Goal: Task Accomplishment & Management: Use online tool/utility

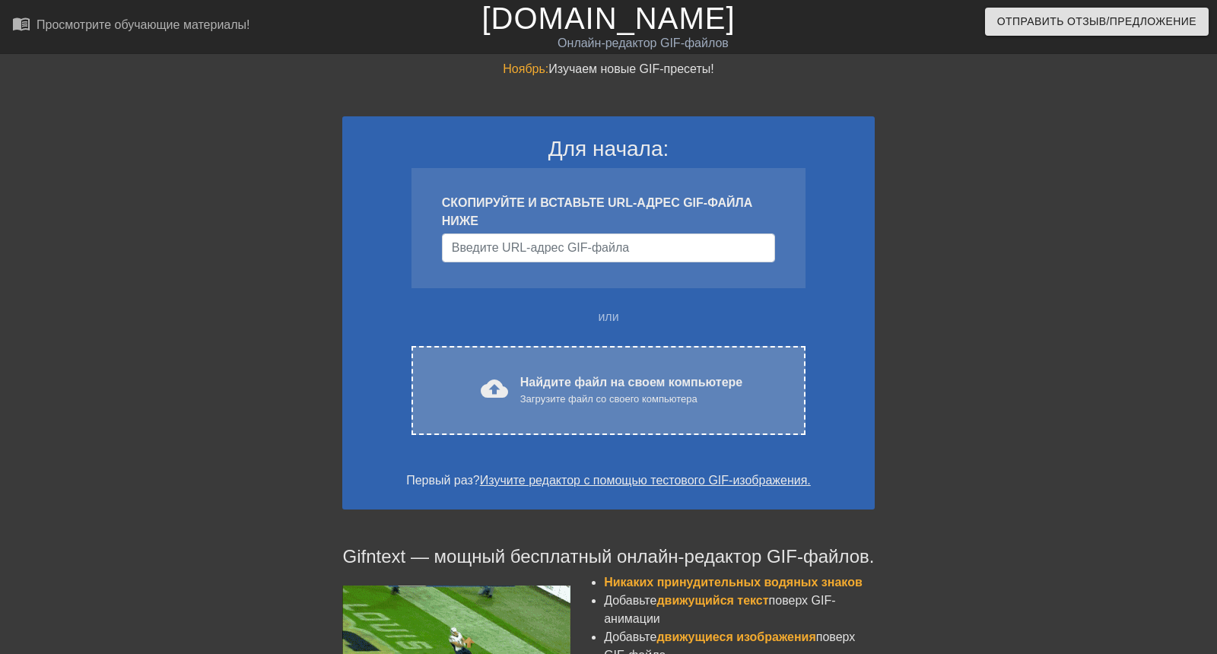
click at [532, 398] on font "Загрузите файл со своего компьютера" at bounding box center [608, 398] width 177 height 11
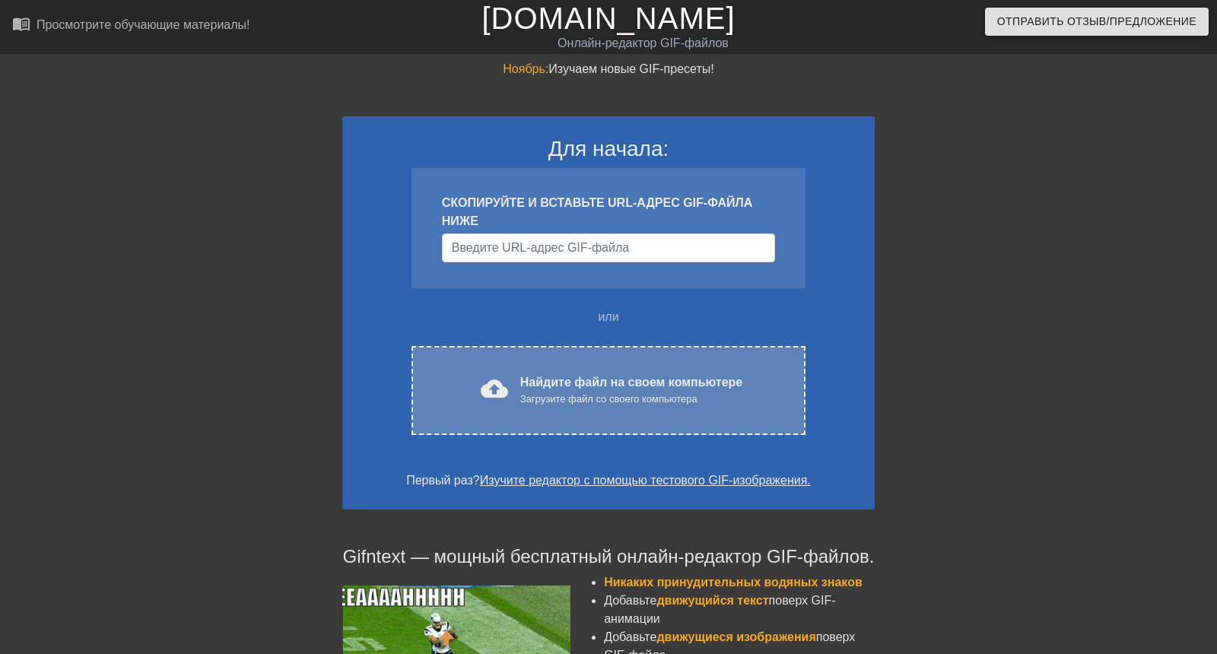
click at [576, 383] on font "Найдите файл на своем компьютере" at bounding box center [631, 382] width 222 height 13
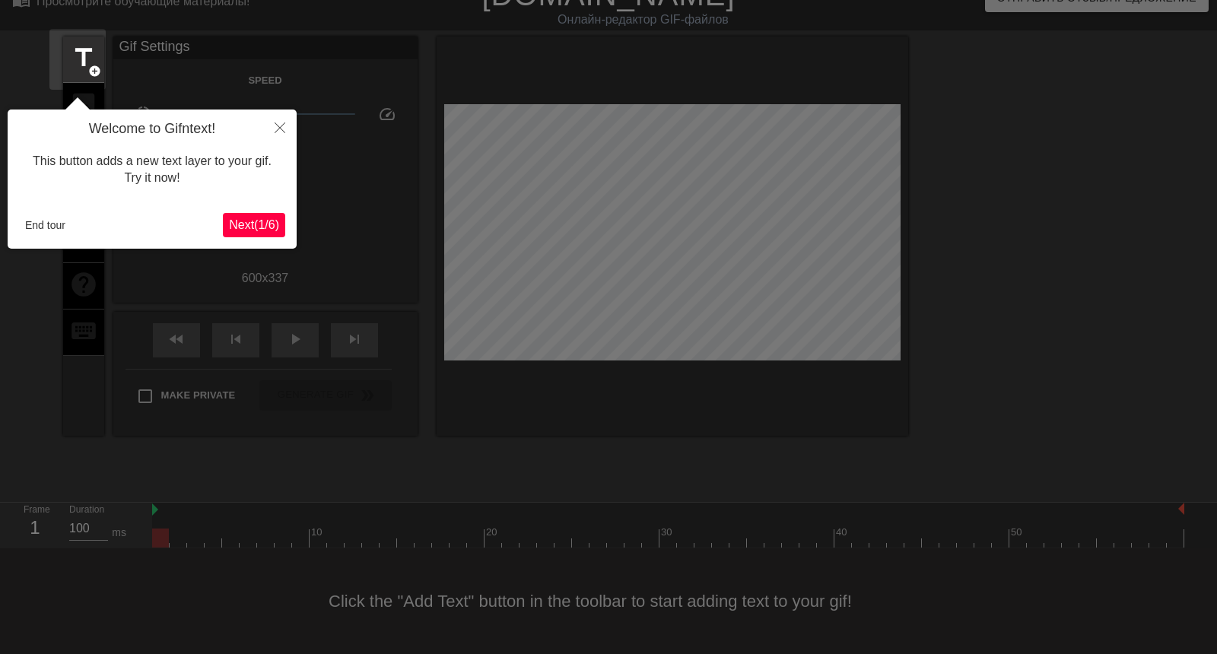
scroll to position [37, 0]
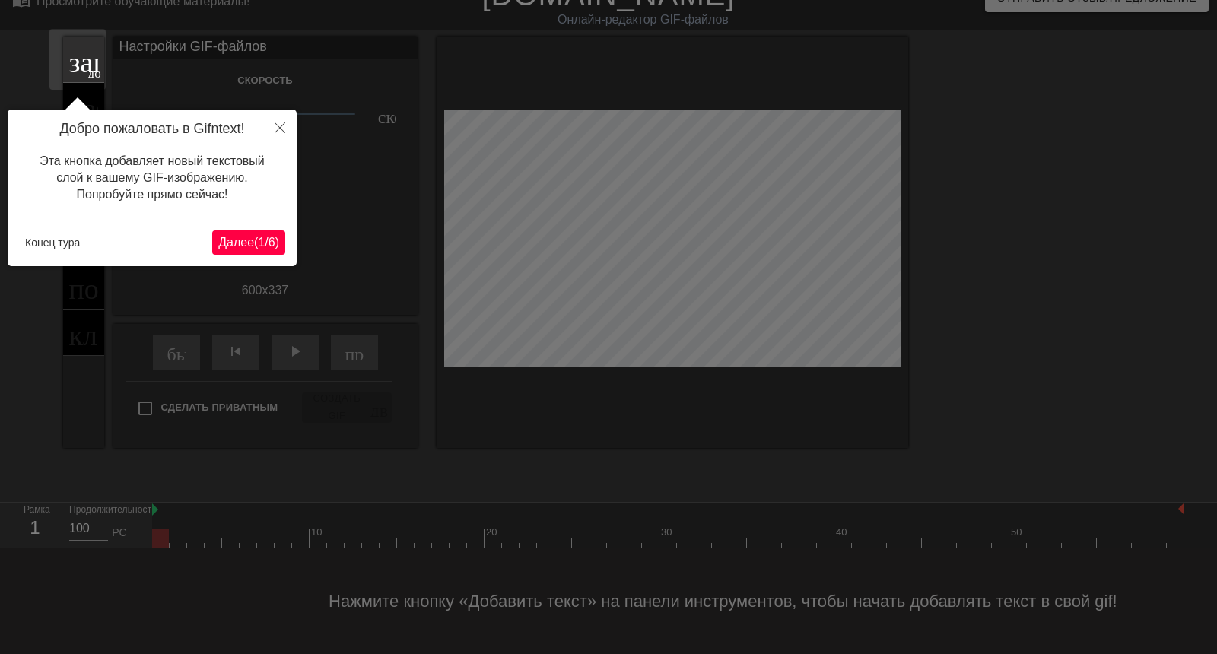
click at [254, 236] on font "(" at bounding box center [256, 242] width 4 height 13
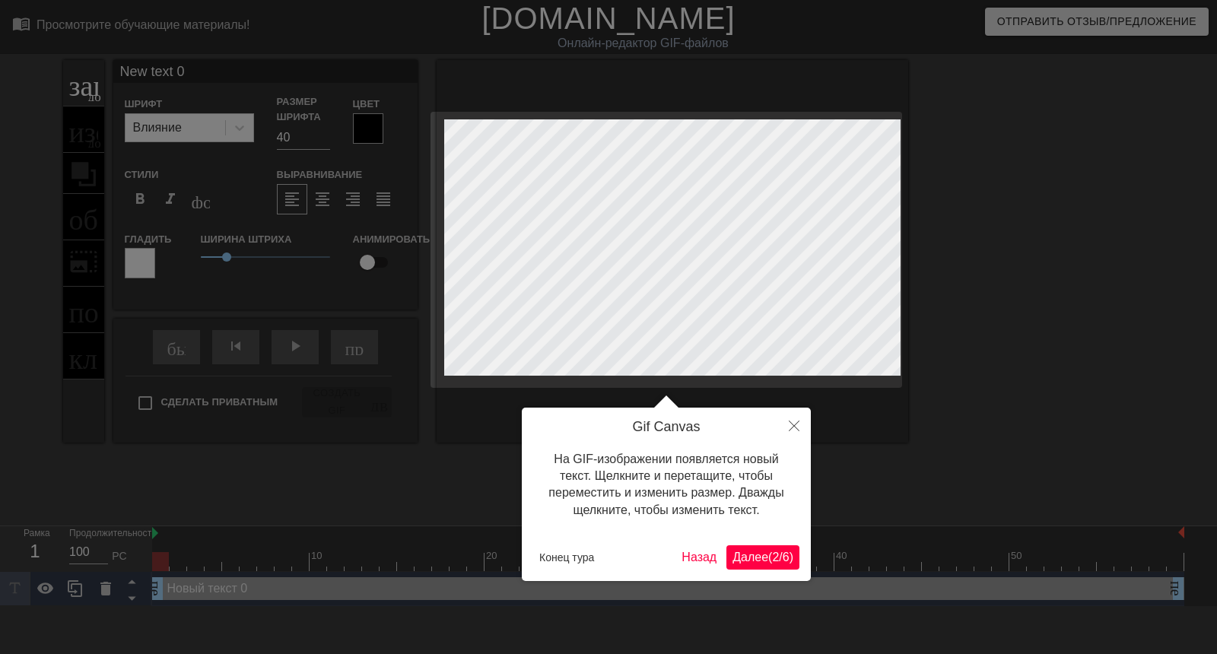
click at [772, 559] on font "2" at bounding box center [775, 557] width 7 height 13
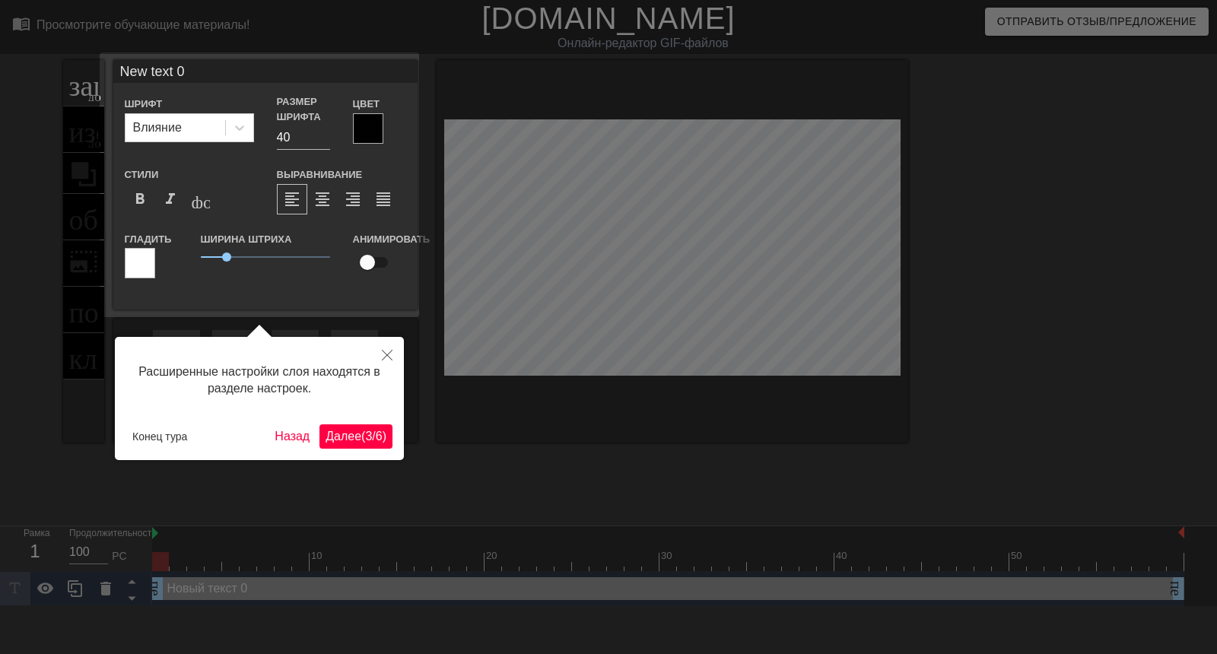
click at [365, 430] on font "3" at bounding box center [368, 436] width 7 height 13
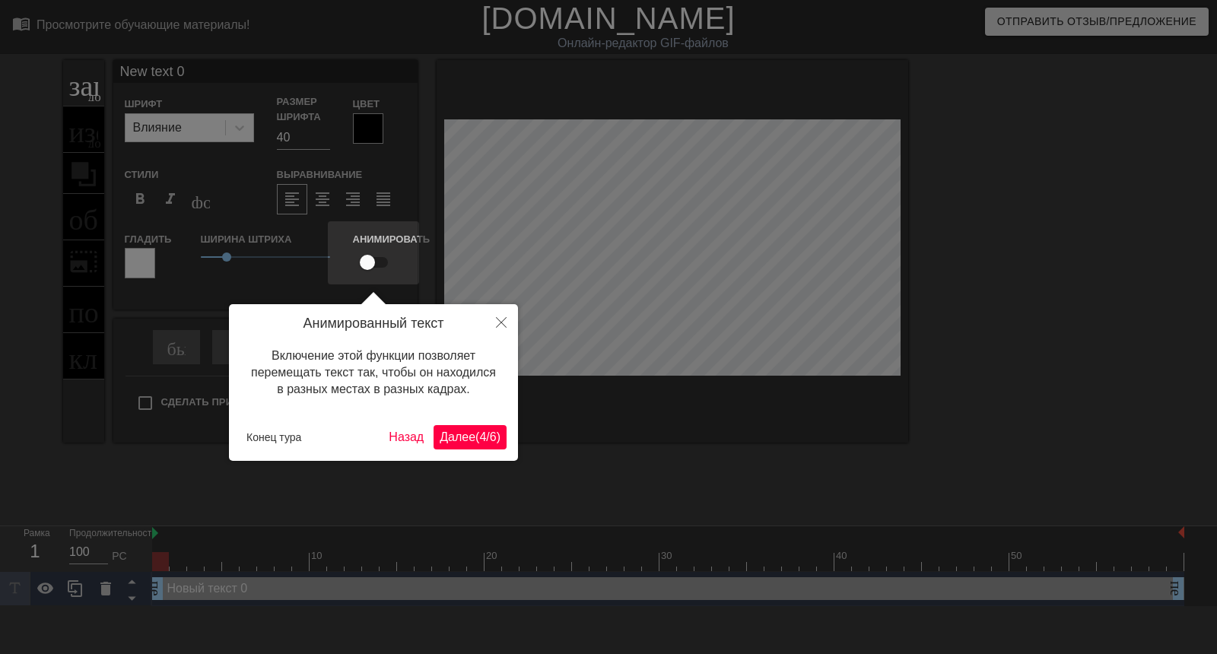
click at [452, 438] on font "Далее" at bounding box center [458, 437] width 36 height 13
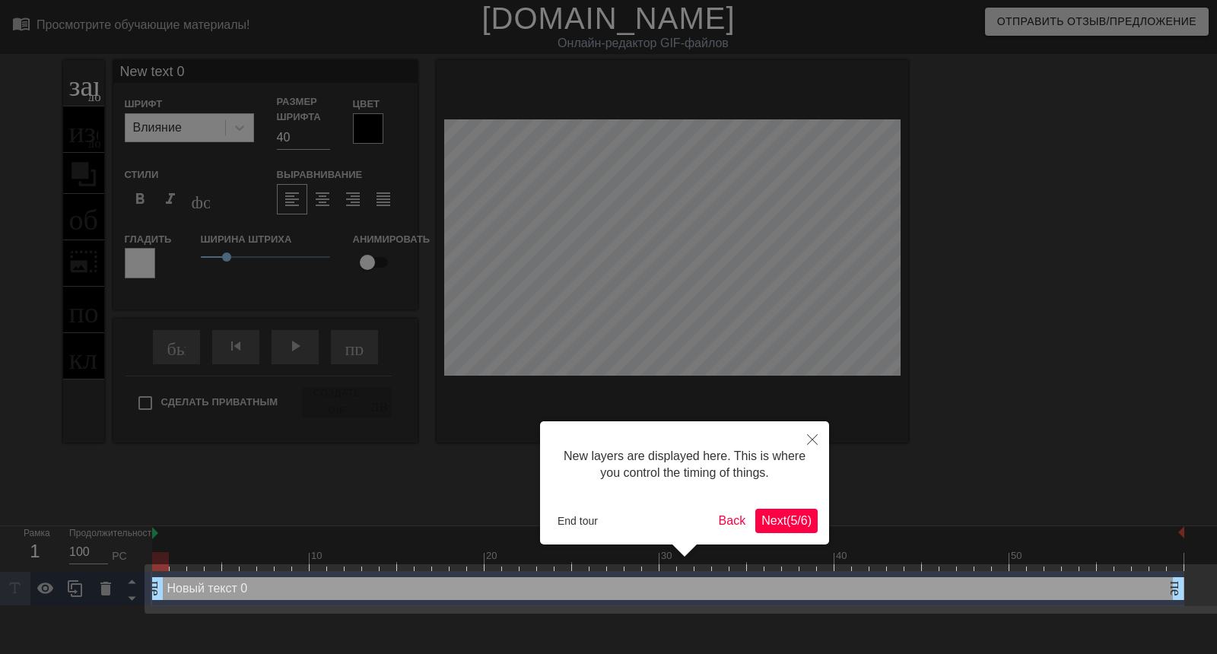
scroll to position [78, 0]
click at [751, 514] on font "Далее" at bounding box center [769, 520] width 36 height 13
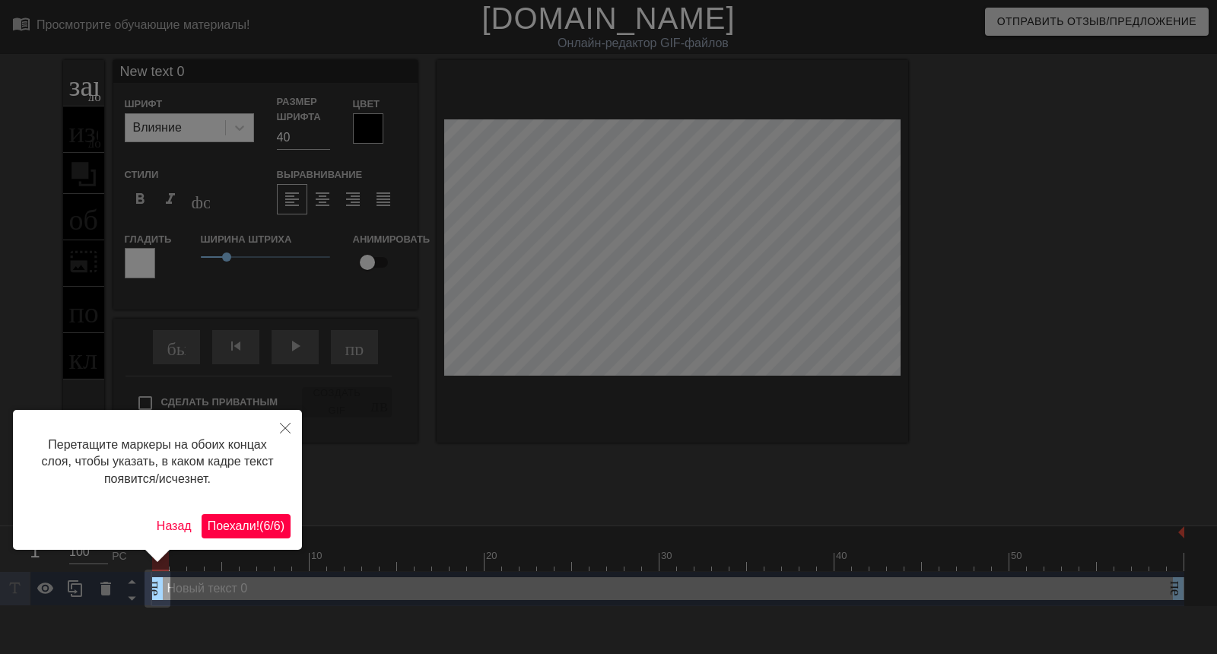
scroll to position [0, 0]
click at [235, 525] on font "Поехали!" at bounding box center [234, 526] width 52 height 13
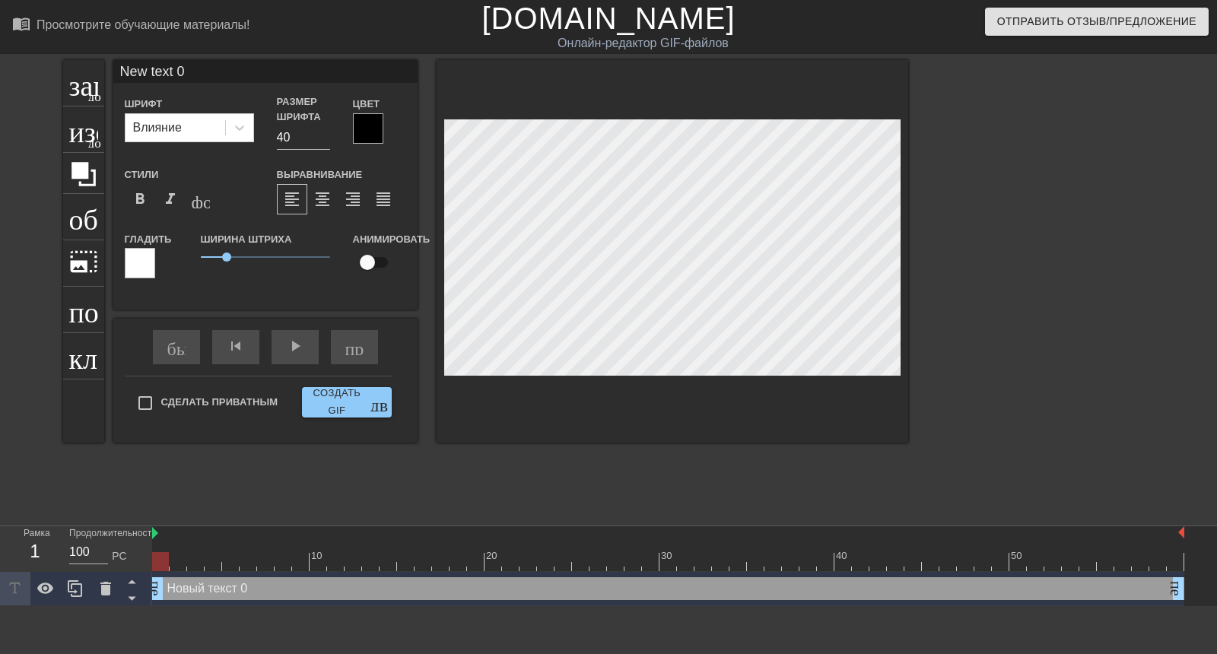
click at [186, 75] on input "New text 0" at bounding box center [265, 71] width 304 height 23
type input "N"
type input "g"
type input "Gorbat"
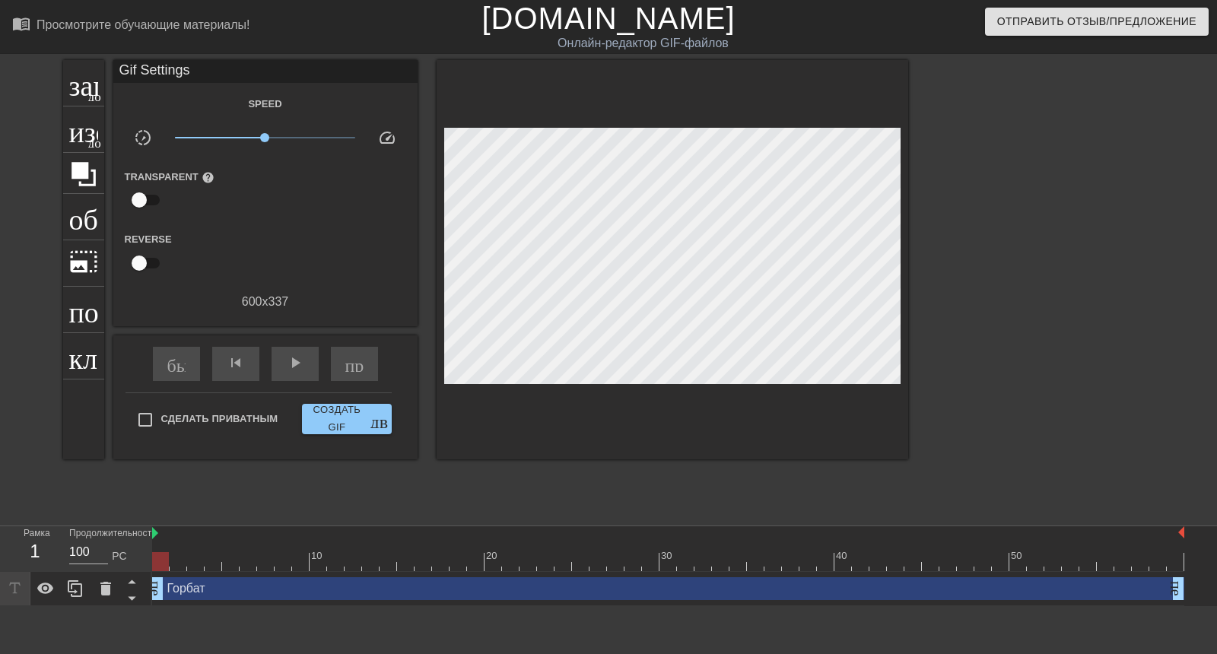
click at [15, 138] on div "заголовок добавить_круг изображение добавить_круг обрезать photo_size_select_la…" at bounding box center [608, 288] width 1217 height 456
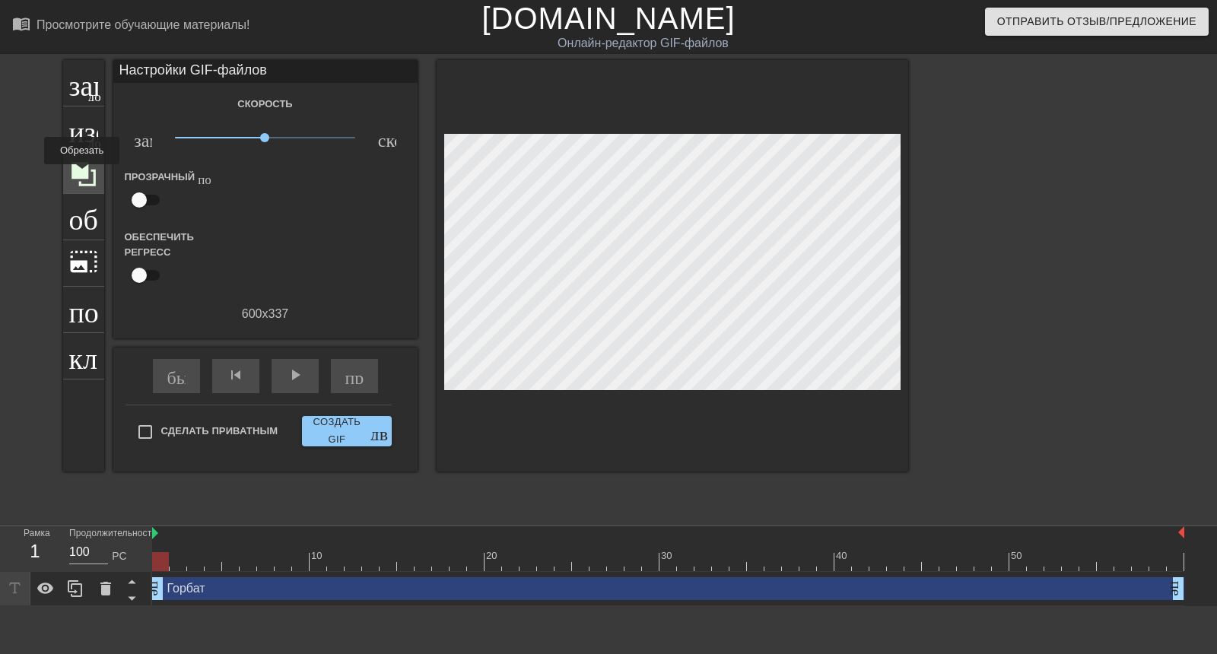
click at [81, 175] on icon at bounding box center [84, 174] width 24 height 24
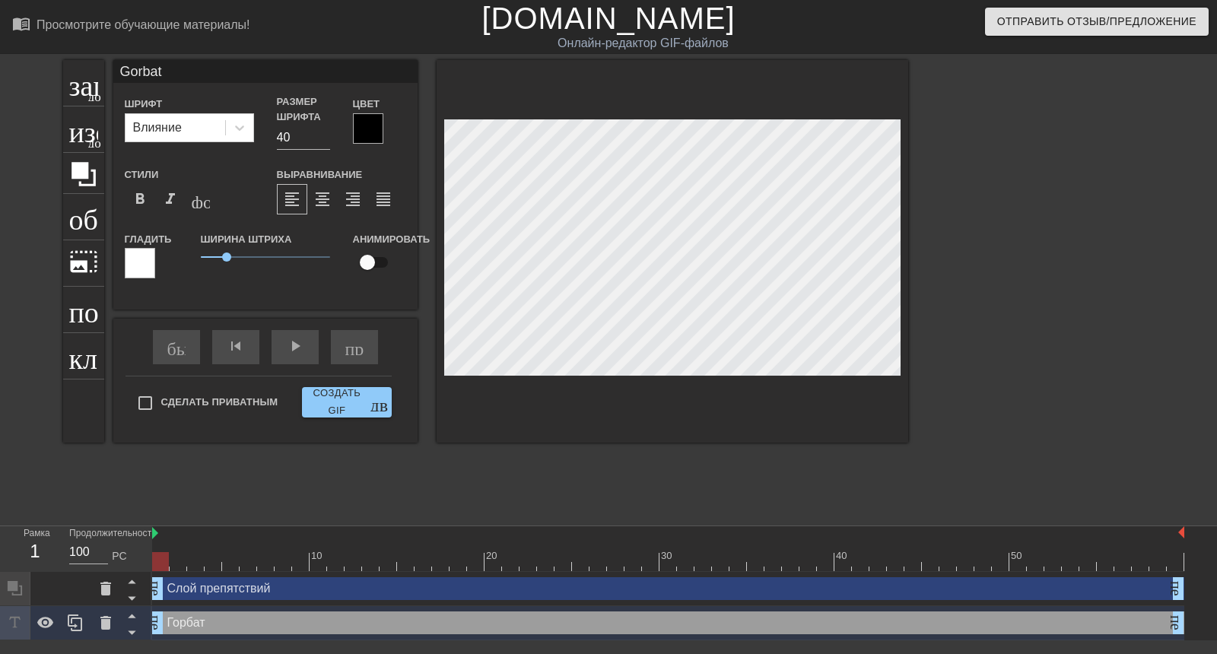
click at [188, 81] on input "Gorbat" at bounding box center [265, 71] width 304 height 23
type input "Gorbatz Game"
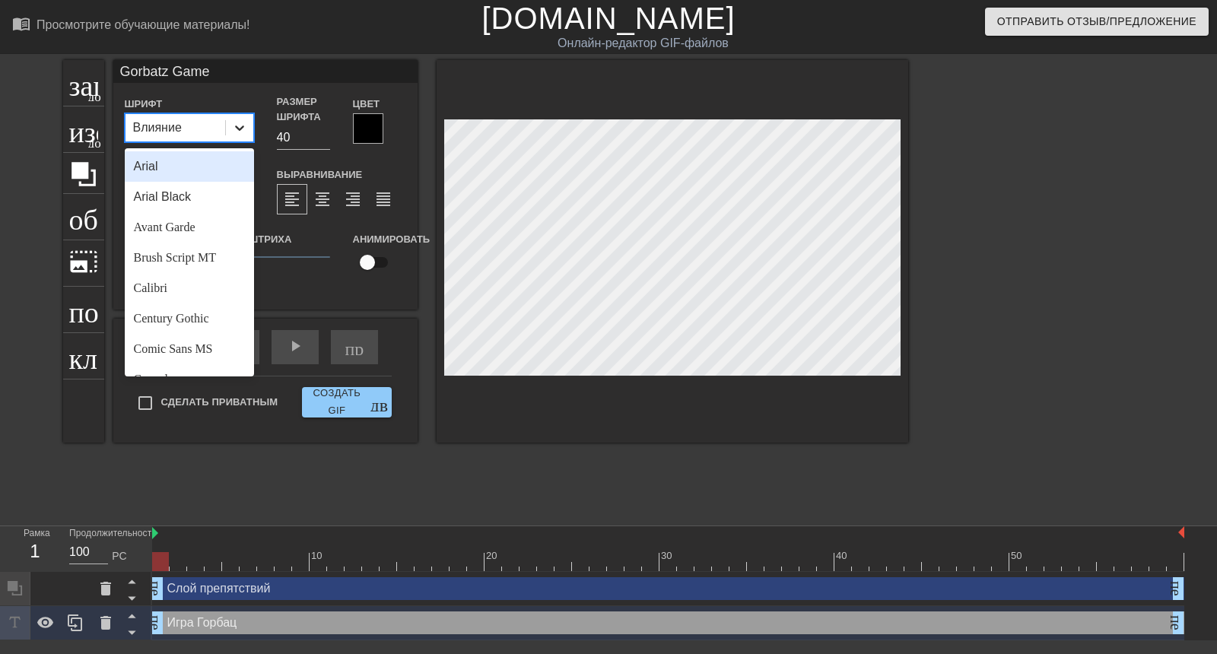
click at [232, 125] on icon at bounding box center [239, 127] width 15 height 15
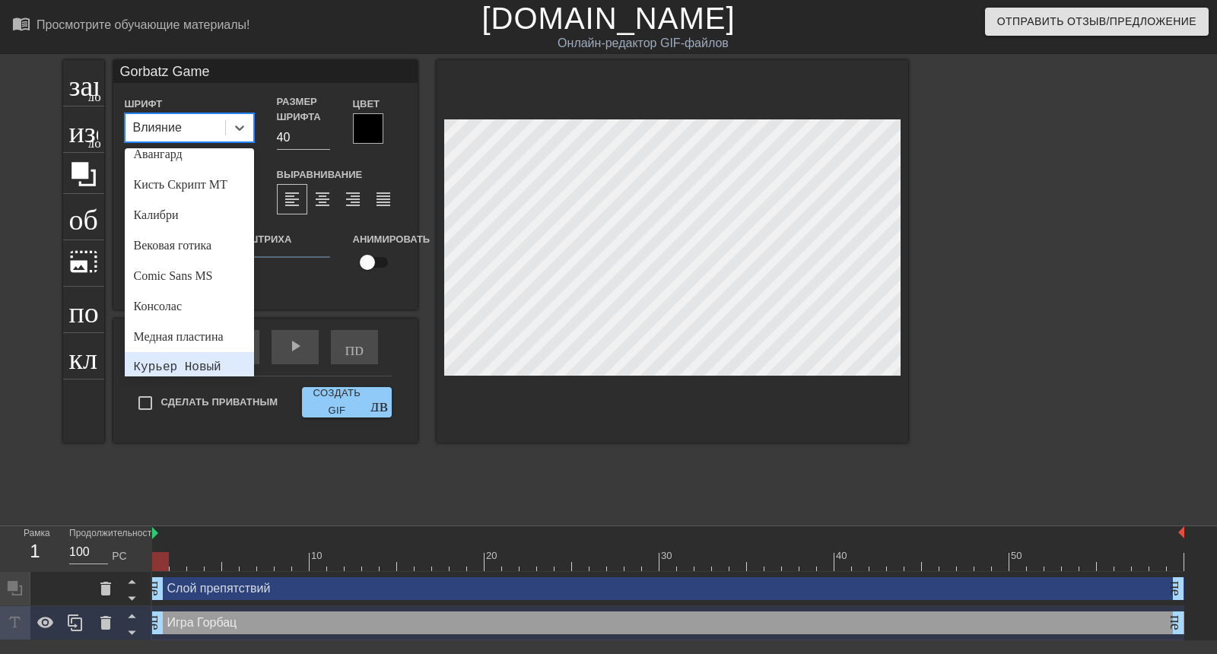
scroll to position [49, 0]
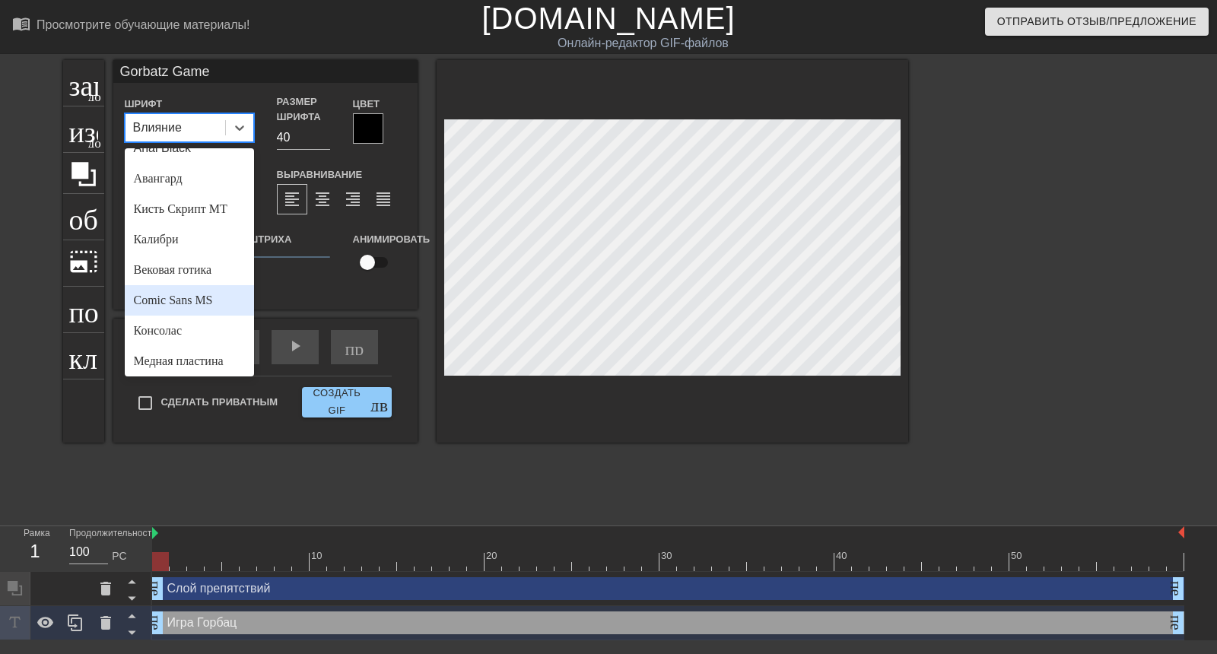
click at [167, 304] on font "Comic Sans MS" at bounding box center [173, 300] width 79 height 13
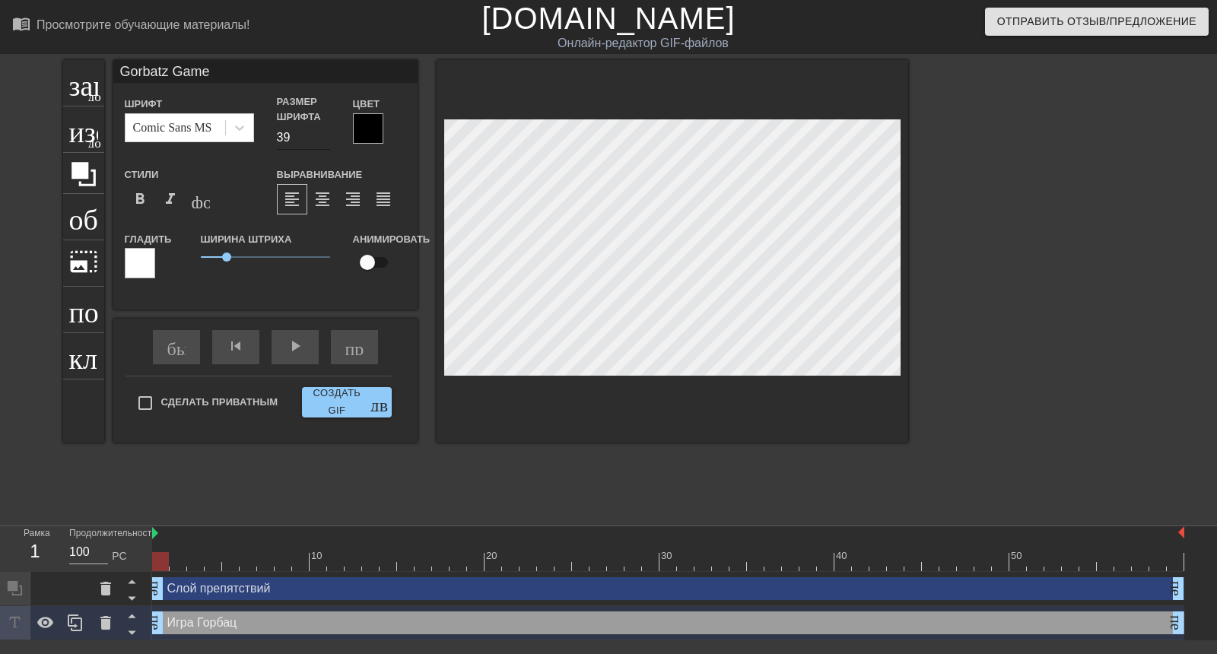
click at [317, 140] on input "39" at bounding box center [303, 138] width 53 height 24
click at [317, 140] on input "38" at bounding box center [303, 138] width 53 height 24
click at [317, 140] on input "37" at bounding box center [303, 138] width 53 height 24
click at [317, 140] on input "36" at bounding box center [303, 138] width 53 height 24
click at [317, 140] on input "35" at bounding box center [303, 138] width 53 height 24
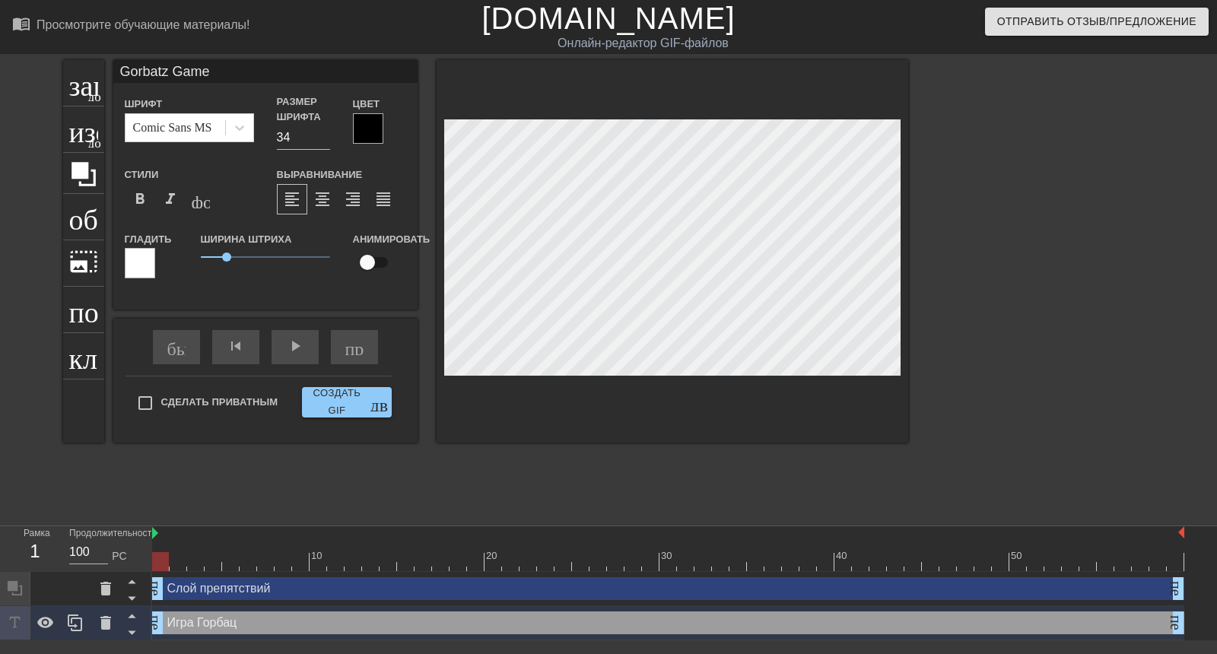
click at [317, 140] on input "34" at bounding box center [303, 138] width 53 height 24
click at [317, 140] on input "33" at bounding box center [303, 138] width 53 height 24
click at [317, 140] on input "32" at bounding box center [303, 138] width 53 height 24
type input "31"
click at [317, 140] on input "31" at bounding box center [303, 138] width 53 height 24
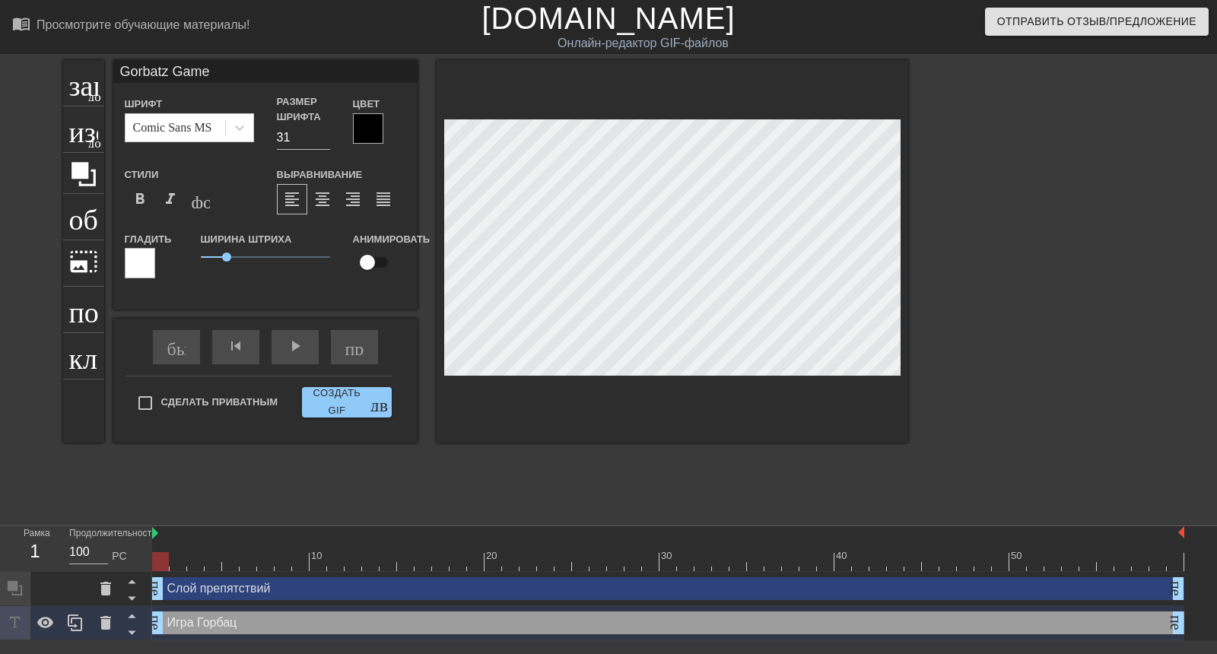
click at [367, 135] on div at bounding box center [368, 128] width 30 height 30
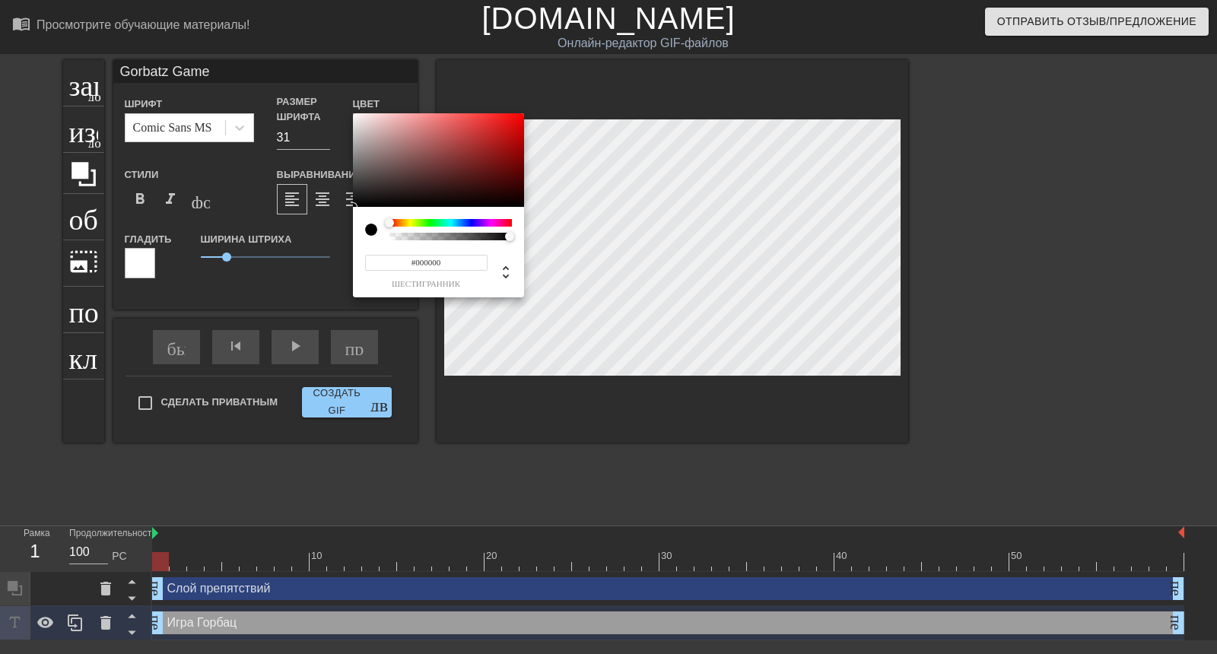
drag, startPoint x: 383, startPoint y: 223, endPoint x: 416, endPoint y: 215, distance: 34.3
click at [430, 224] on div at bounding box center [438, 229] width 147 height 21
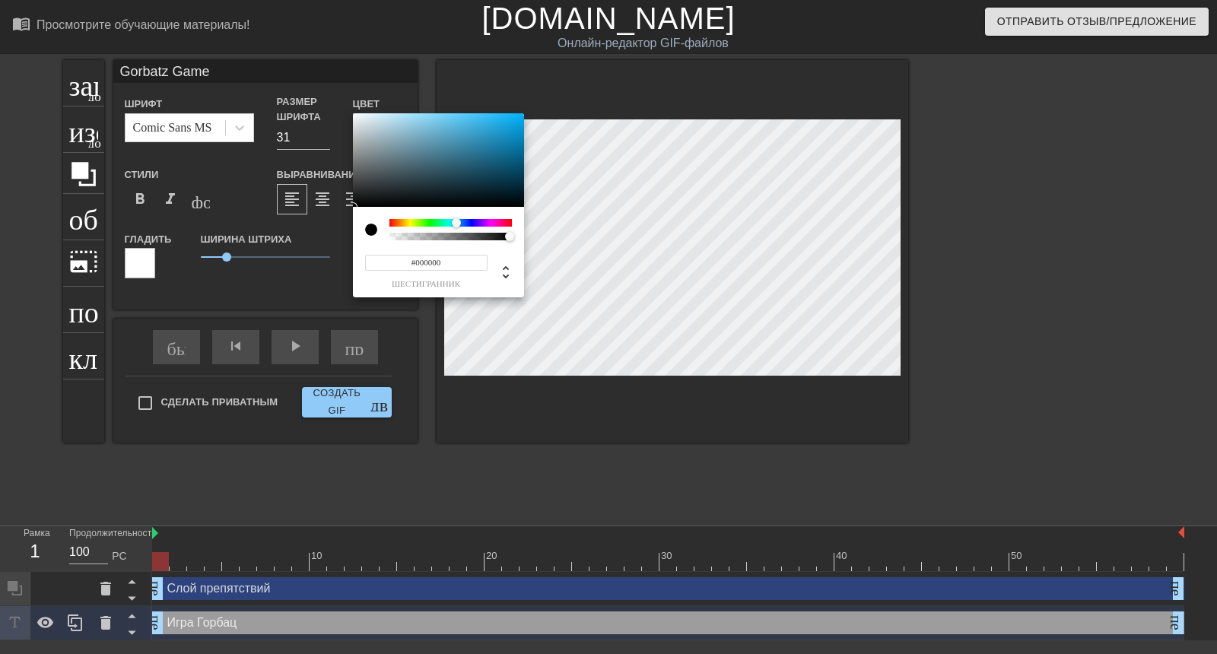
drag, startPoint x: 466, startPoint y: 230, endPoint x: 456, endPoint y: 230, distance: 9.2
click at [456, 230] on div at bounding box center [450, 229] width 122 height 21
drag, startPoint x: 441, startPoint y: 151, endPoint x: 489, endPoint y: 138, distance: 49.6
click at [489, 138] on div at bounding box center [438, 160] width 171 height 94
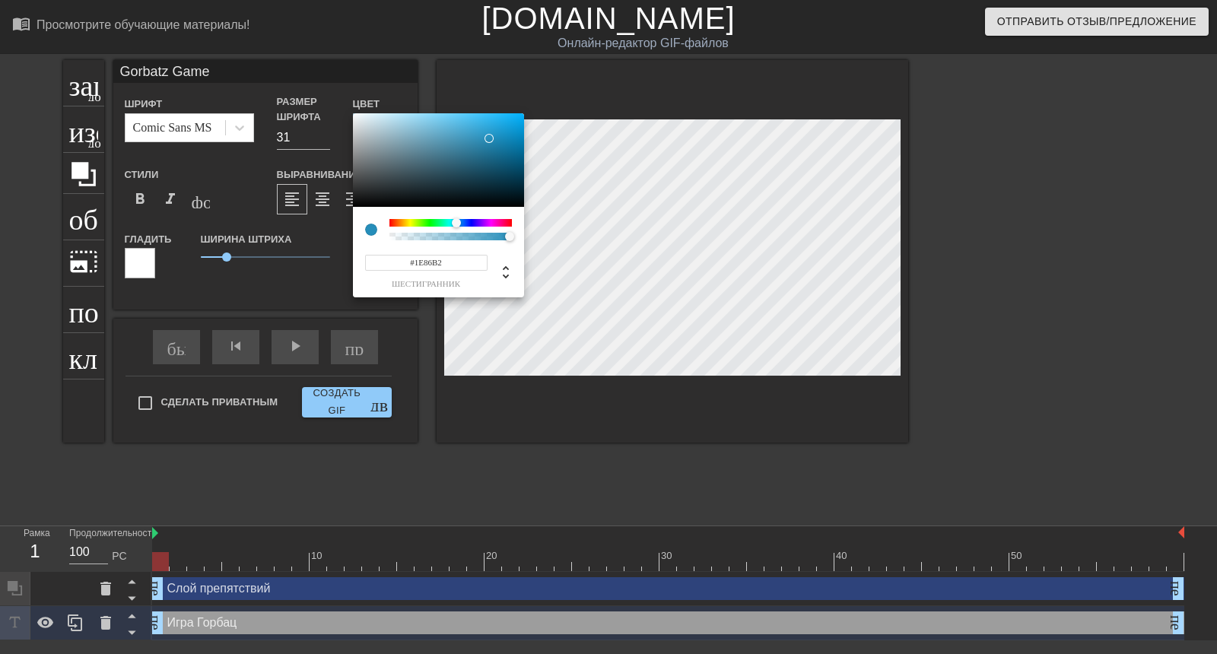
click at [496, 144] on div at bounding box center [493, 142] width 9 height 9
click at [503, 169] on div at bounding box center [438, 160] width 171 height 94
type input "#076180"
drag, startPoint x: 500, startPoint y: 170, endPoint x: 514, endPoint y: 160, distance: 17.5
click at [514, 160] on div at bounding box center [514, 159] width 9 height 9
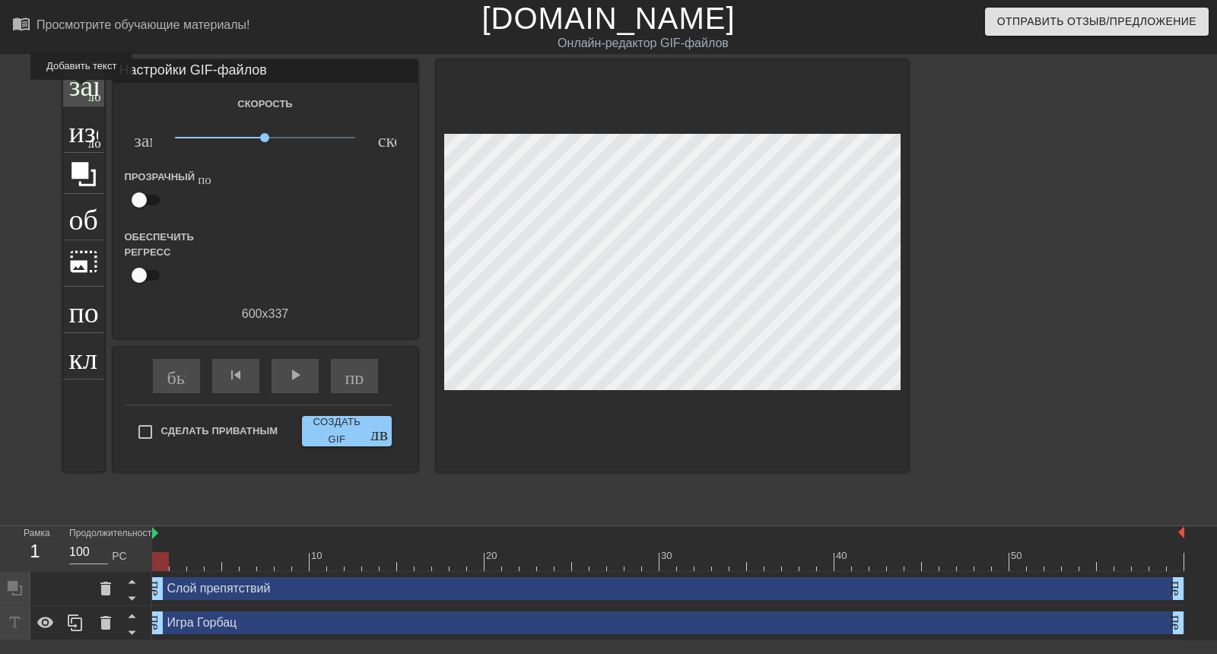
click at [81, 91] on font "заголовок" at bounding box center [129, 81] width 120 height 29
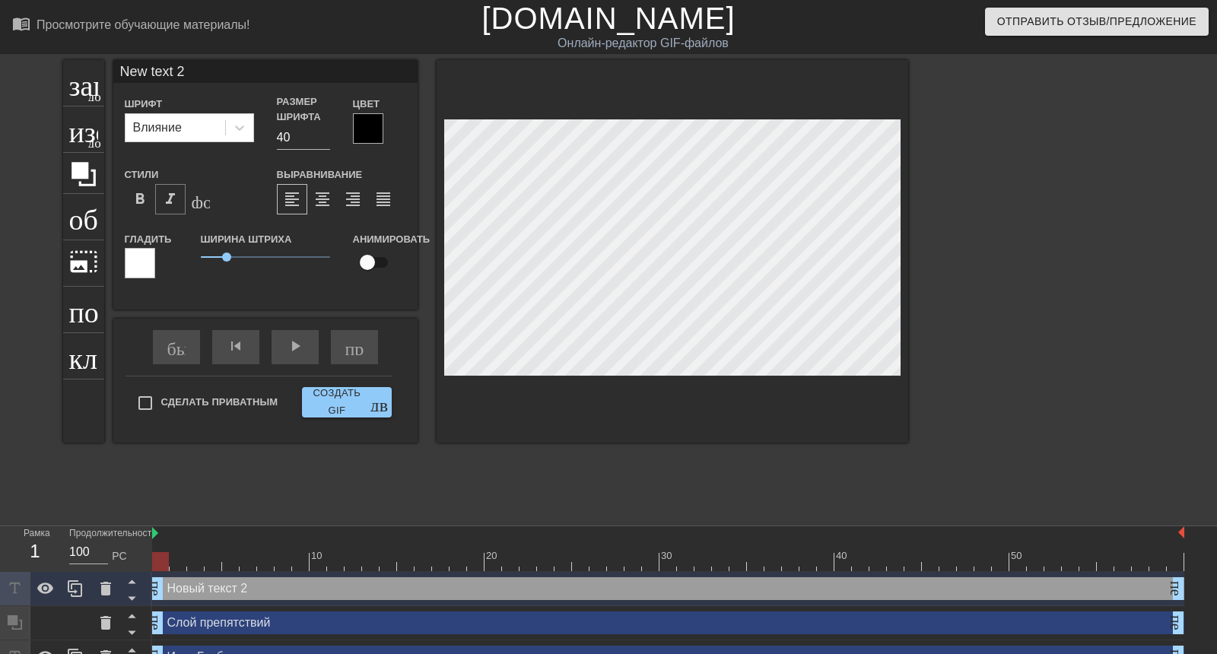
click at [161, 200] on font "format_italic" at bounding box center [170, 199] width 18 height 18
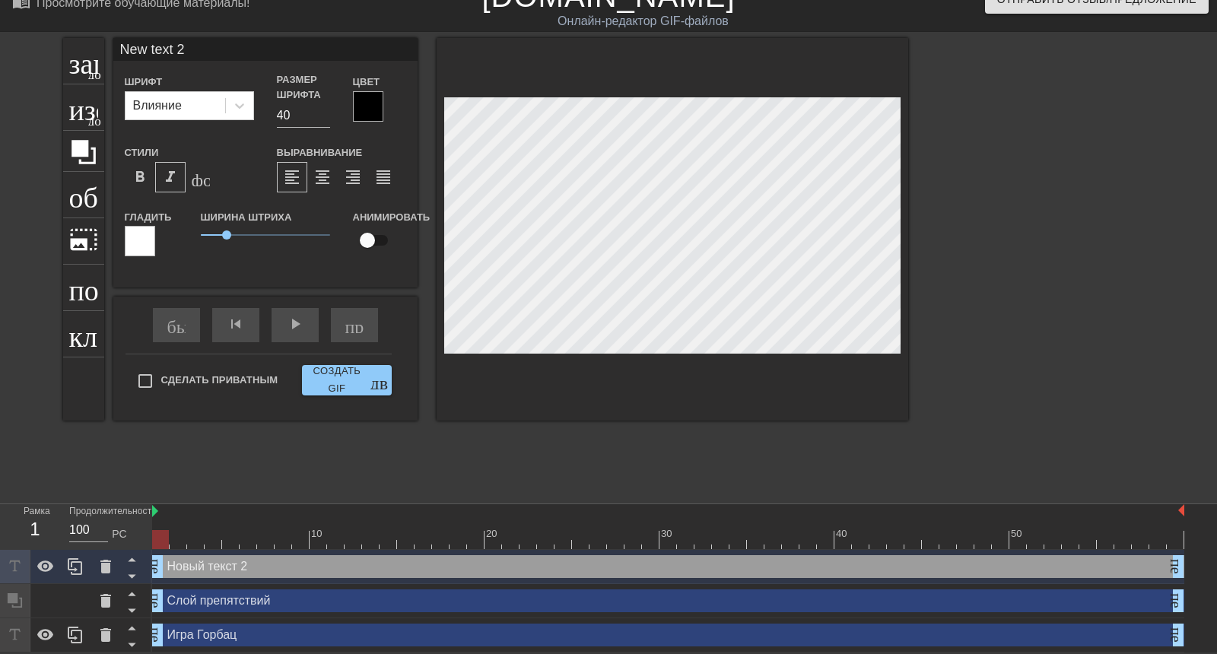
scroll to position [101, 0]
click at [274, 555] on div "Новый текст 2 перетаскивание_ручки перетаскивание_ручки" at bounding box center [668, 566] width 1032 height 23
click at [110, 560] on icon at bounding box center [105, 567] width 11 height 14
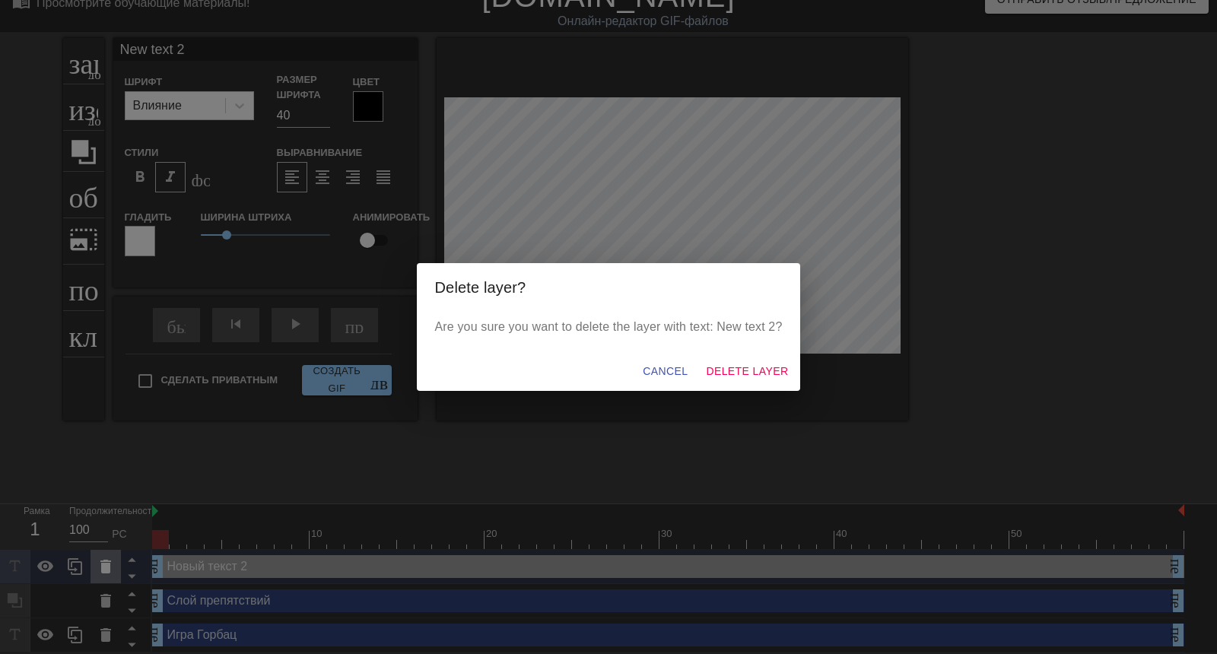
scroll to position [90, 0]
click at [724, 362] on span "Delete Layer" at bounding box center [747, 371] width 82 height 19
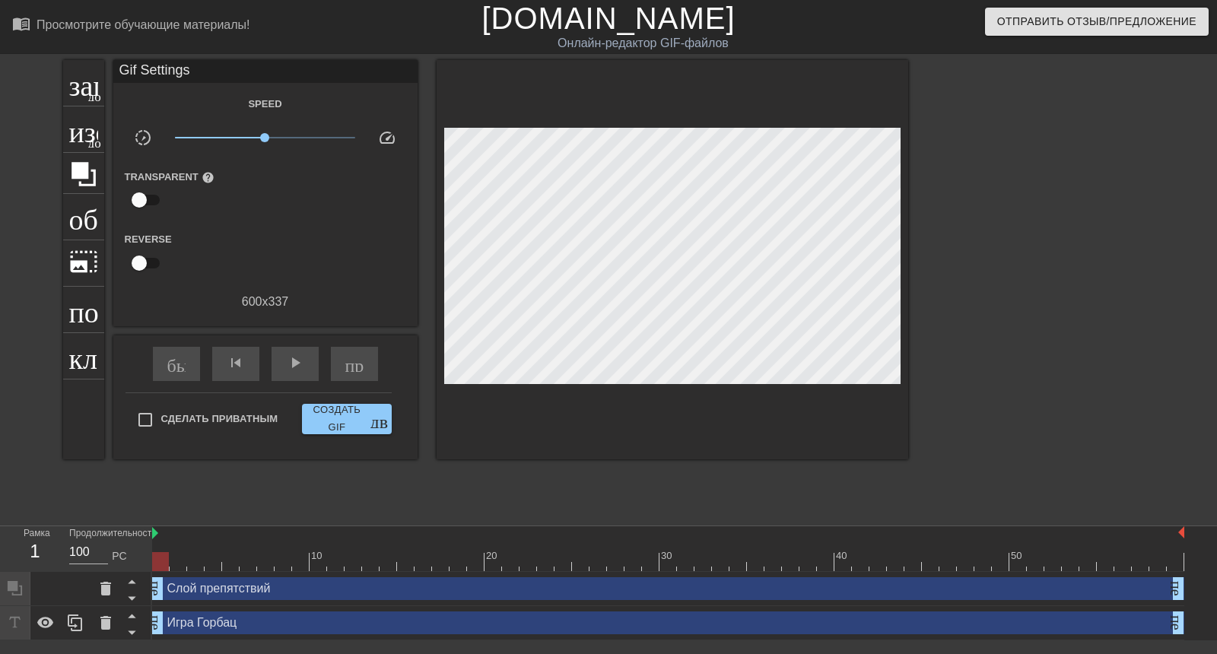
scroll to position [67, 0]
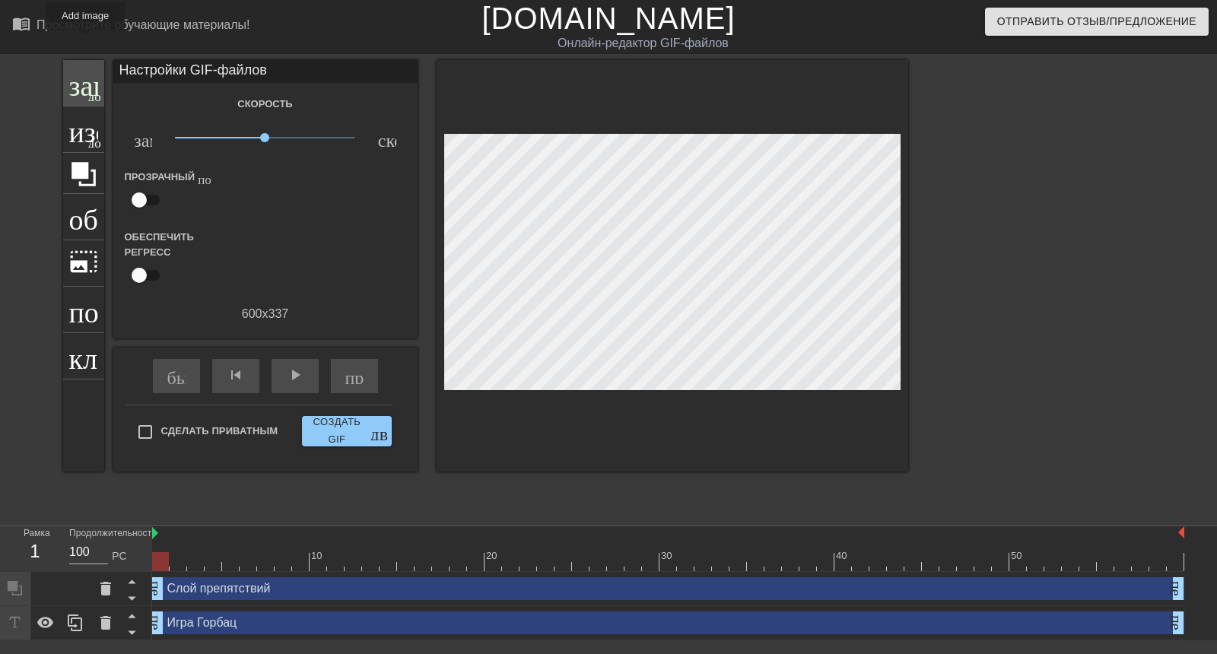
click at [69, 67] on font "заголовок" at bounding box center [129, 81] width 120 height 29
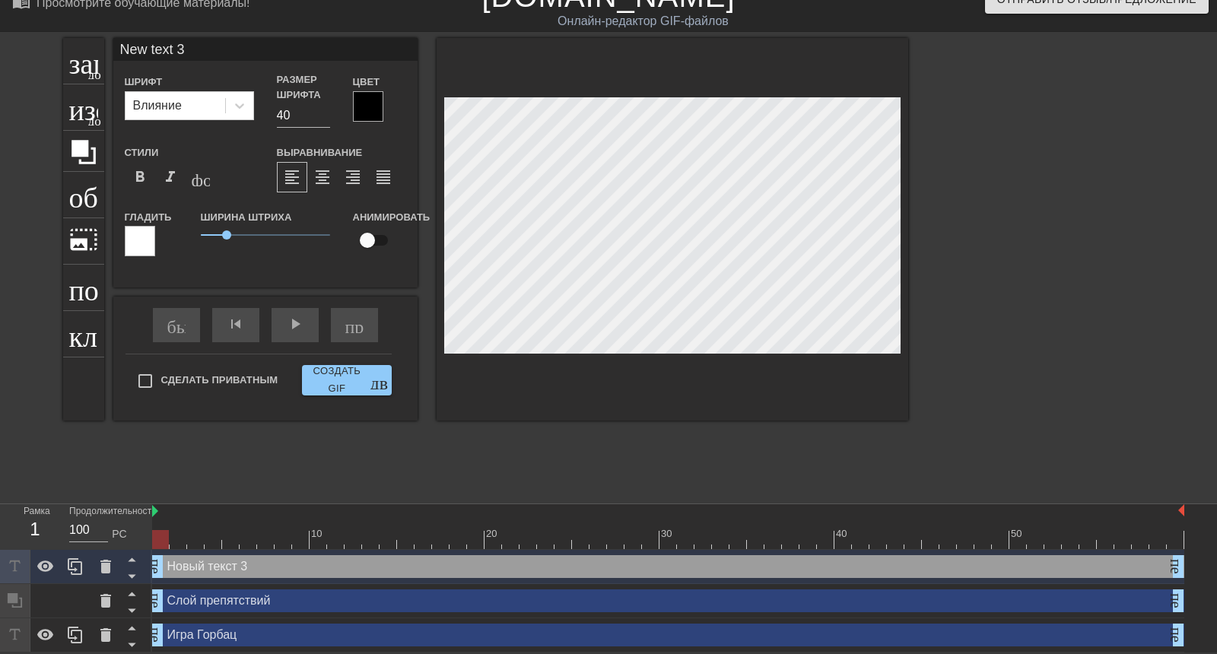
scroll to position [14, 0]
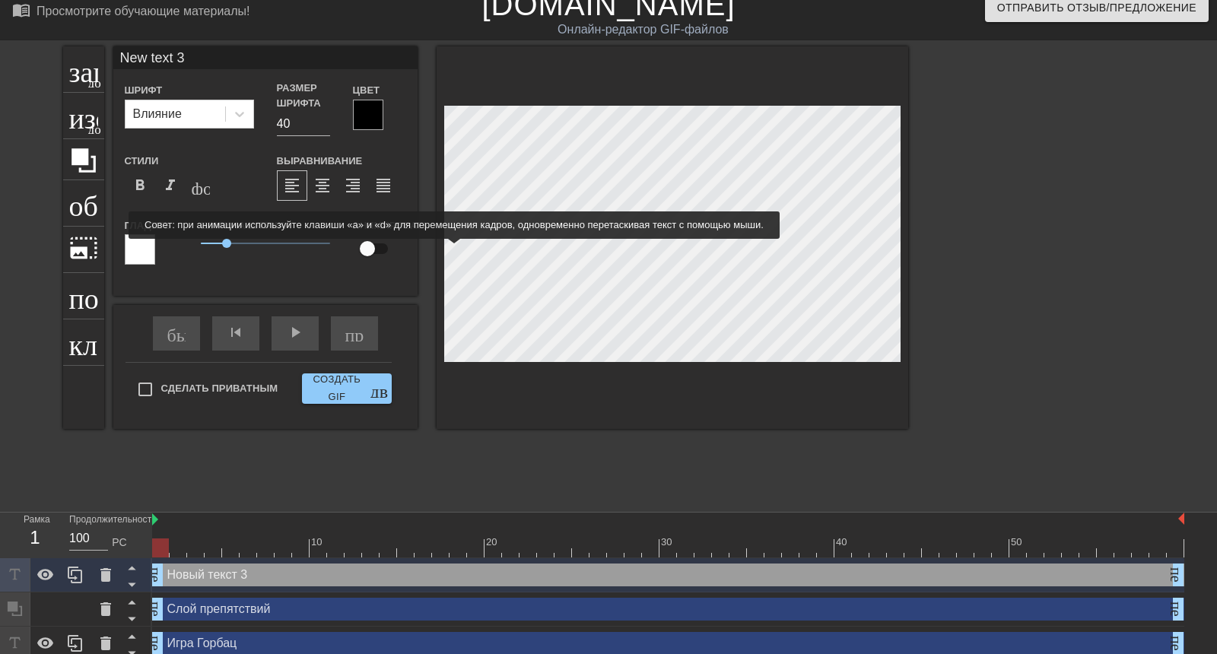
click at [364, 250] on input "checkbox" at bounding box center [367, 248] width 87 height 29
click at [370, 250] on input "checkbox" at bounding box center [382, 248] width 87 height 29
checkbox input "false"
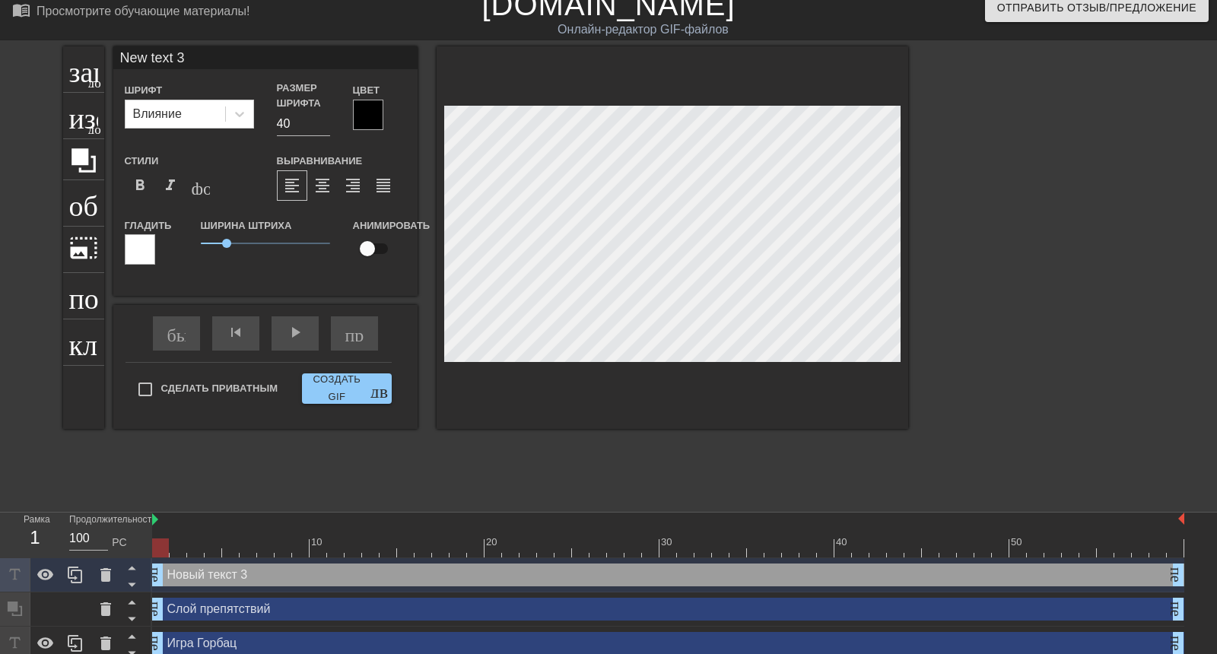
click at [143, 253] on div at bounding box center [140, 249] width 30 height 30
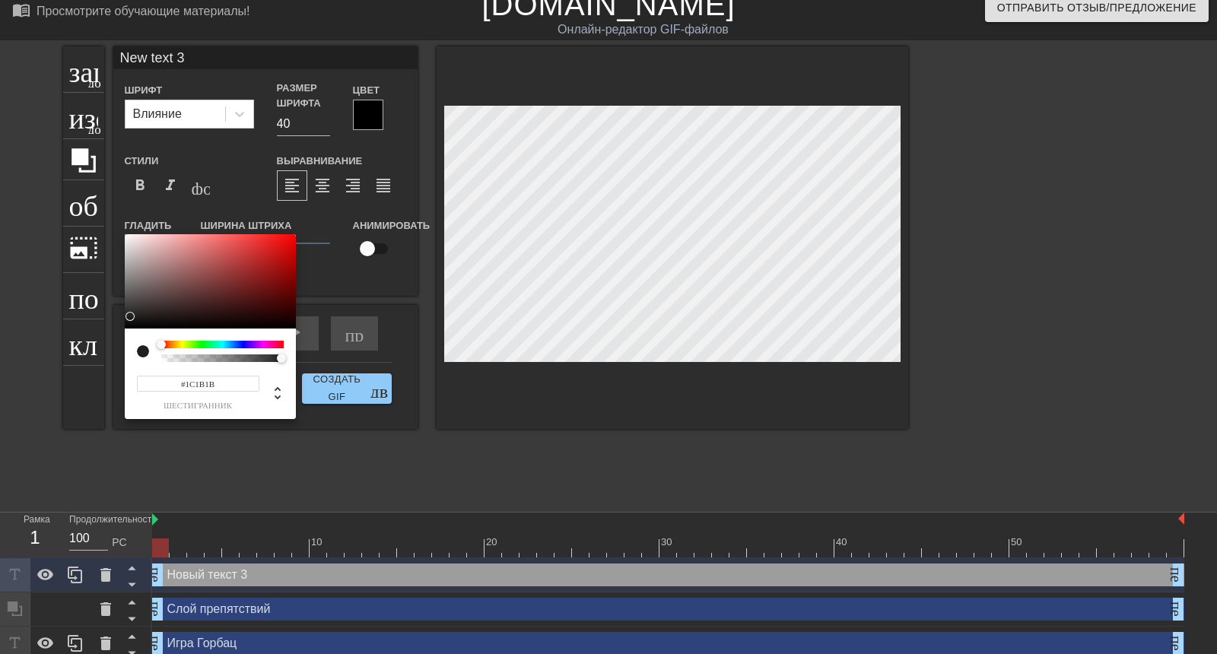
type input "#181717"
drag, startPoint x: 164, startPoint y: 304, endPoint x: 132, endPoint y: 319, distance: 36.1
click at [132, 319] on div at bounding box center [210, 281] width 171 height 94
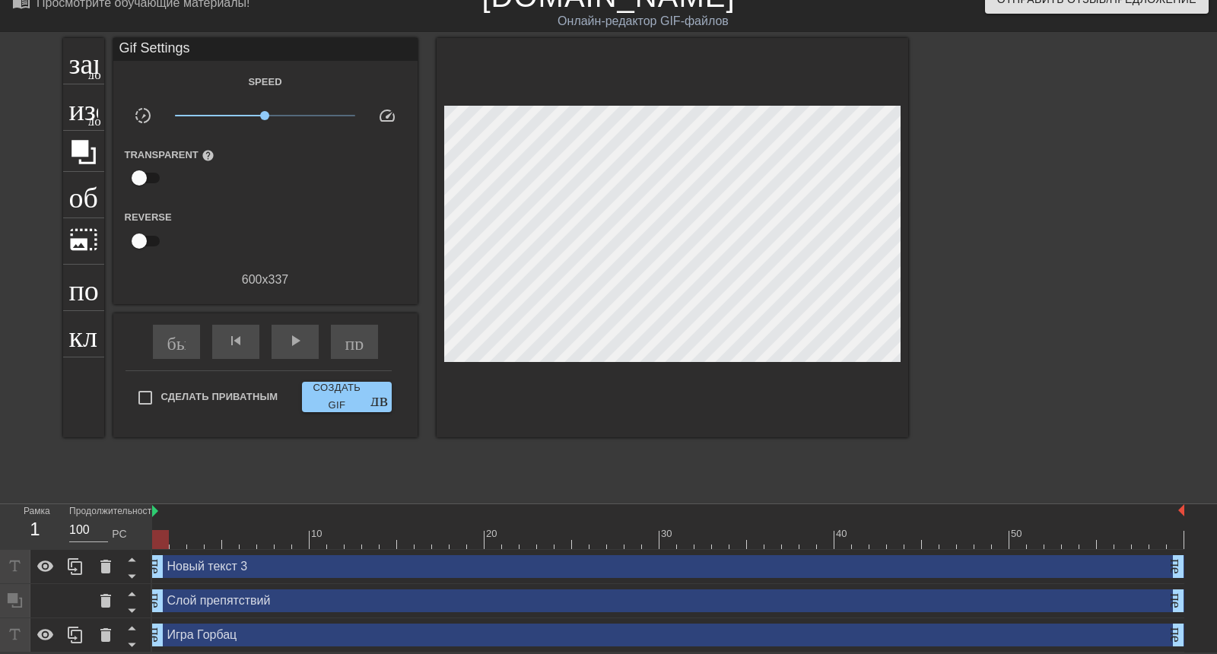
scroll to position [101, 0]
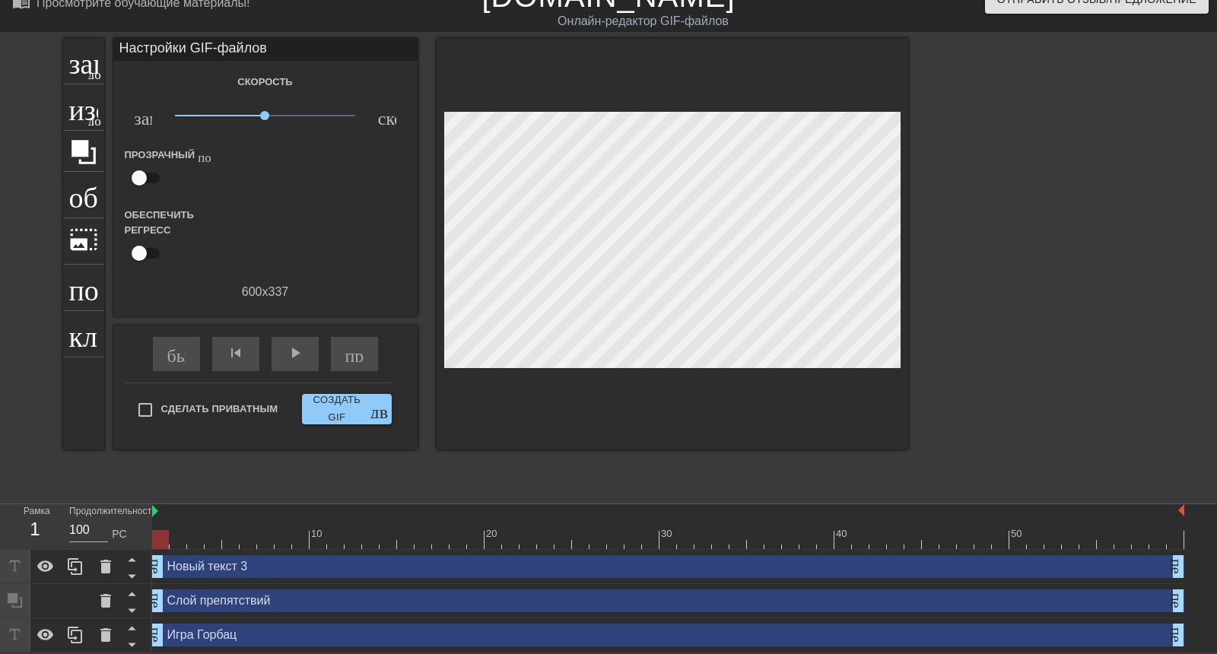
click at [228, 555] on div "Новый текст 3 перетаскивание_ручки перетаскивание_ручки" at bounding box center [668, 566] width 1032 height 23
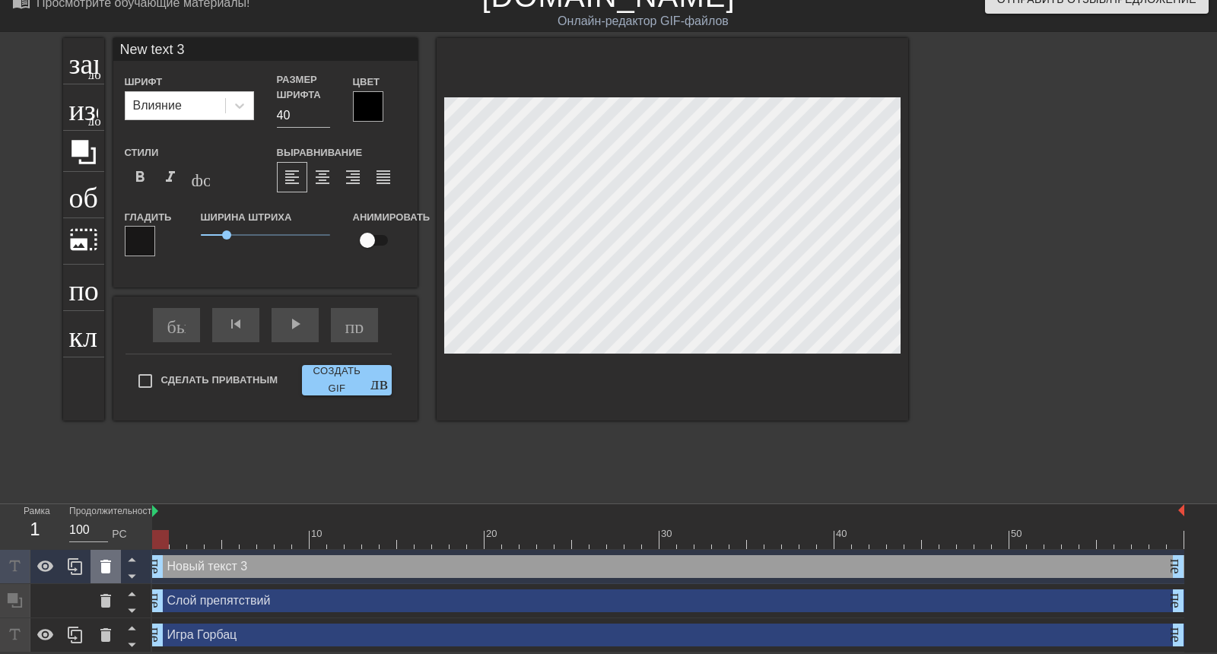
click at [106, 560] on icon at bounding box center [105, 567] width 11 height 14
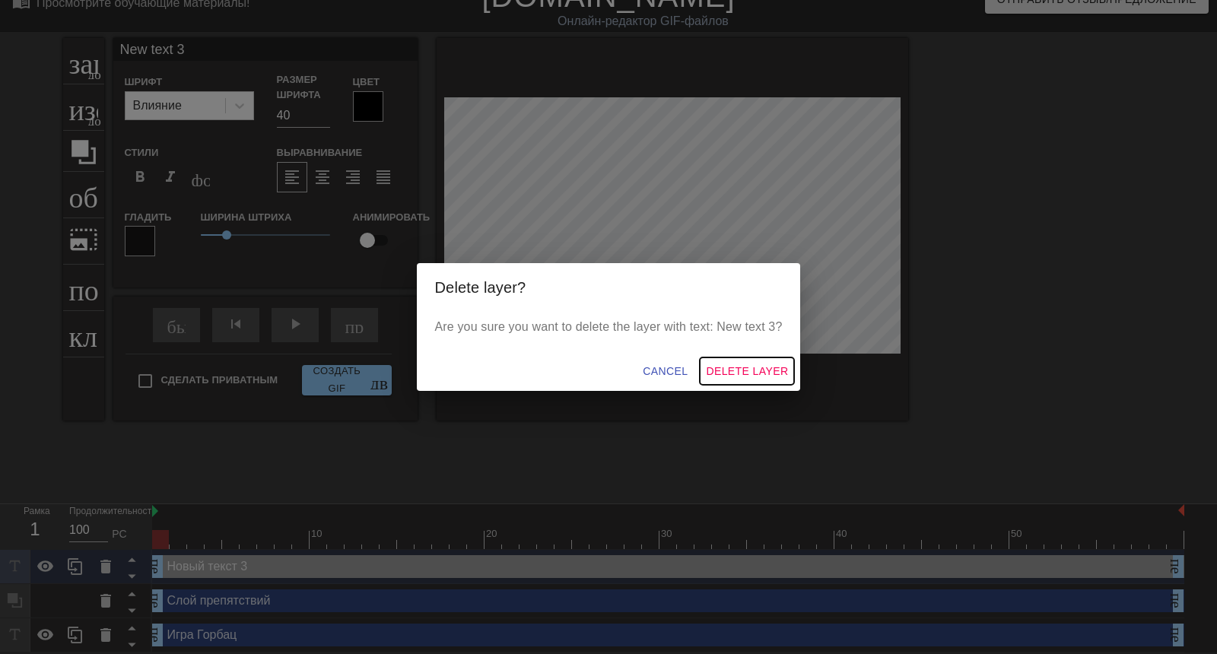
click at [745, 358] on button "Delete Layer" at bounding box center [747, 372] width 94 height 28
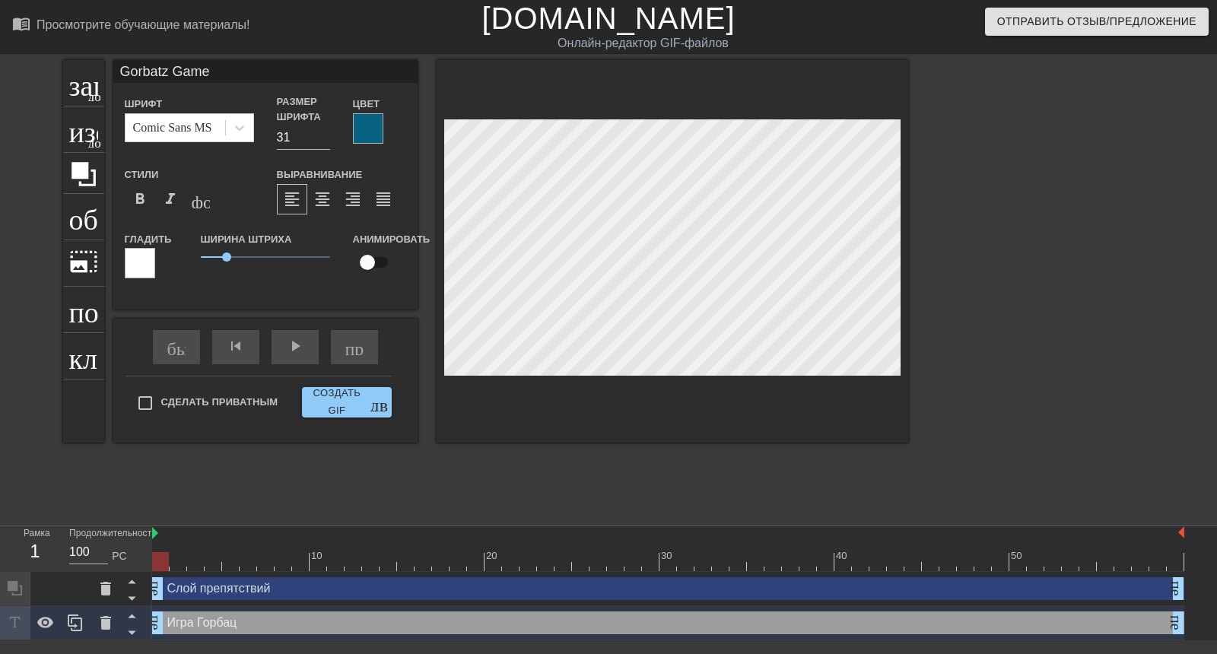
scroll to position [0, 0]
click at [161, 194] on font "format_italic" at bounding box center [170, 199] width 18 height 18
drag, startPoint x: 224, startPoint y: 256, endPoint x: 218, endPoint y: 269, distance: 14.3
click at [218, 269] on div "Ширина штриха 0,9" at bounding box center [265, 261] width 152 height 63
click at [125, 264] on div at bounding box center [140, 263] width 30 height 30
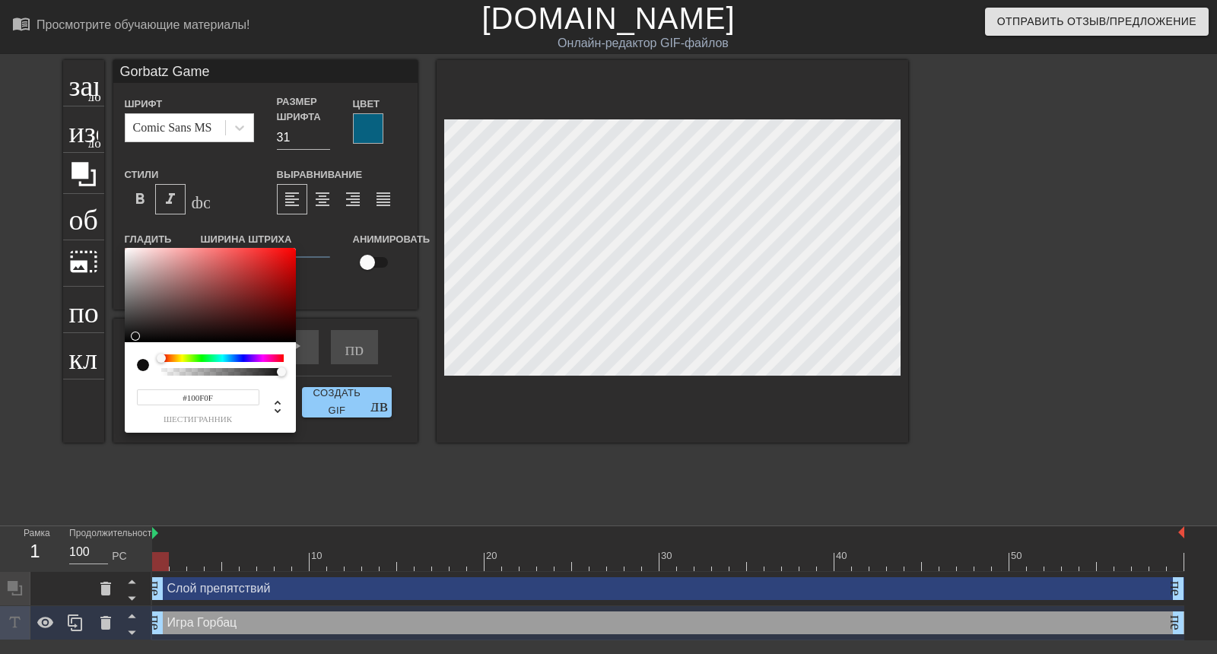
type input "#0E0D0D"
drag, startPoint x: 164, startPoint y: 313, endPoint x: 130, endPoint y: 337, distance: 40.9
click at [130, 337] on div at bounding box center [210, 295] width 171 height 94
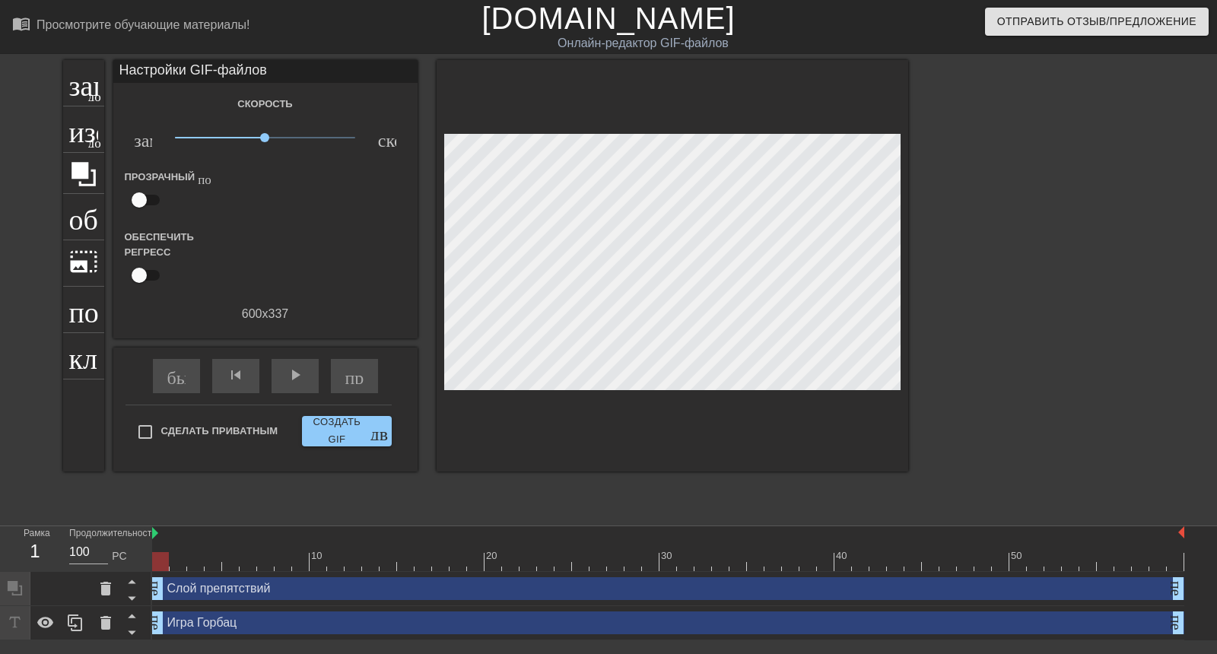
scroll to position [67, 0]
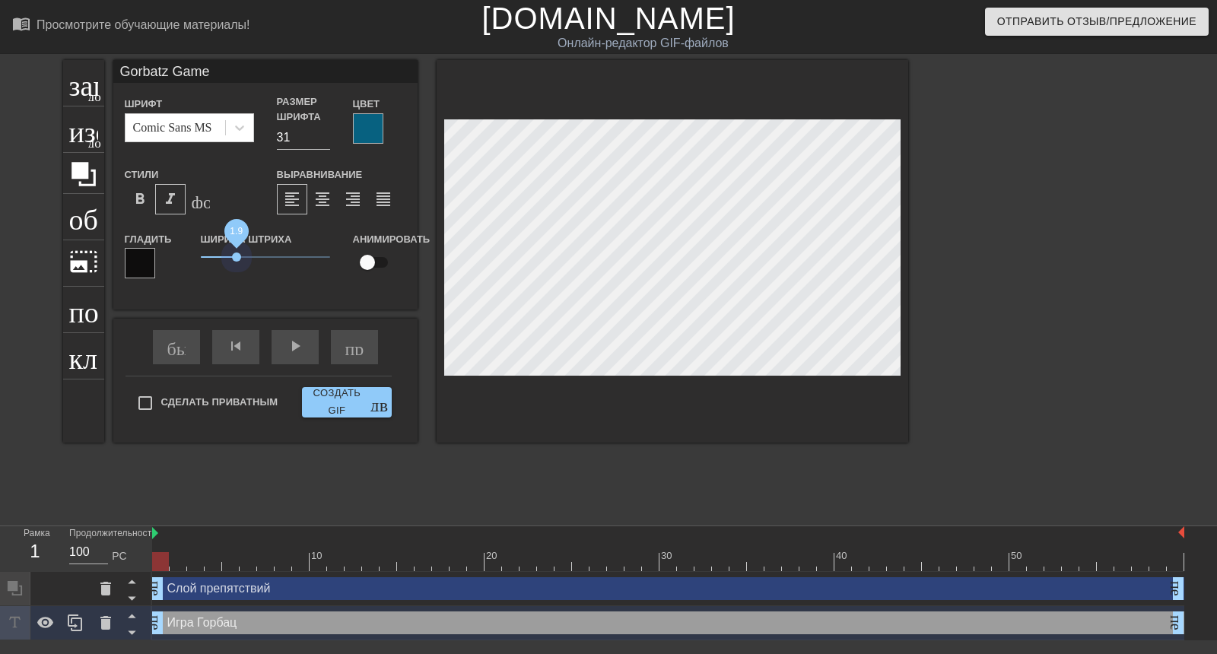
drag, startPoint x: 215, startPoint y: 188, endPoint x: 230, endPoint y: 197, distance: 18.4
click at [230, 248] on span "1.9" at bounding box center [265, 257] width 129 height 18
click at [128, 248] on div at bounding box center [140, 263] width 30 height 30
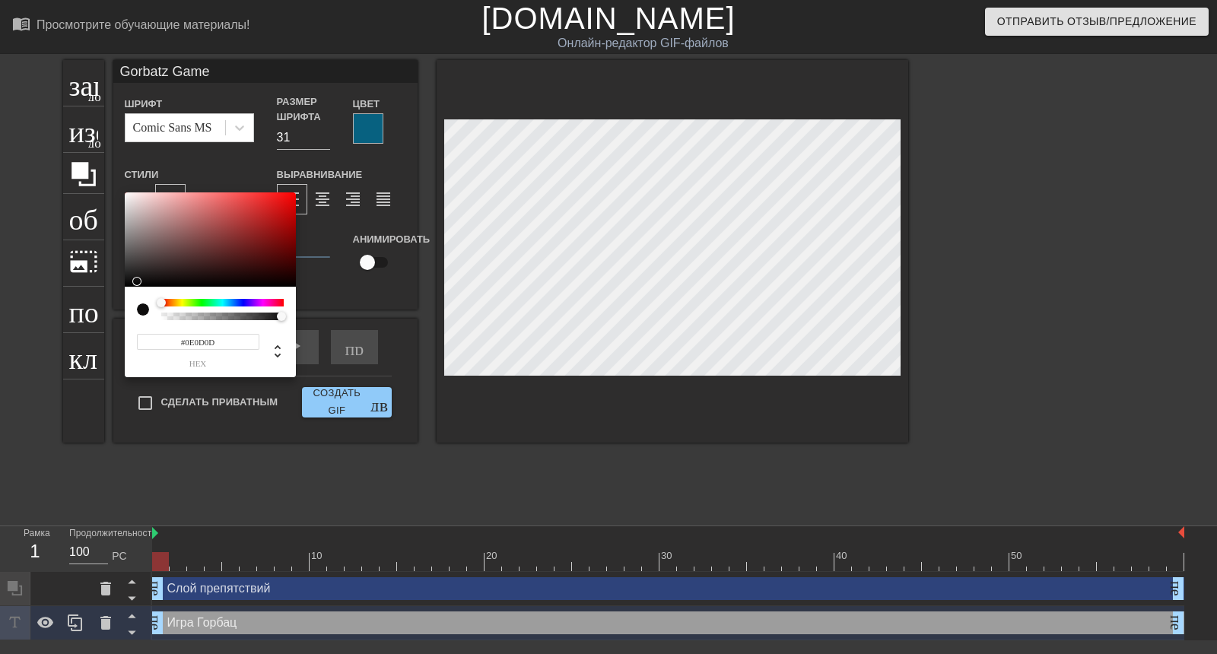
scroll to position [56, 0]
type input "#F3BDBD"
drag, startPoint x: 141, startPoint y: 277, endPoint x: 125, endPoint y: 197, distance: 81.5
click at [125, 197] on div at bounding box center [210, 239] width 171 height 94
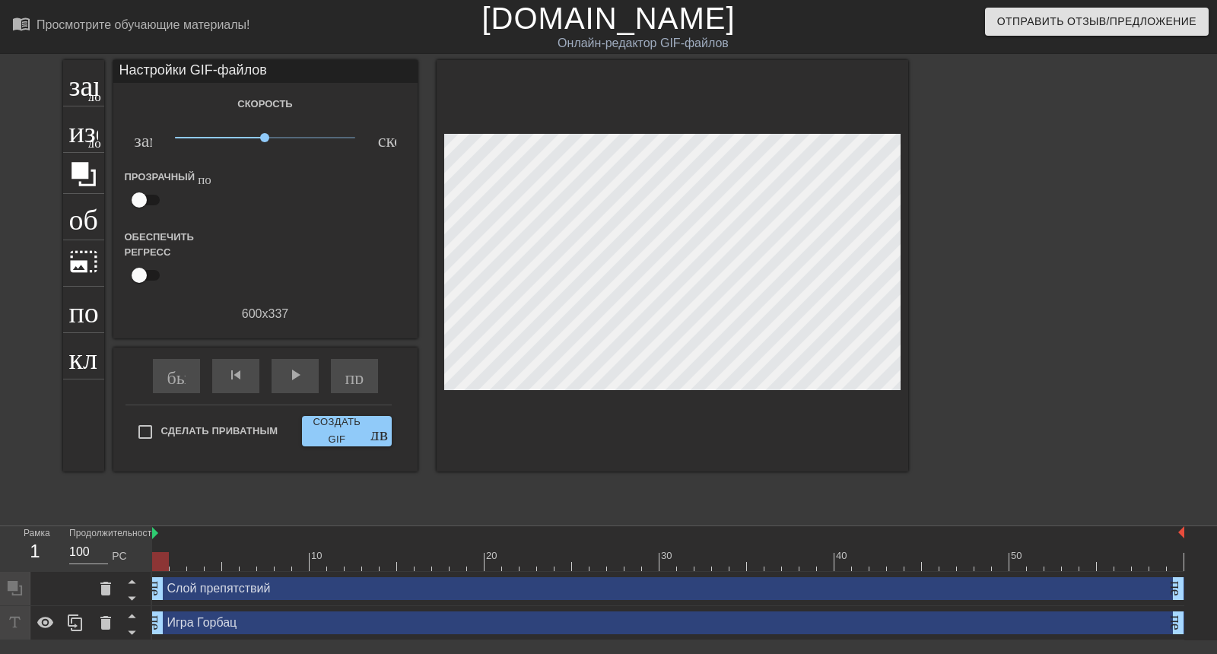
scroll to position [67, 0]
click at [823, 315] on div at bounding box center [673, 266] width 472 height 412
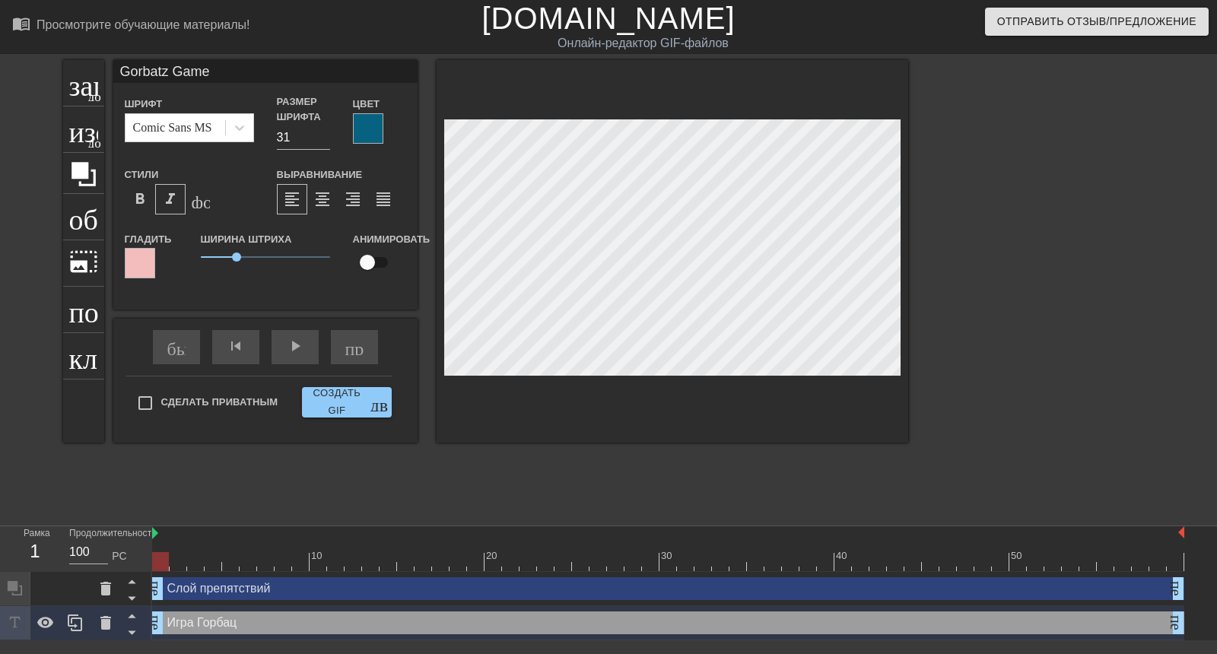
click at [364, 113] on div at bounding box center [368, 128] width 30 height 30
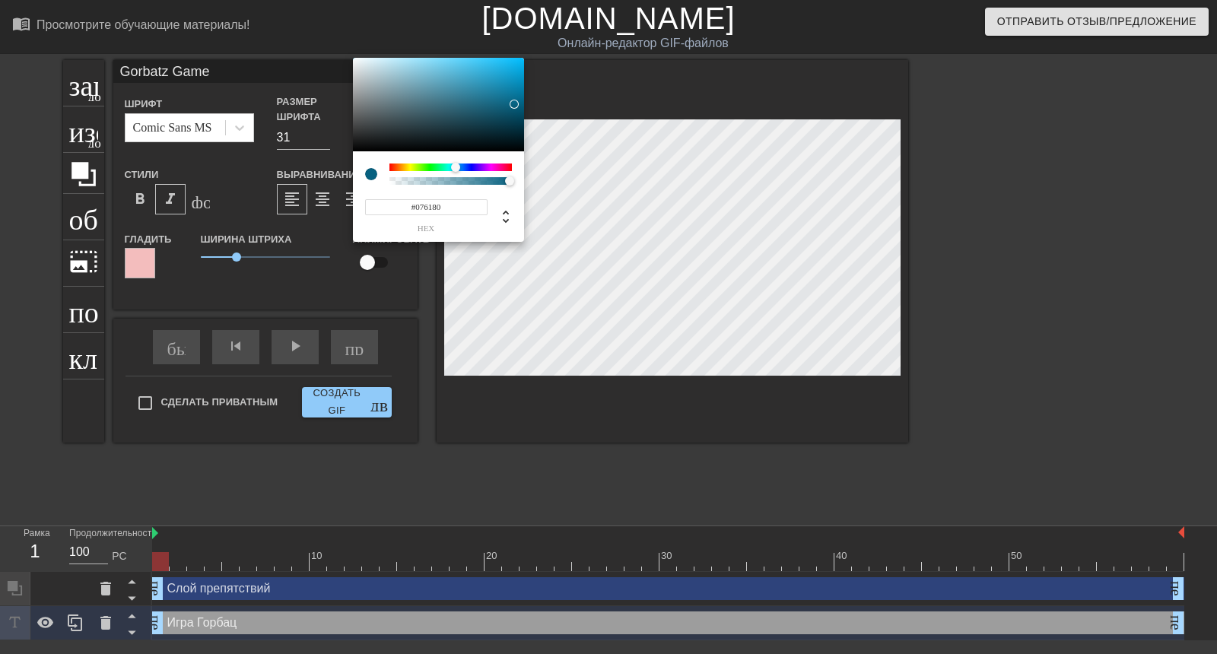
scroll to position [56, 0]
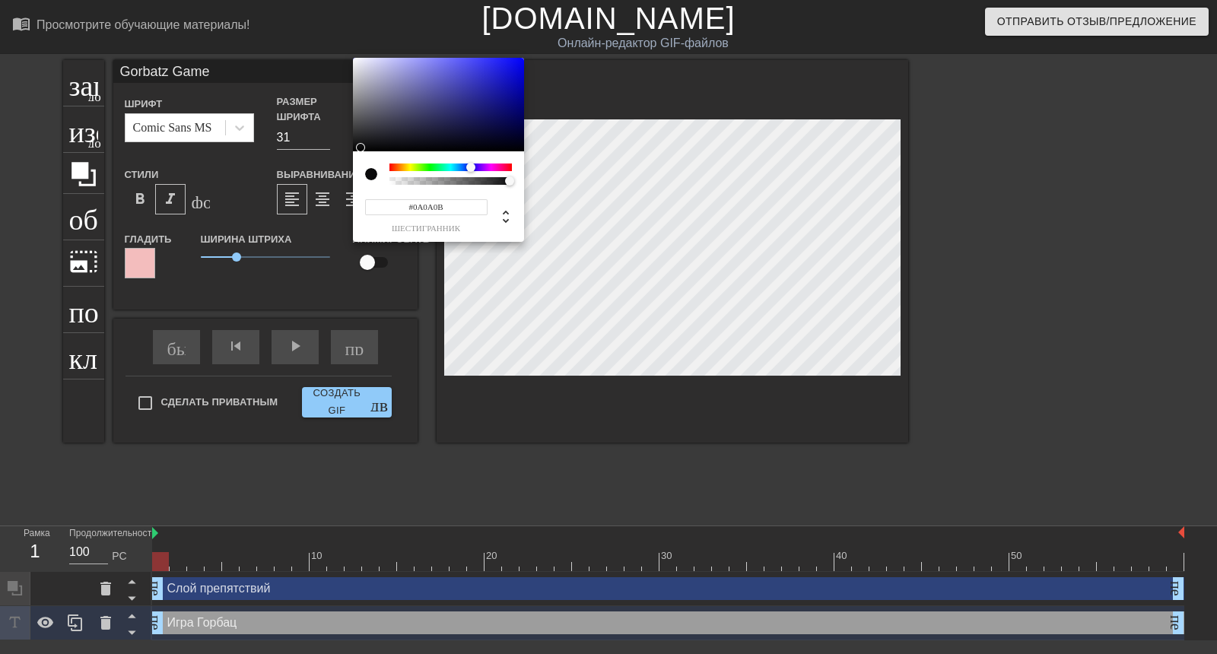
type input "#070707"
drag, startPoint x: 512, startPoint y: 103, endPoint x: 354, endPoint y: 149, distance: 164.2
click at [354, 149] on div at bounding box center [352, 149] width 9 height 9
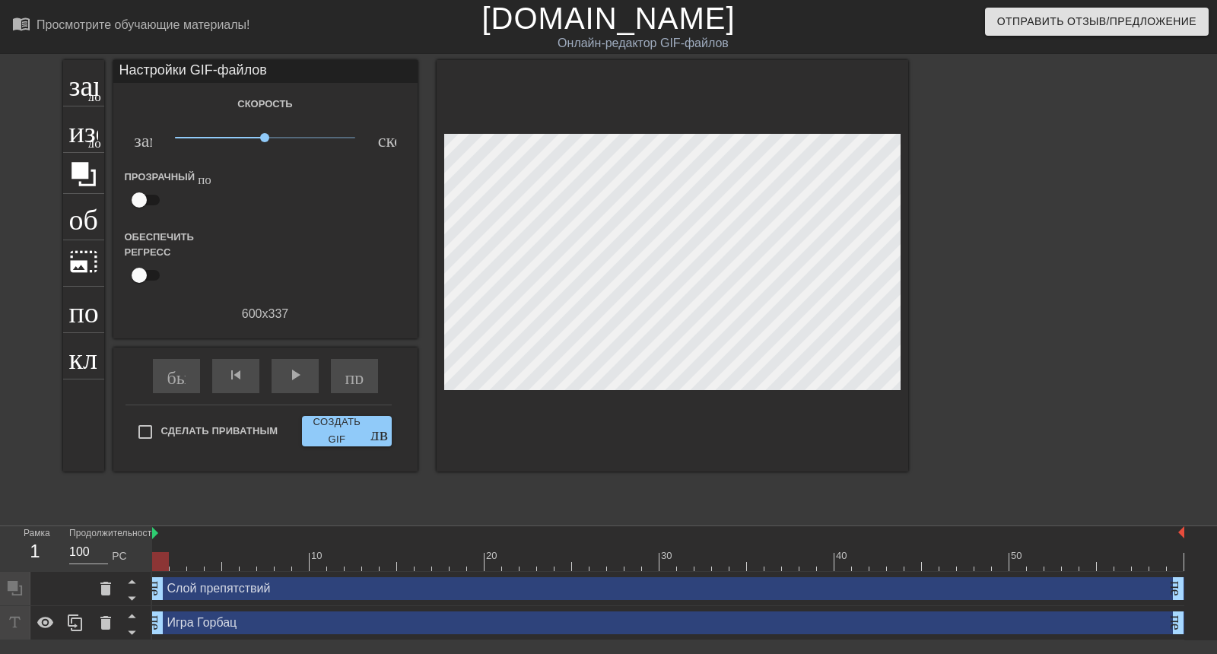
click at [134, 186] on input "checkbox" at bounding box center [139, 200] width 87 height 29
checkbox input "true"
click at [254, 186] on div at bounding box center [266, 201] width 30 height 30
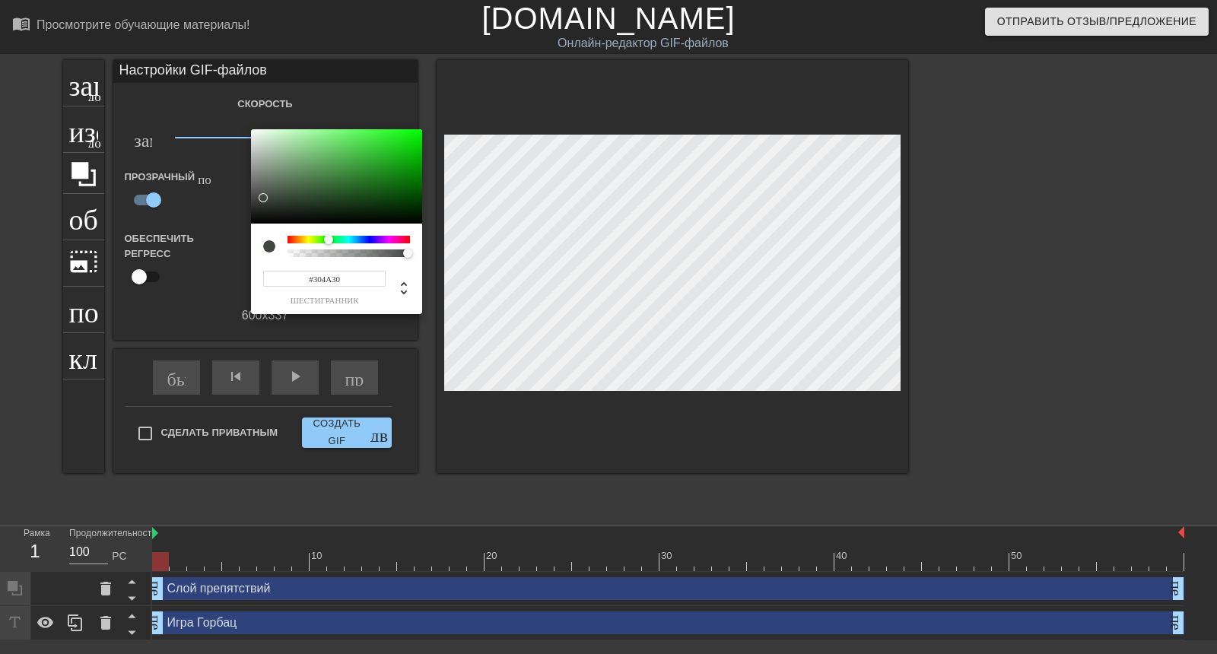
drag, startPoint x: 377, startPoint y: 176, endPoint x: 304, endPoint y: 189, distance: 75.0
click at [311, 195] on div at bounding box center [336, 176] width 171 height 94
type input "#314C31"
click at [804, 320] on div at bounding box center [608, 327] width 1217 height 654
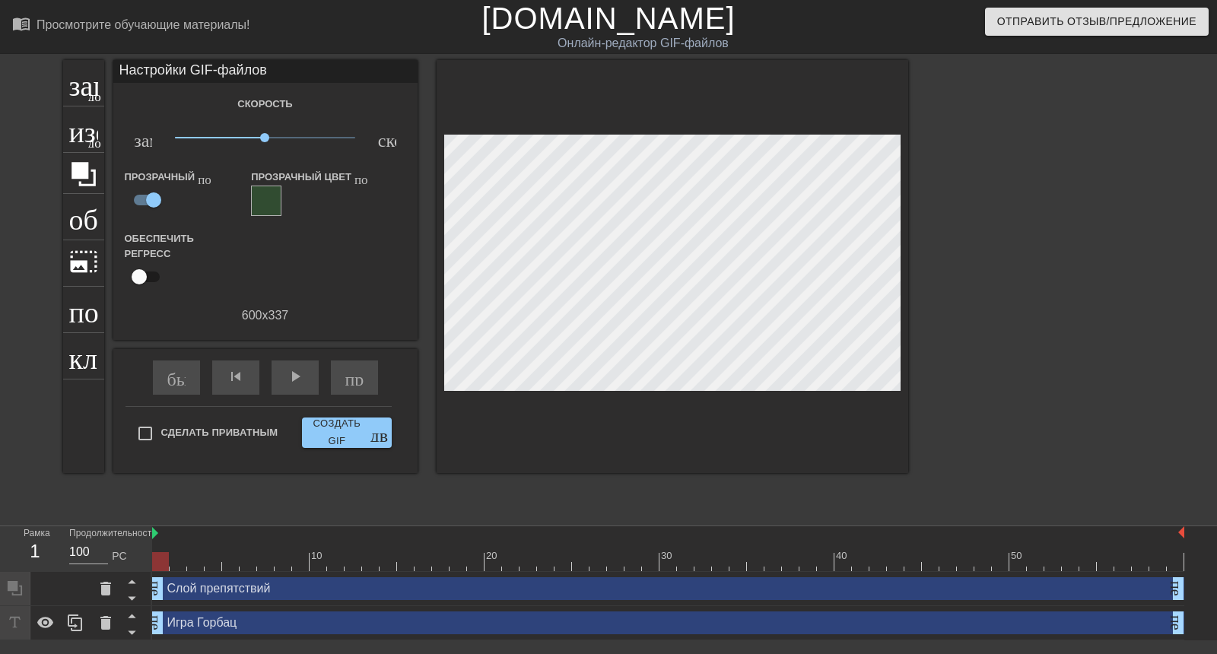
click at [798, 320] on div at bounding box center [673, 266] width 472 height 413
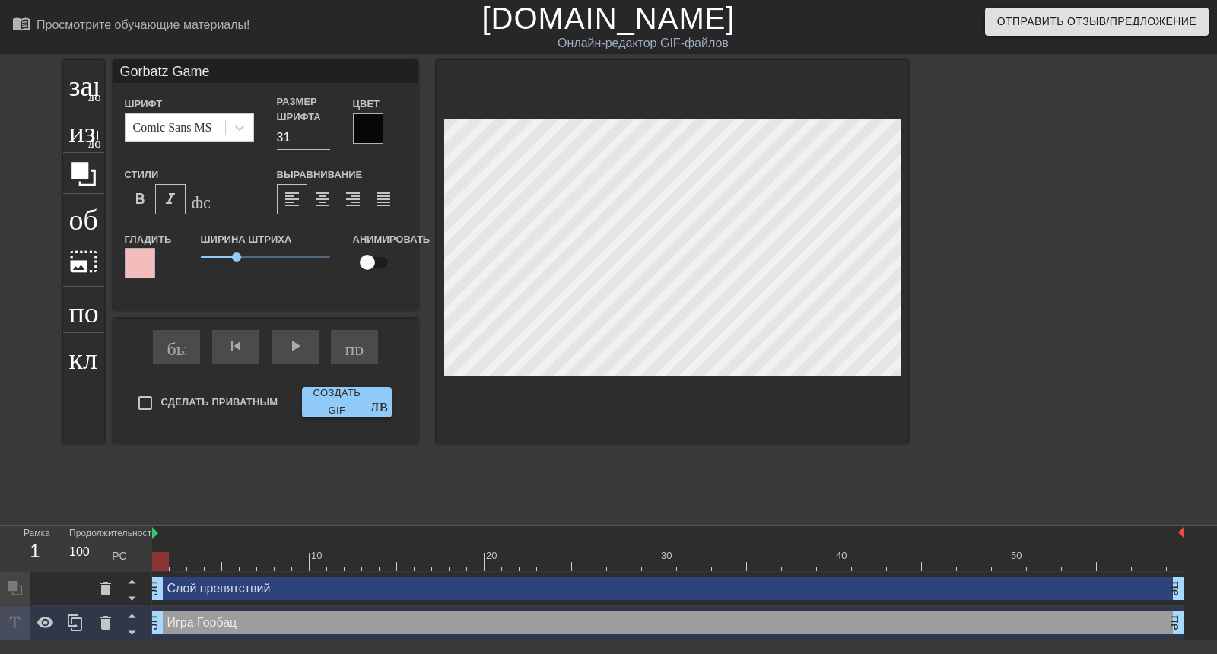
click at [131, 248] on div at bounding box center [140, 263] width 30 height 30
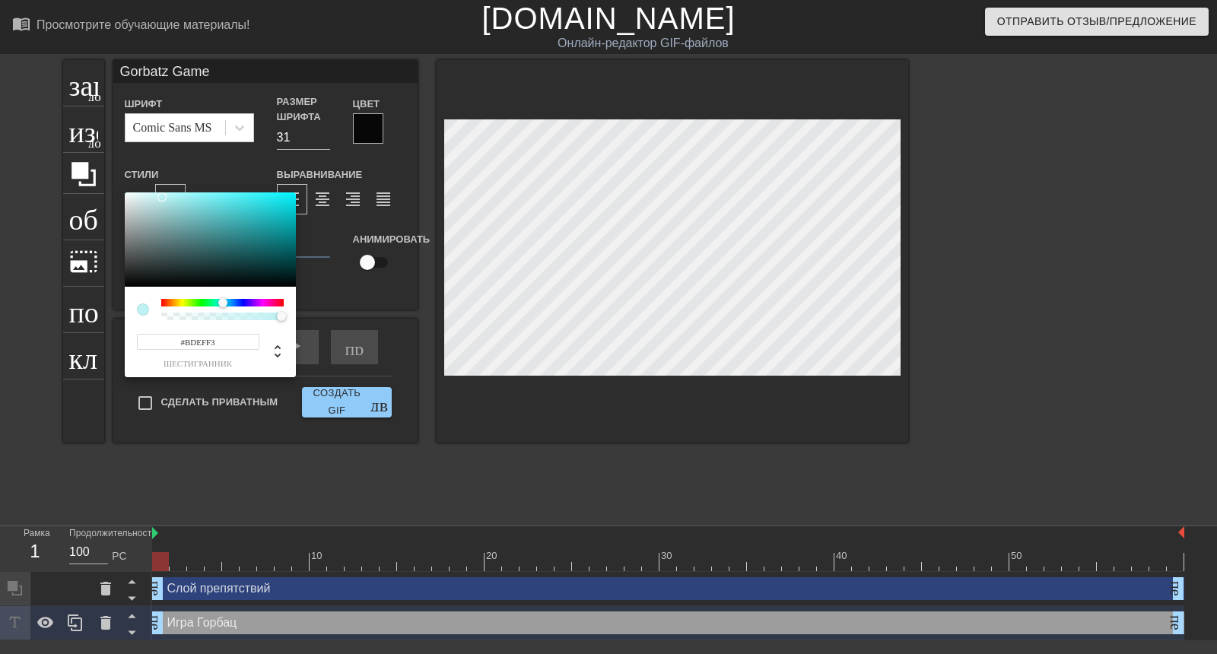
type input "#BDEDF3"
drag, startPoint x: 164, startPoint y: 301, endPoint x: 224, endPoint y: 311, distance: 60.9
click at [224, 311] on div at bounding box center [222, 309] width 122 height 21
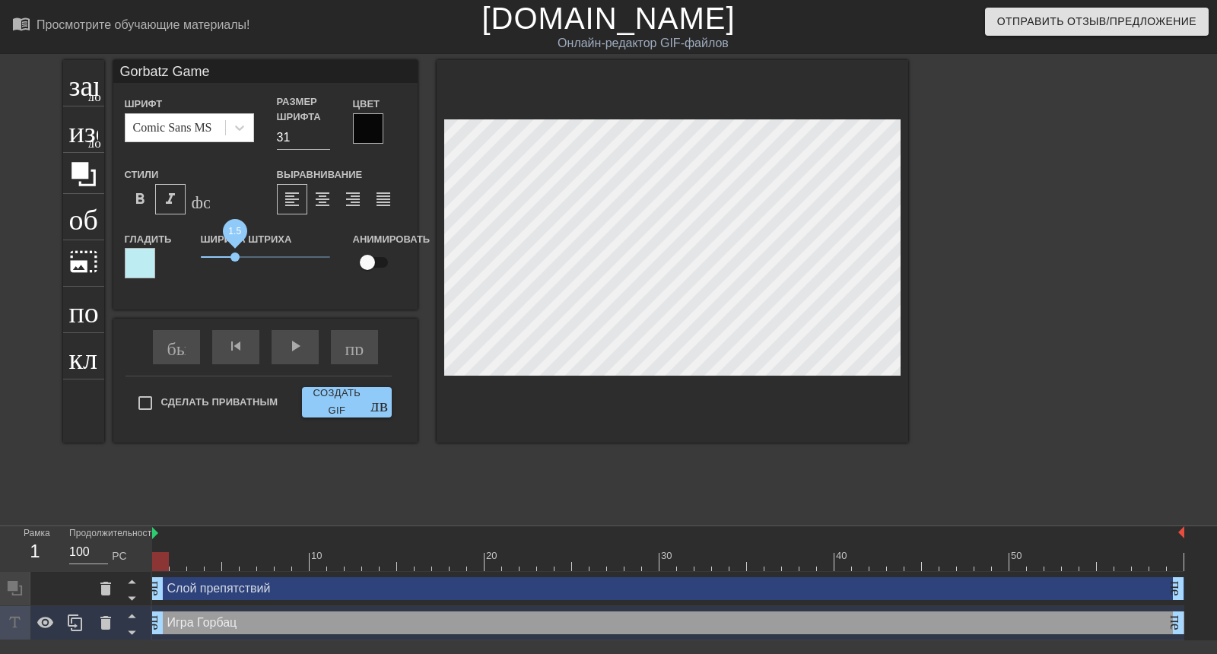
drag, startPoint x: 255, startPoint y: 202, endPoint x: 230, endPoint y: 205, distance: 25.3
click at [230, 248] on span "1.5" at bounding box center [265, 257] width 129 height 18
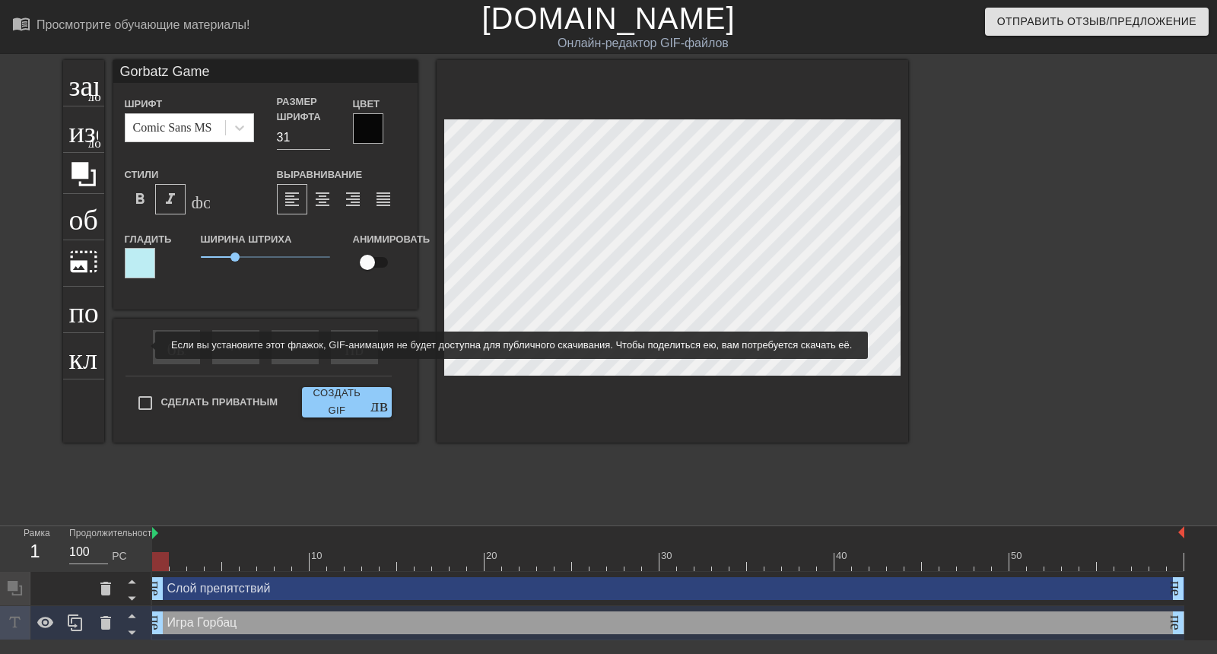
click at [144, 376] on div "Сделать приватным Создать GIF двойная_стрелка" at bounding box center [259, 406] width 266 height 60
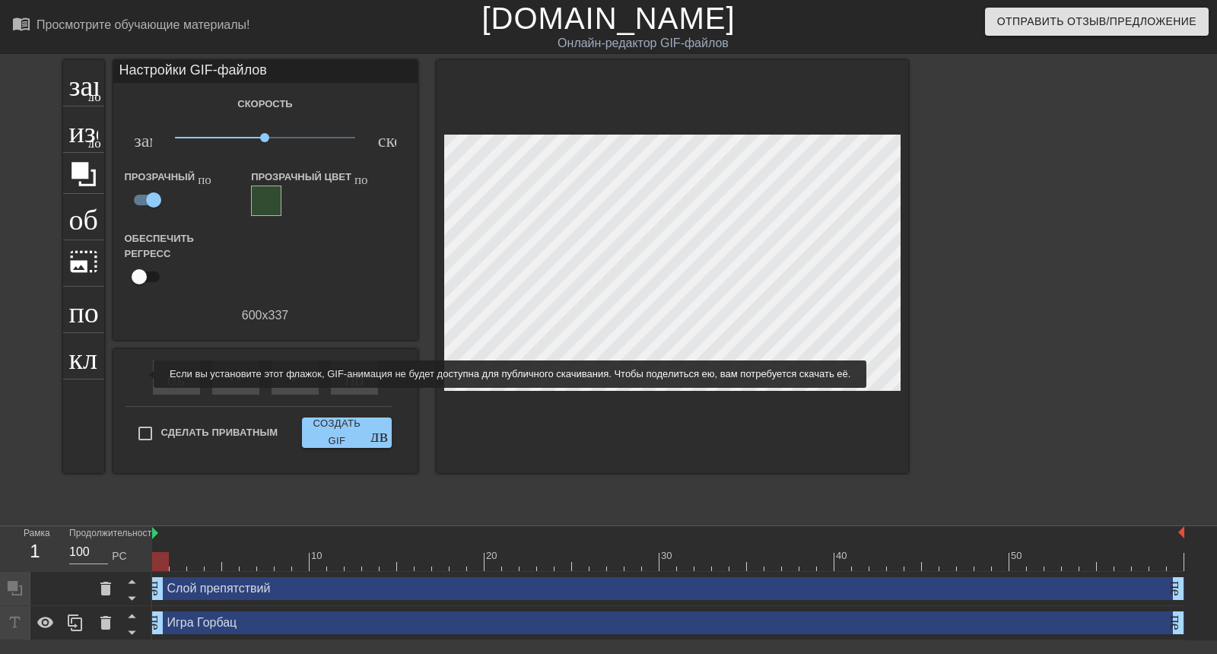
click at [144, 418] on input "Сделать приватным" at bounding box center [145, 434] width 32 height 32
checkbox input "true"
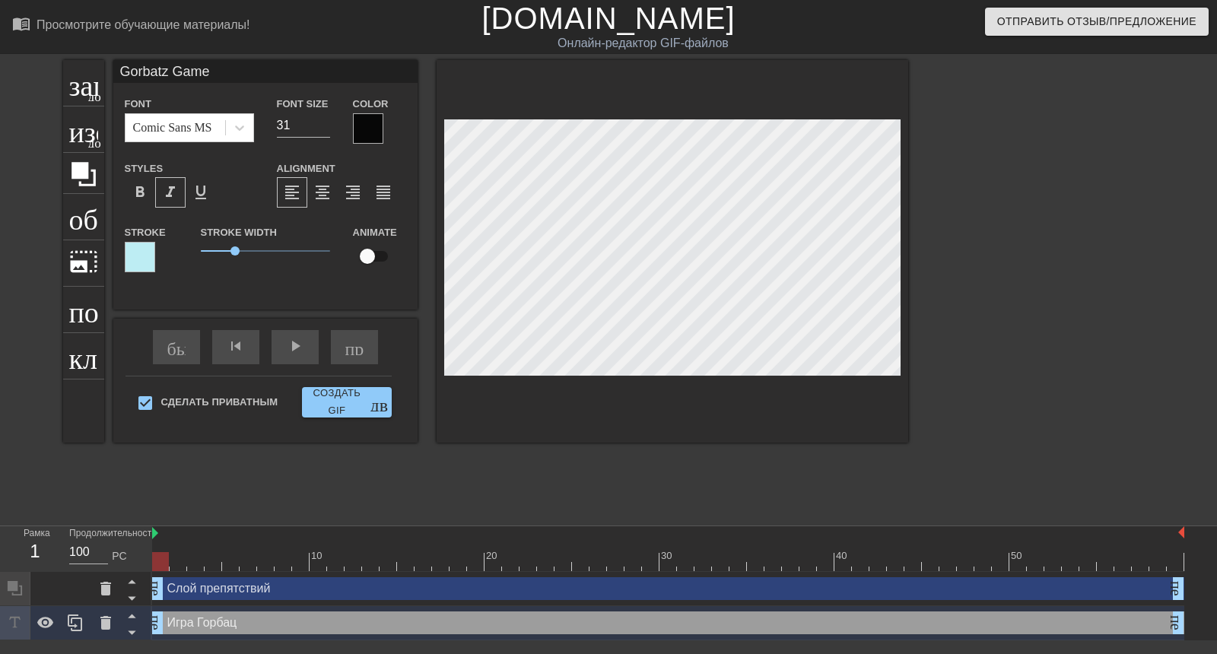
click at [815, 324] on div at bounding box center [673, 251] width 472 height 383
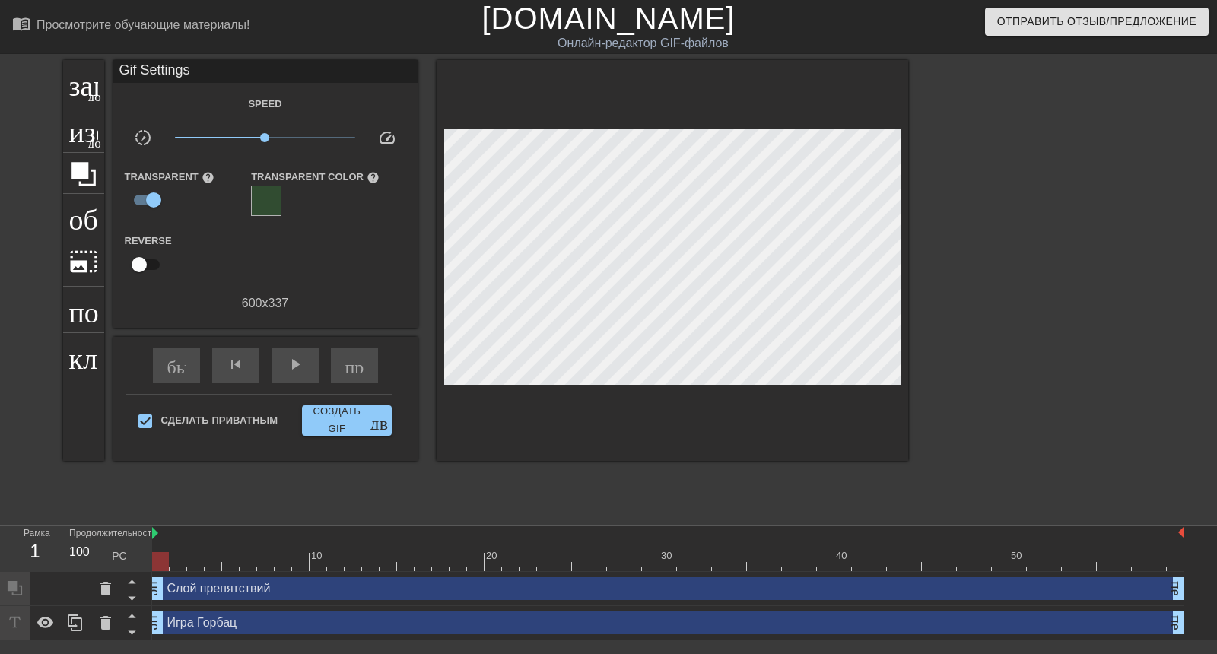
click at [972, 253] on div at bounding box center [1041, 288] width 228 height 456
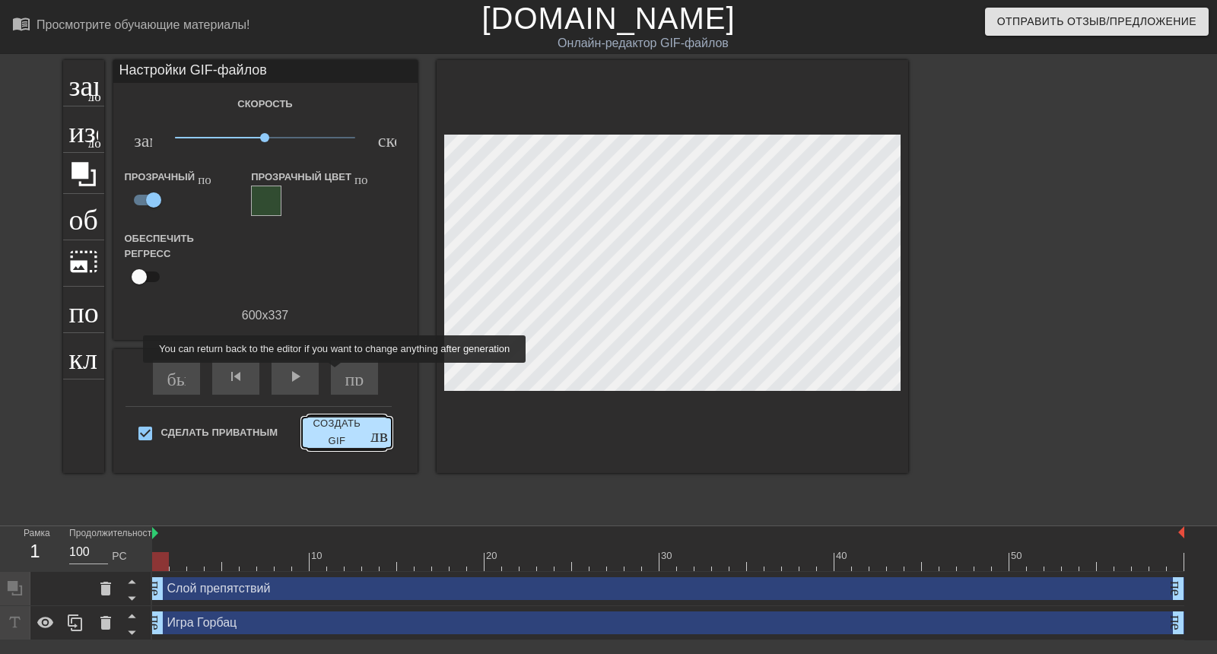
click at [336, 418] on font "Создать GIF" at bounding box center [337, 432] width 48 height 29
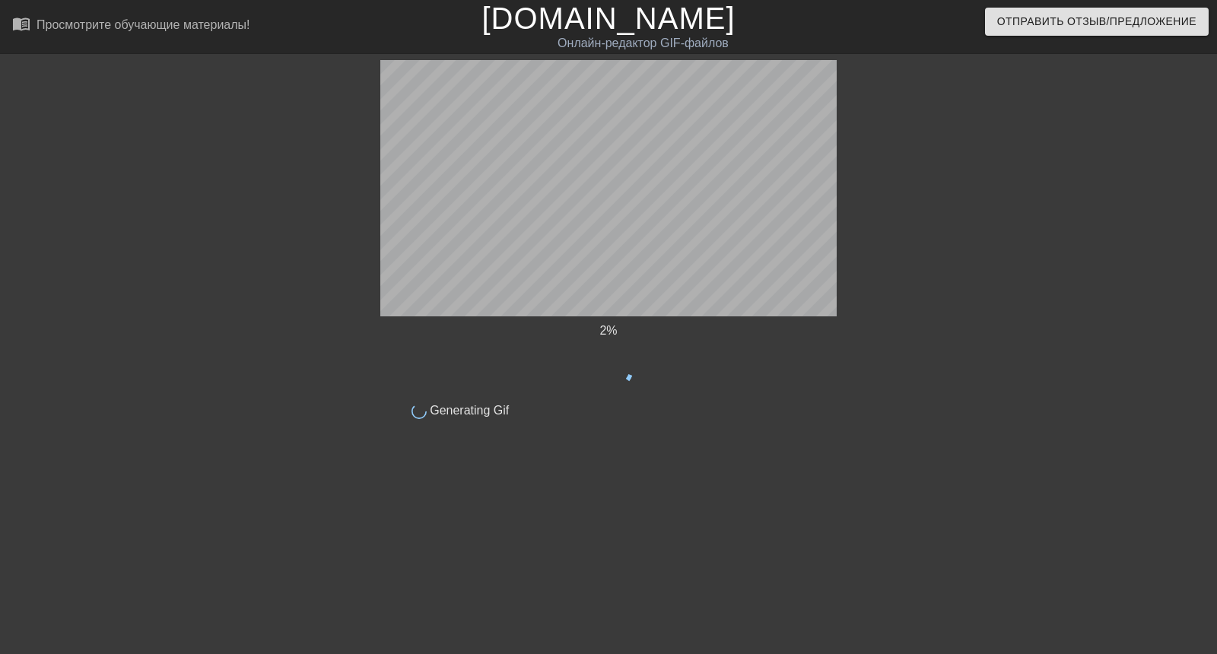
scroll to position [0, 0]
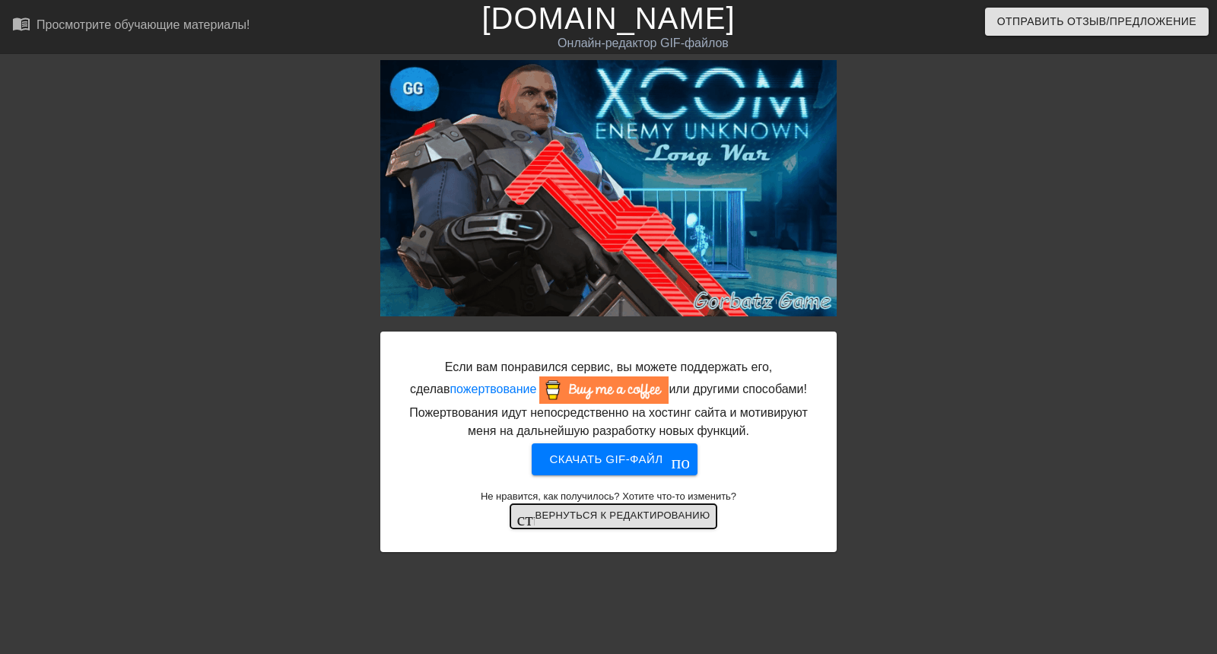
click at [627, 513] on font "Вернуться к редактированию" at bounding box center [622, 515] width 175 height 11
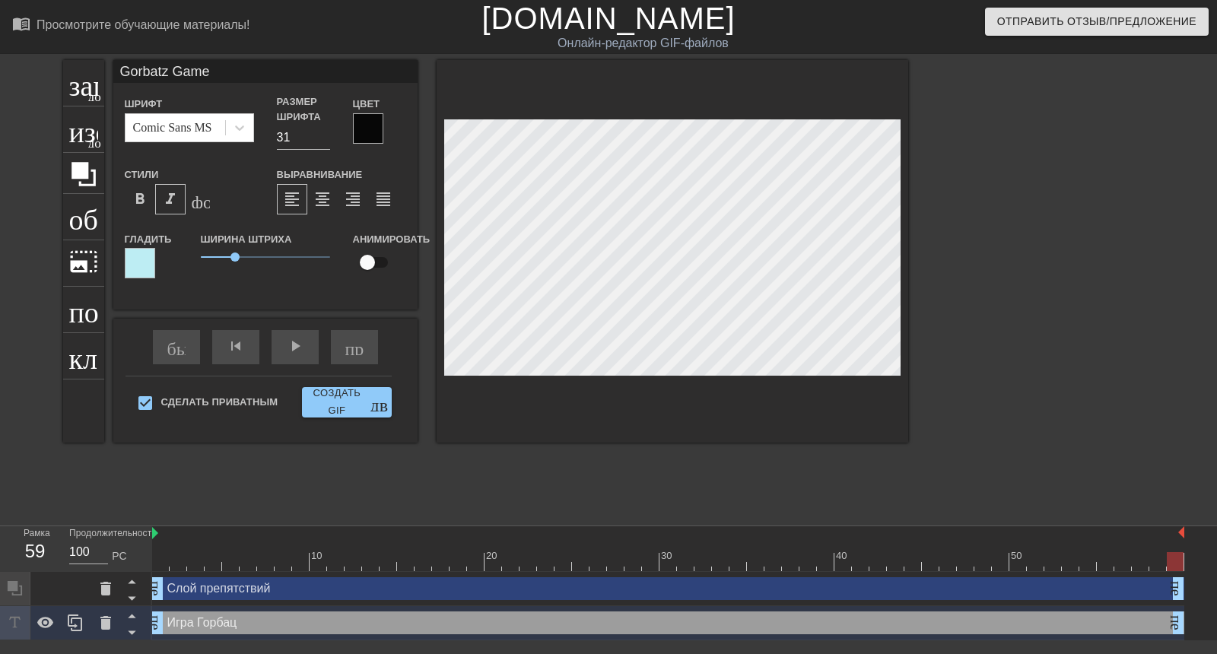
scroll to position [67, 0]
click at [100, 614] on icon at bounding box center [106, 623] width 18 height 18
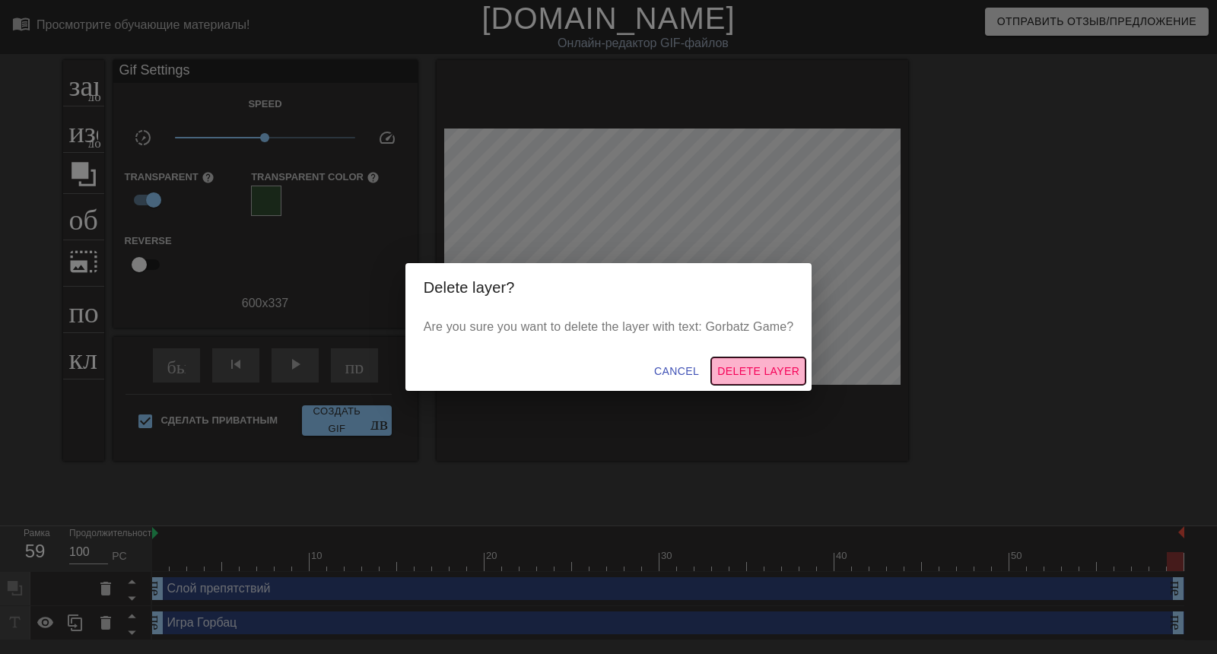
click at [744, 362] on span "Delete Layer" at bounding box center [758, 371] width 82 height 19
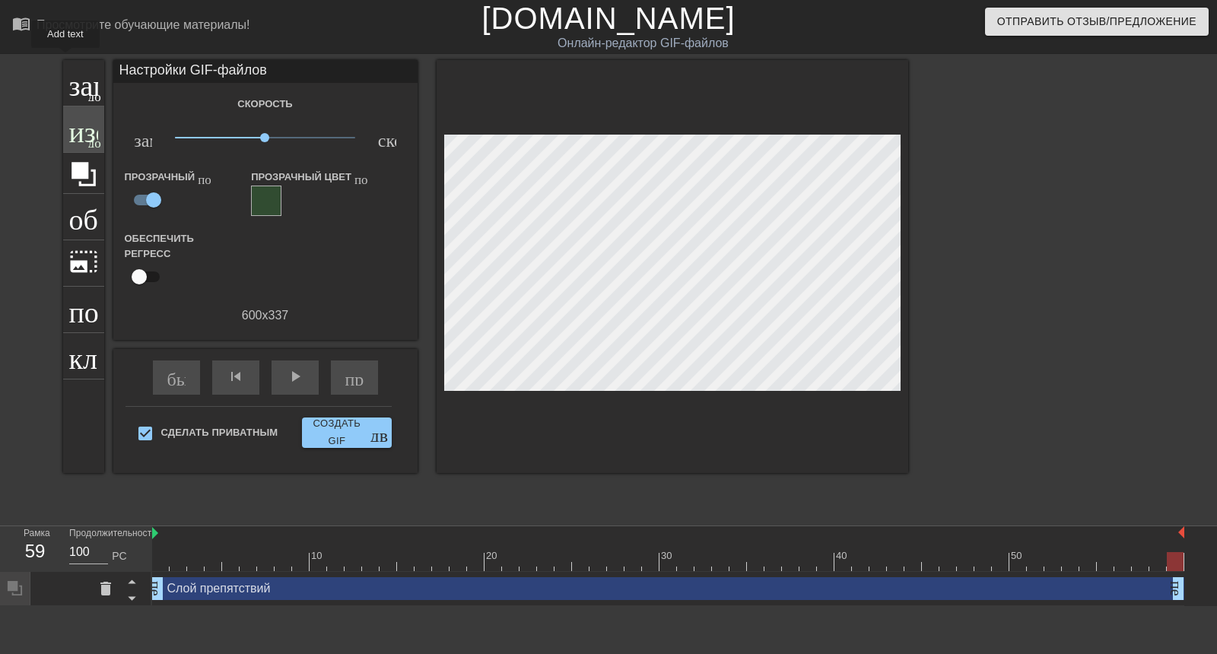
click at [69, 67] on font "заголовок" at bounding box center [129, 81] width 120 height 29
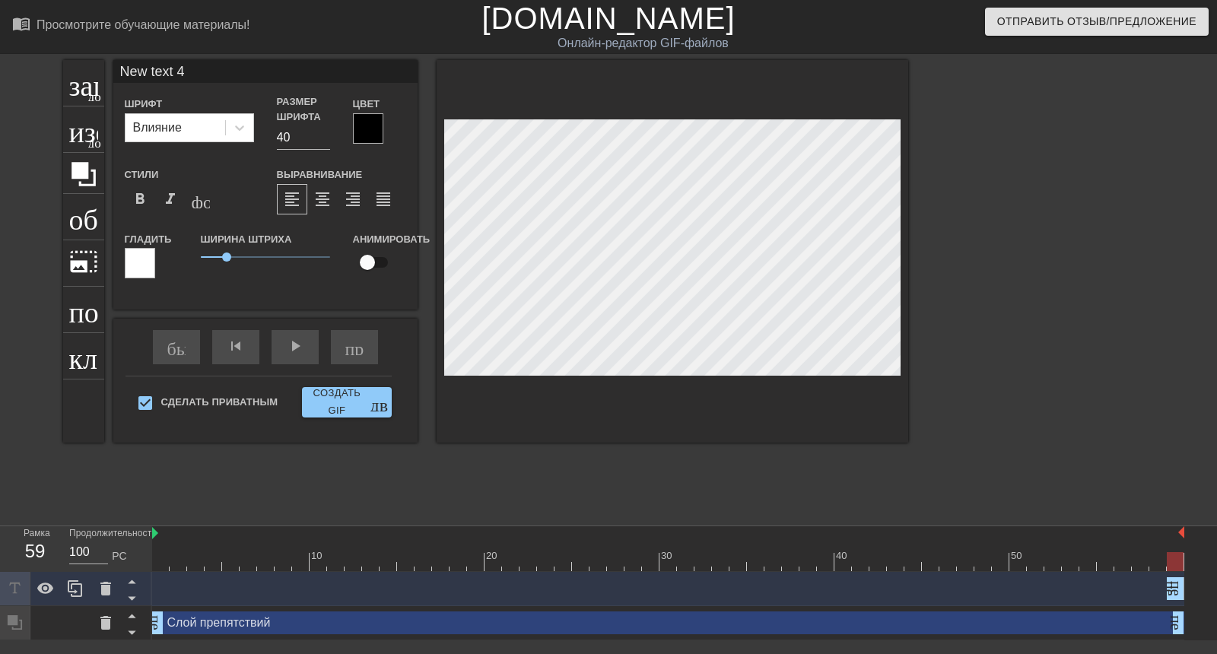
scroll to position [2, 4]
type input "New text"
type textarea "New text"
type input "New text"
type textarea "New text"
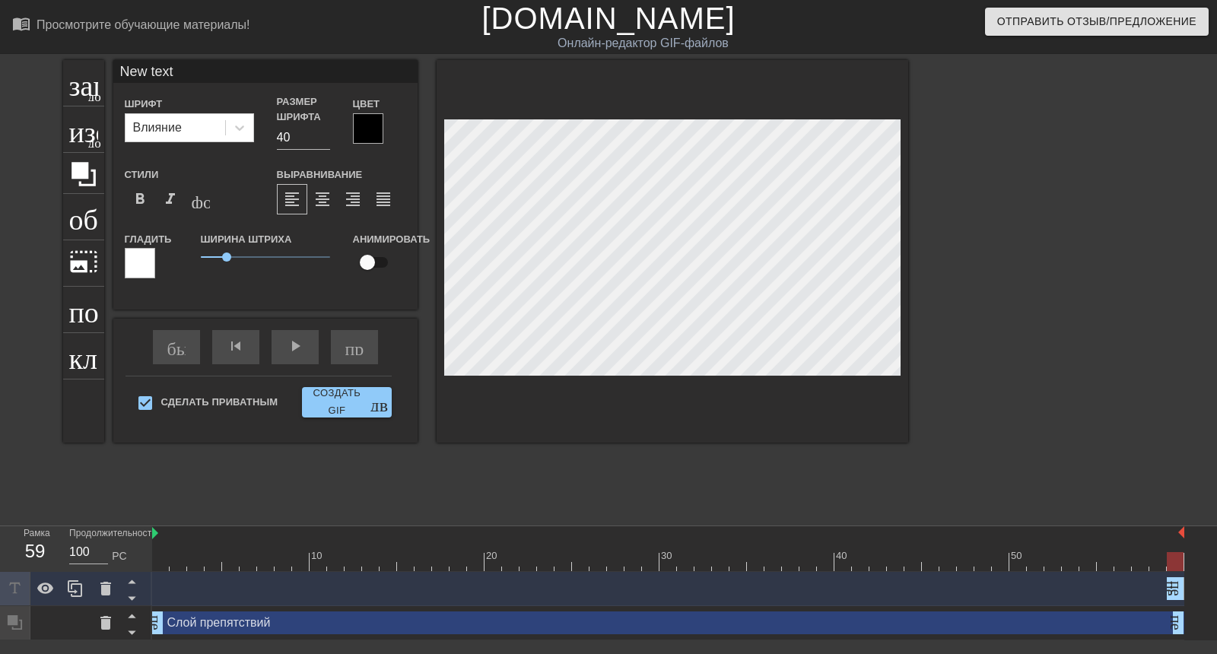
type input "New tex"
type textarea "New tex"
type input "New te"
type textarea "New te"
type input "New t"
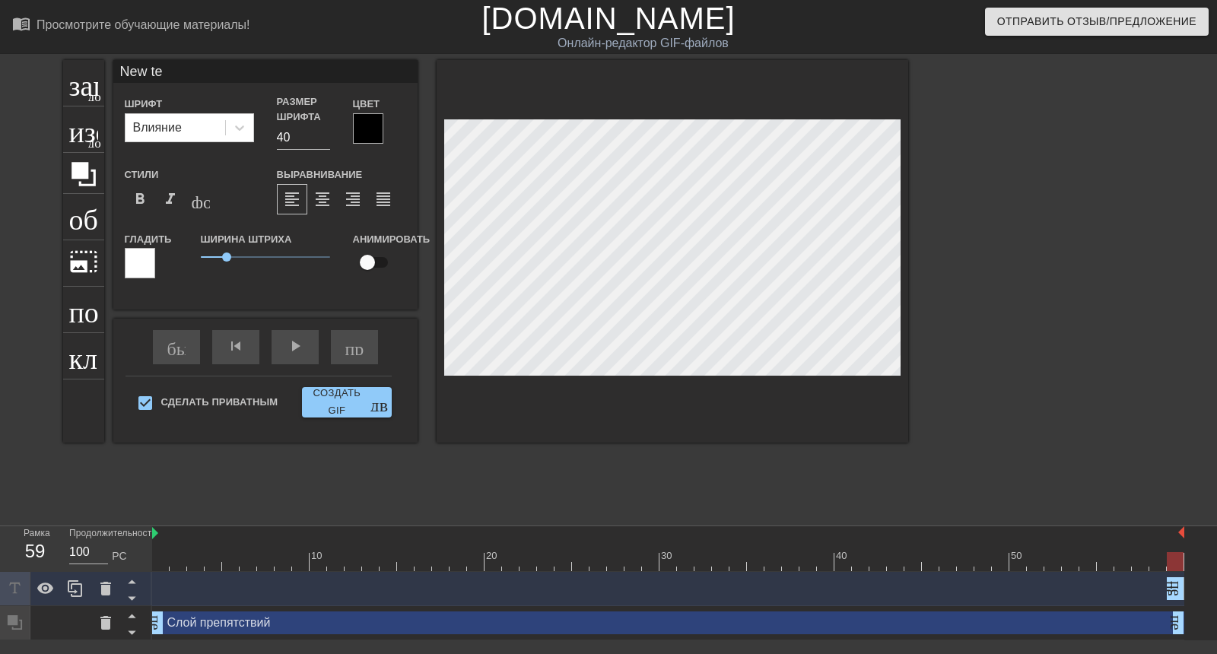
type textarea "New t"
type input "New"
type textarea "New"
type input "New"
type textarea "New"
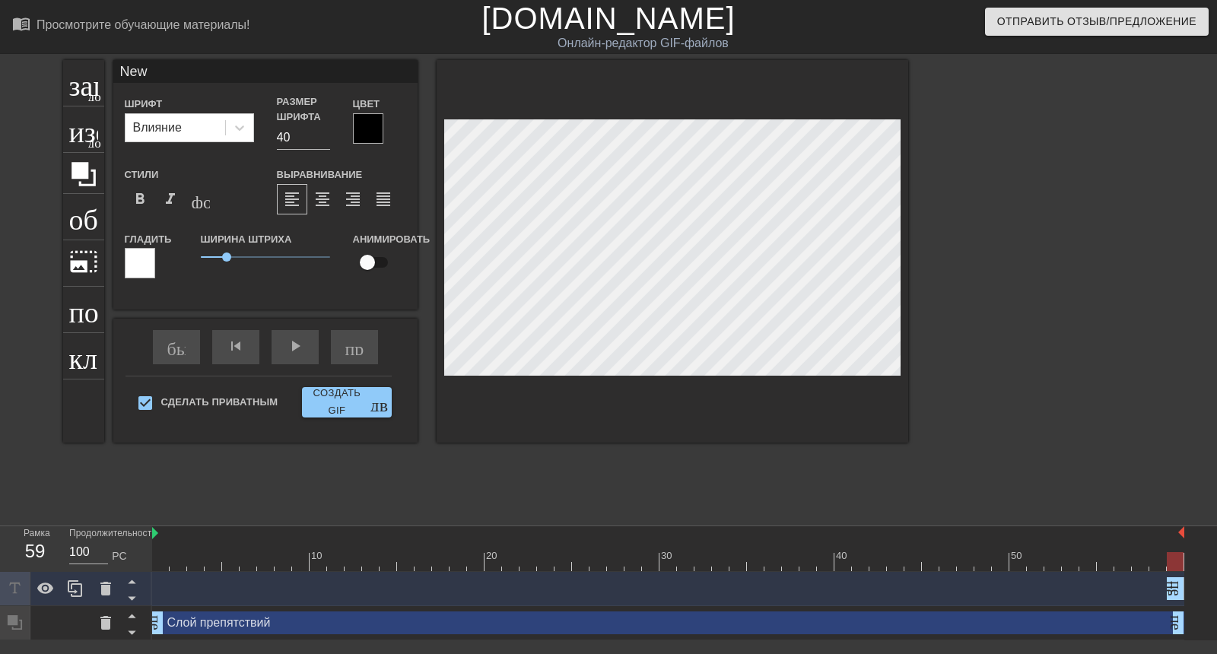
type input "Ne"
type textarea "Ne"
type input "N"
type textarea "N"
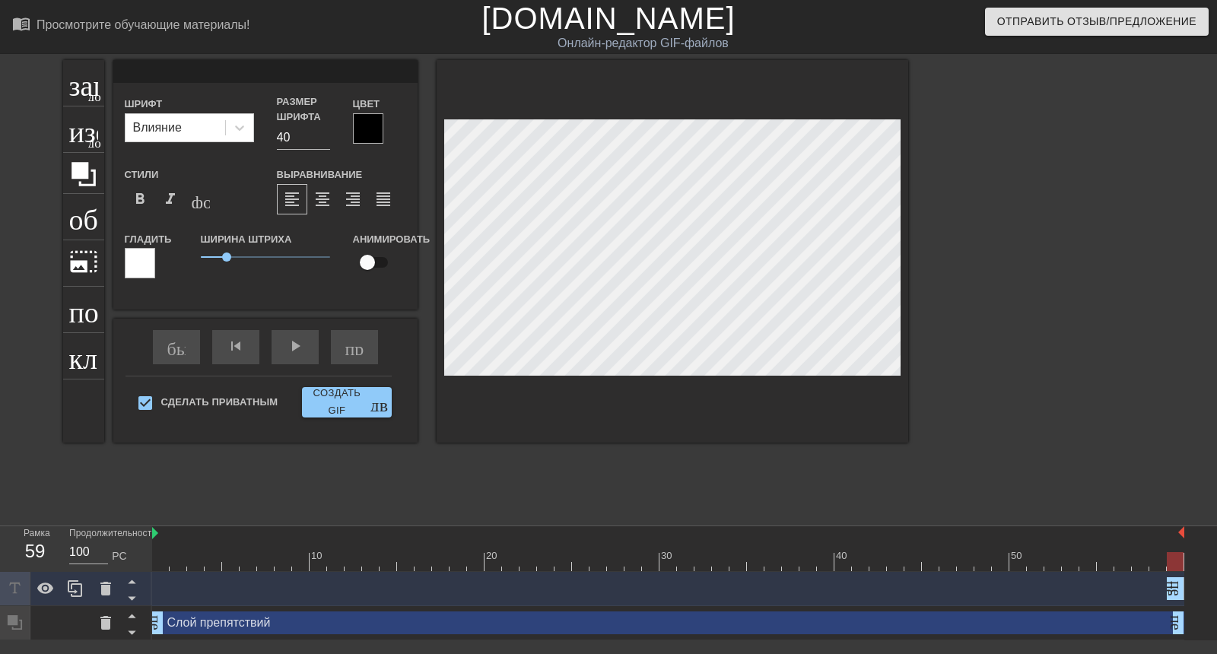
type input "G"
type textarea "G"
type input "Go"
type textarea "Go"
type input "Gor"
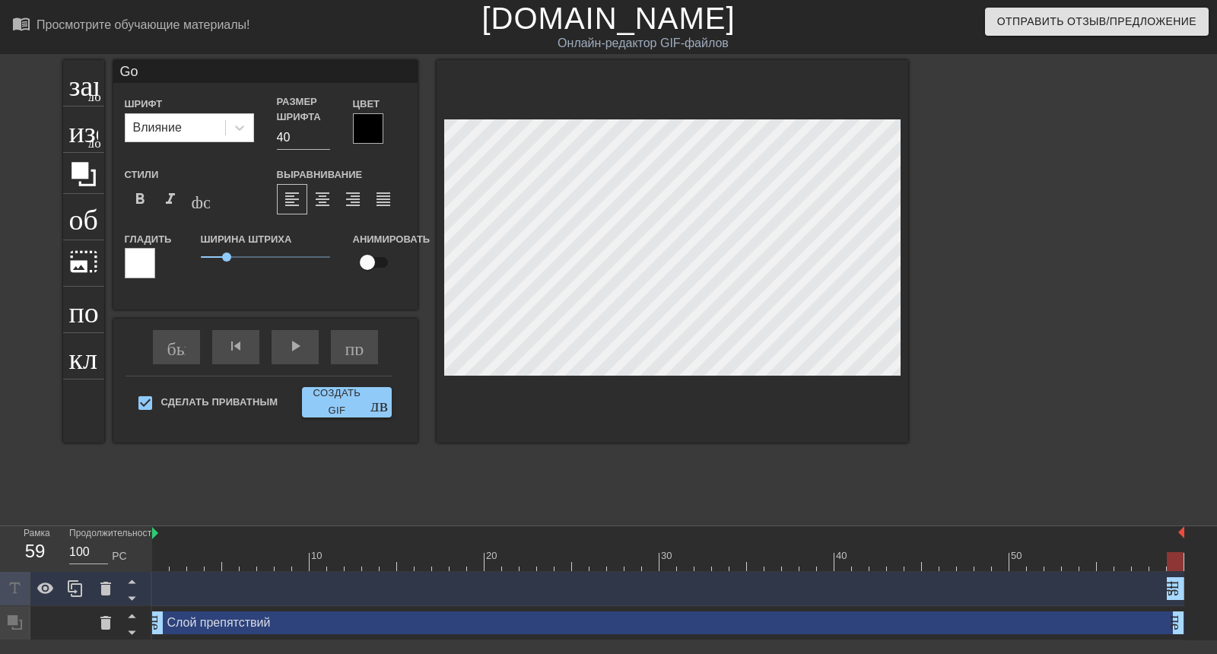
type textarea "Gor"
type input "Gorb"
type textarea "Gorb"
type input "Gorba"
type textarea "Gorba"
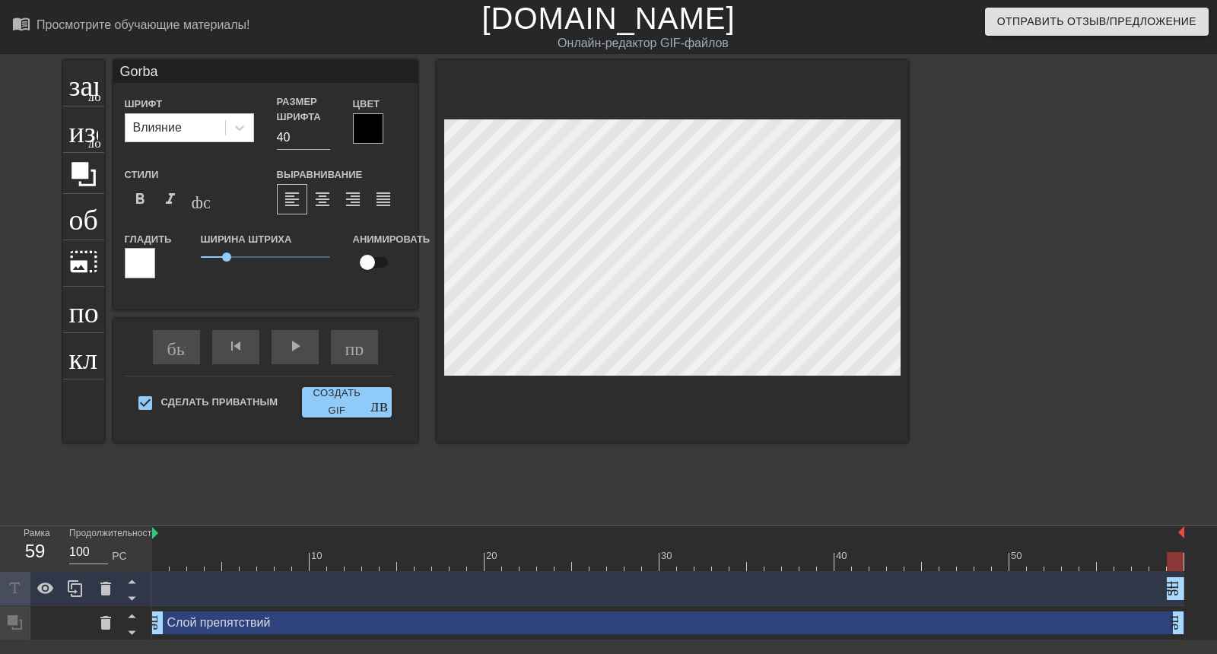
type input "Gorbat"
type textarea "Gorbat"
type input "Gorbatz"
type textarea "Gorbatz"
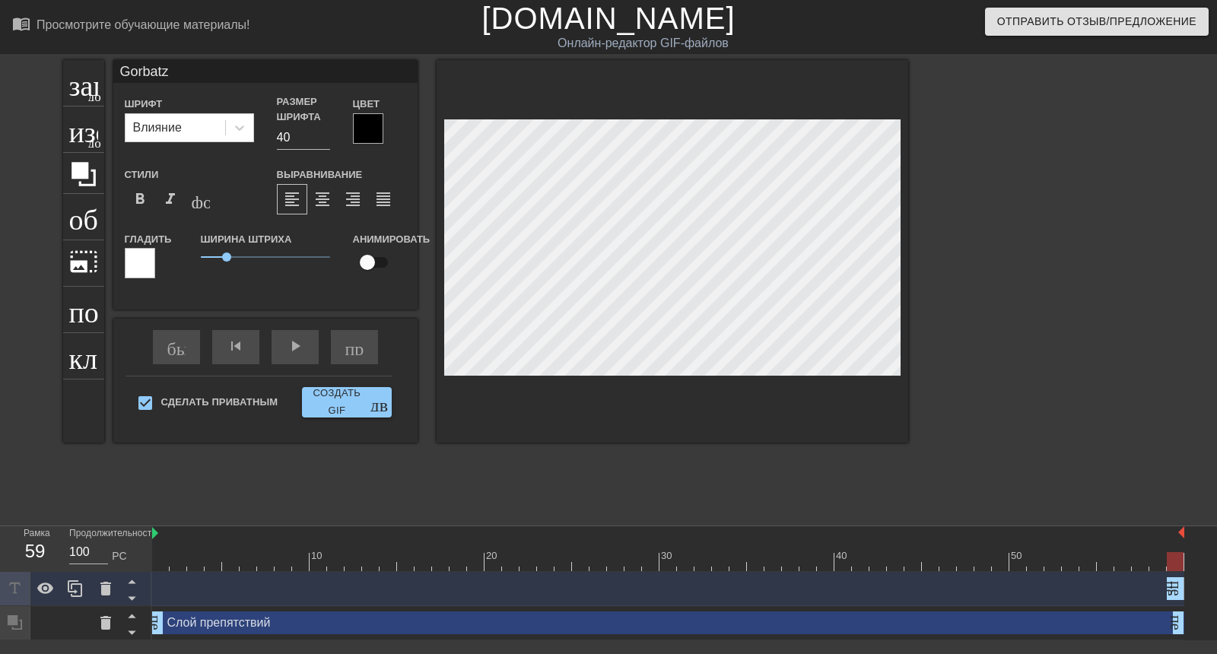
type input "Gorbatz"
type textarea "Gorbatz"
type input "Gorbatz G"
type textarea "Gorbatz G"
type input "Gorbatz Ga"
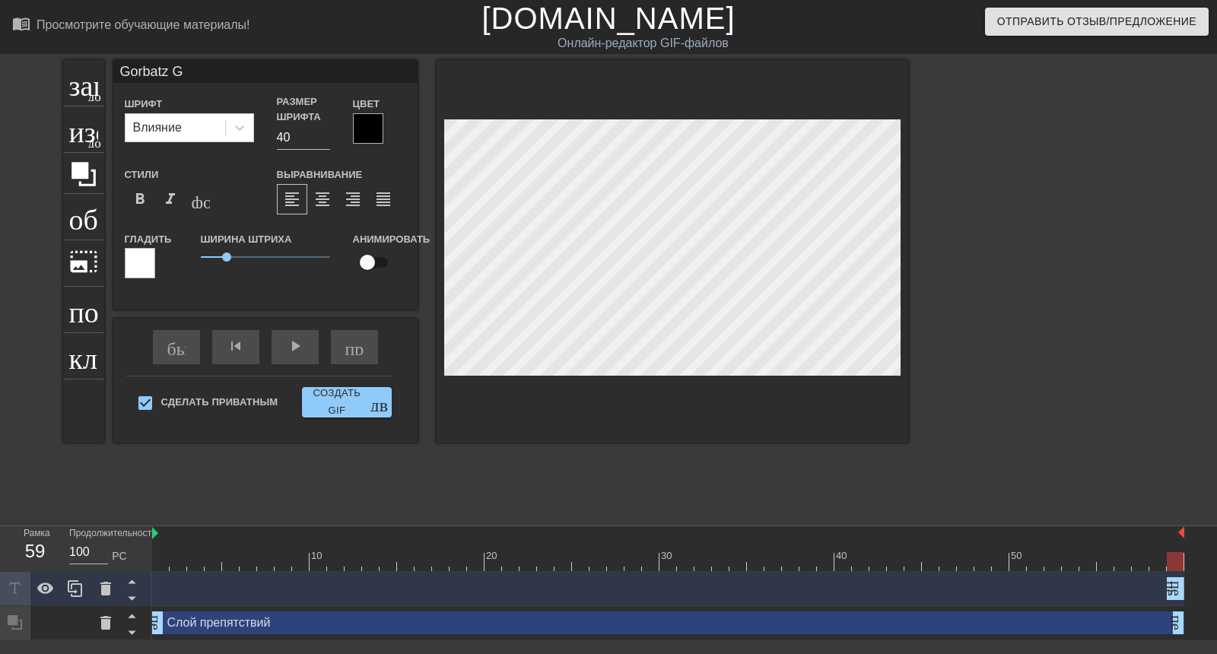
type textarea "Gorbatz Ga"
type input "Gorbatz Gam"
type textarea "Gorbatz Gam"
type input "Gorbatz Game"
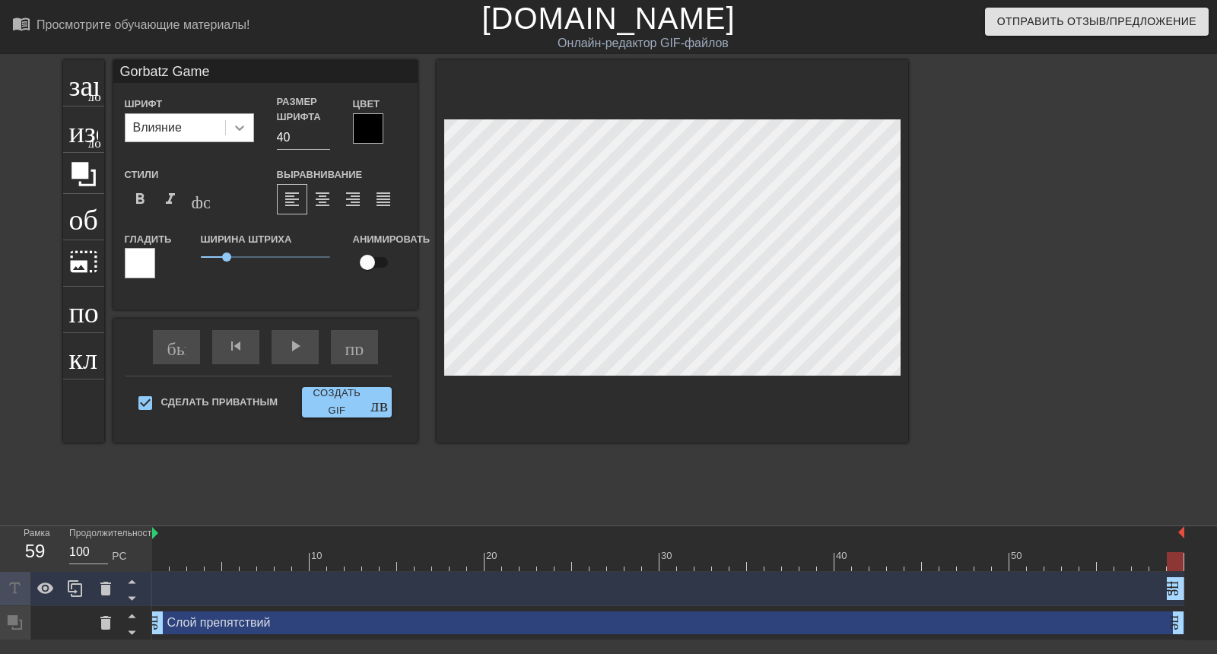
type textarea "Gorbatz Game"
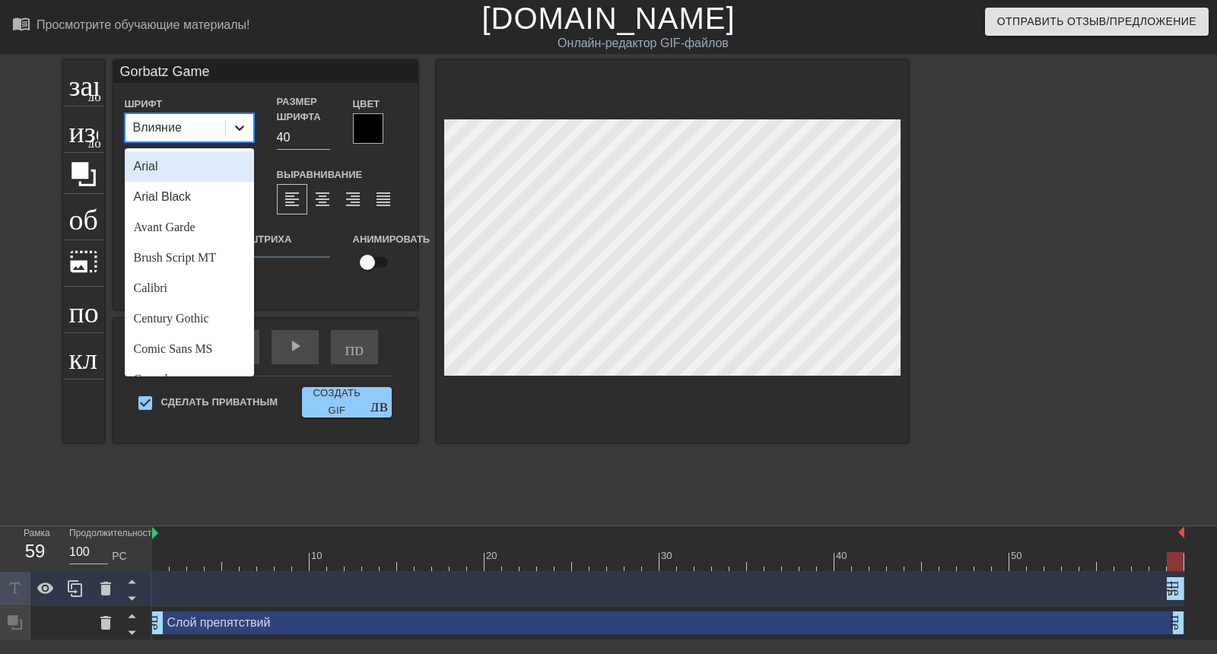
click at [232, 120] on icon at bounding box center [239, 127] width 15 height 15
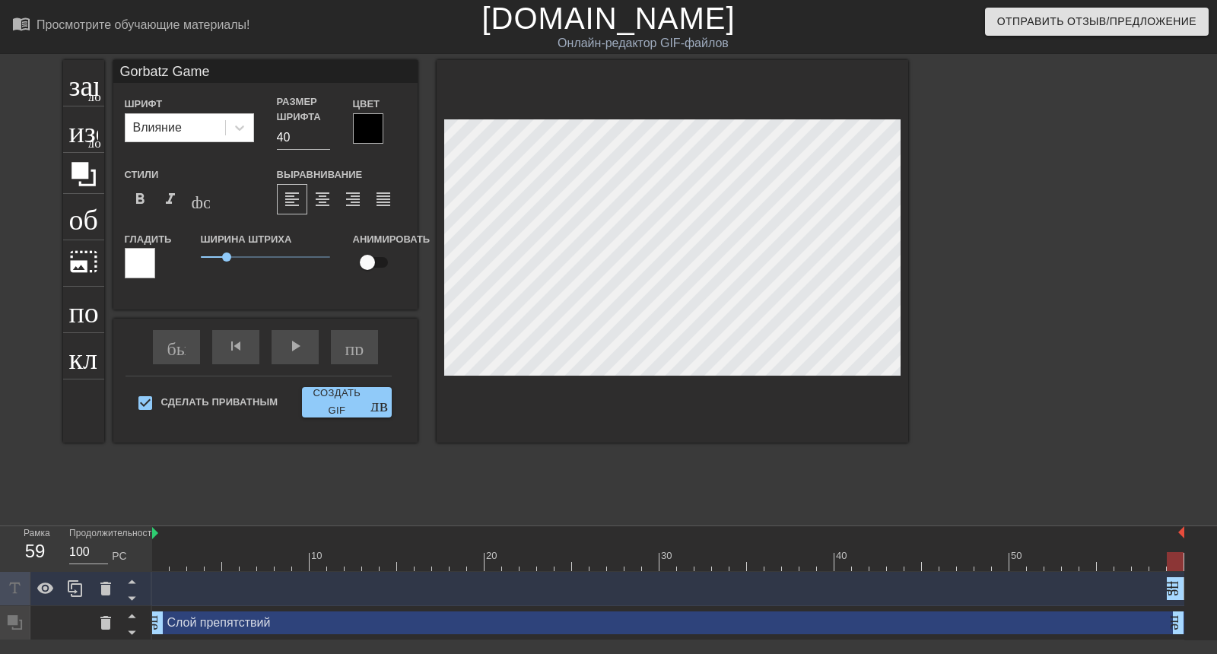
scroll to position [2, 5]
click at [369, 113] on div at bounding box center [368, 128] width 30 height 30
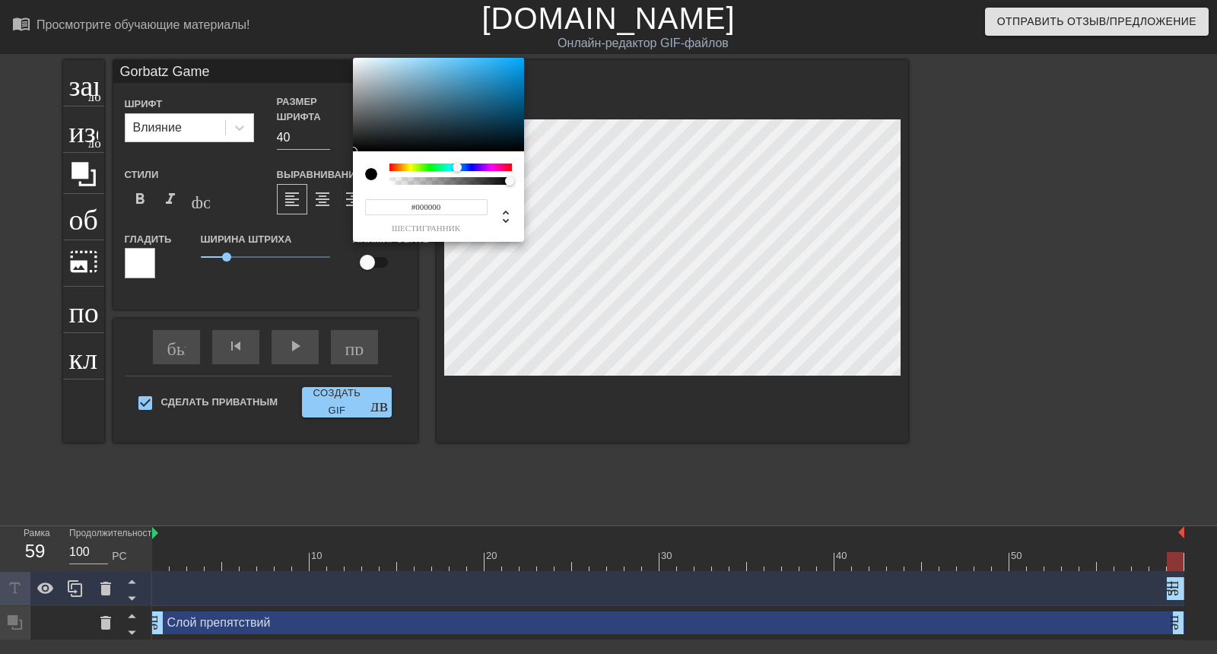
drag, startPoint x: 392, startPoint y: 166, endPoint x: 457, endPoint y: 177, distance: 66.4
click at [457, 177] on div at bounding box center [450, 174] width 122 height 21
type input "#0D80B8"
drag, startPoint x: 487, startPoint y: 97, endPoint x: 512, endPoint y: 84, distance: 28.6
click at [512, 84] on div at bounding box center [438, 105] width 171 height 94
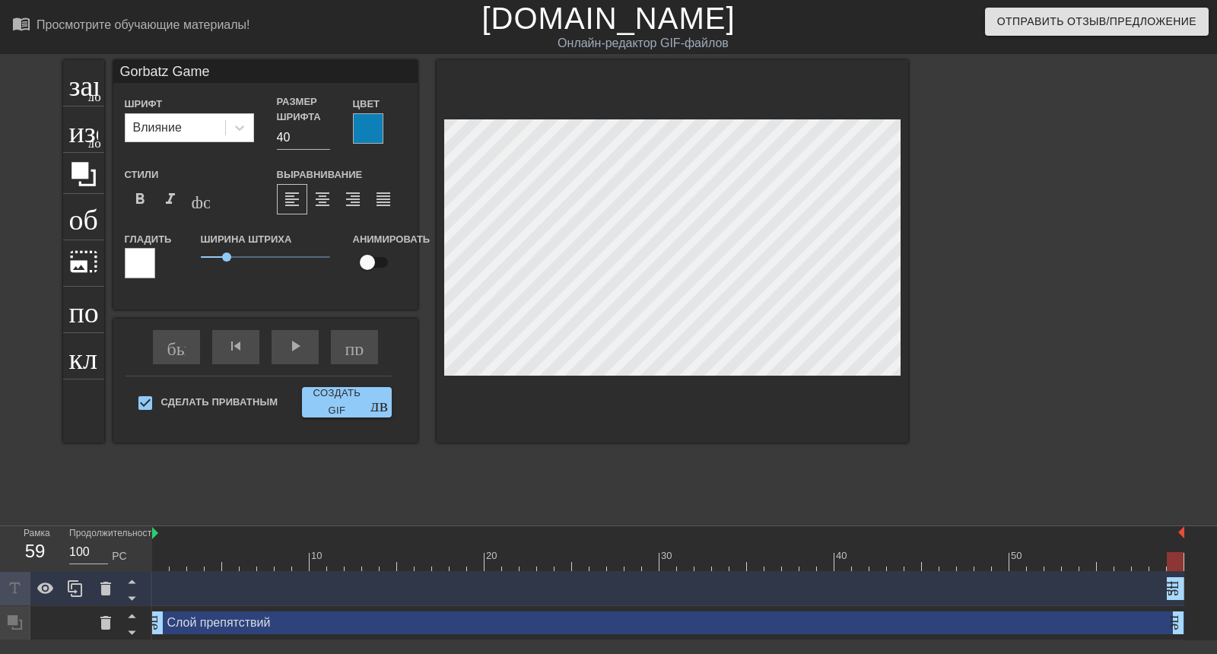
click at [144, 248] on div at bounding box center [140, 263] width 30 height 30
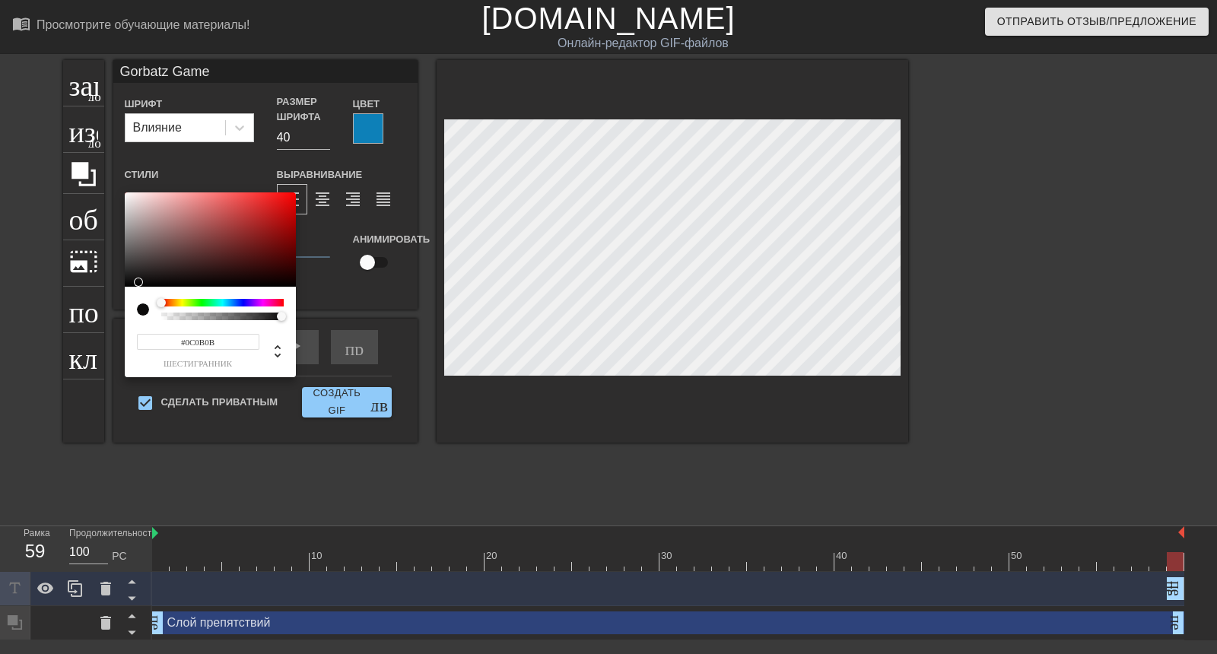
type input "#0E0D0D"
drag, startPoint x: 148, startPoint y: 263, endPoint x: 134, endPoint y: 281, distance: 23.3
click at [134, 281] on div at bounding box center [210, 239] width 171 height 94
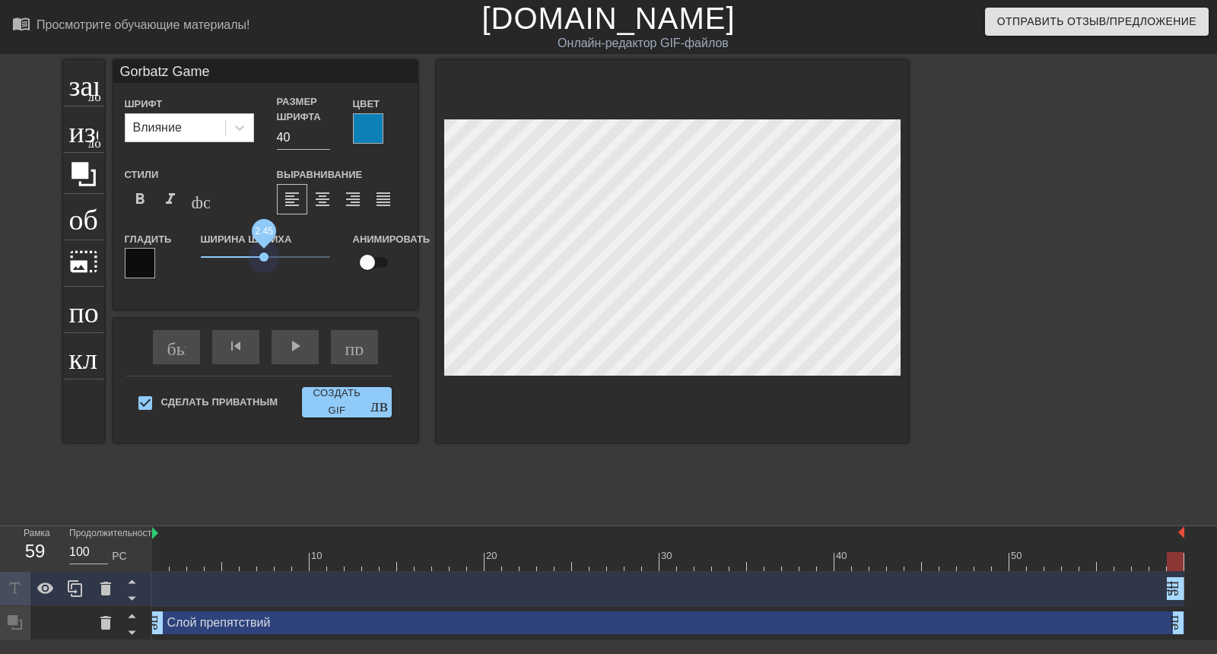
drag, startPoint x: 224, startPoint y: 199, endPoint x: 259, endPoint y: 211, distance: 36.8
click at [259, 230] on div "Ширина штриха 2.45" at bounding box center [265, 261] width 152 height 63
click at [138, 248] on div at bounding box center [140, 263] width 30 height 30
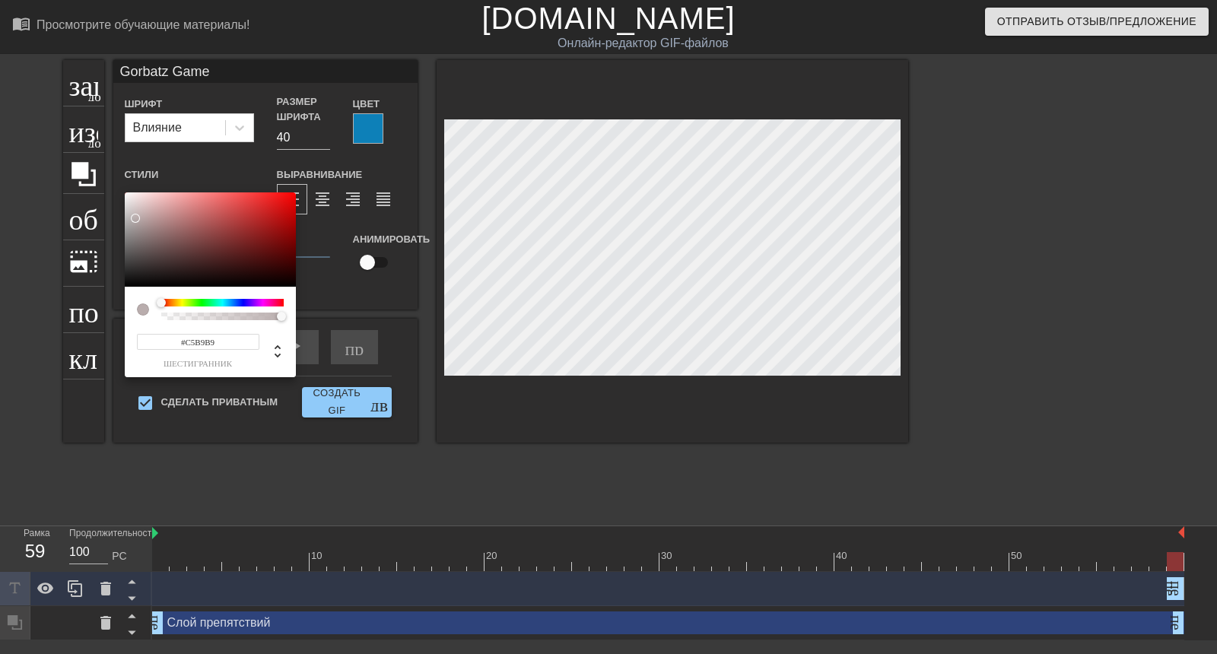
type input "#C9BCBC"
drag, startPoint x: 138, startPoint y: 278, endPoint x: 135, endPoint y: 212, distance: 66.2
click at [135, 212] on div at bounding box center [135, 212] width 9 height 9
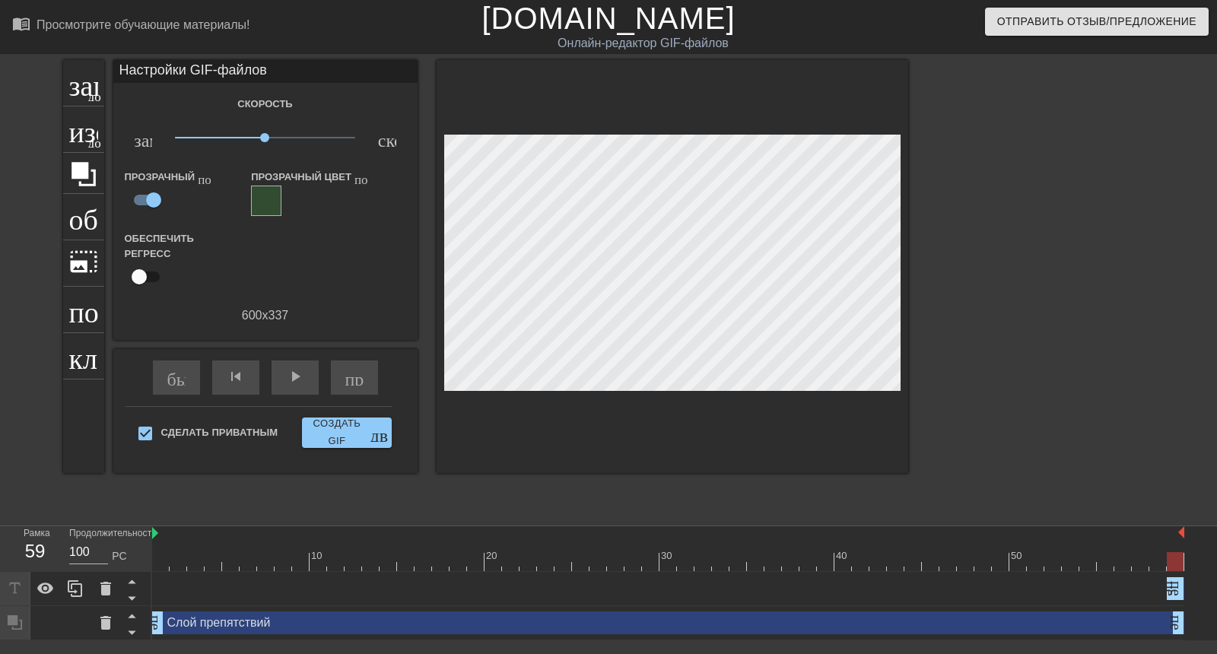
click at [794, 326] on div at bounding box center [673, 266] width 472 height 413
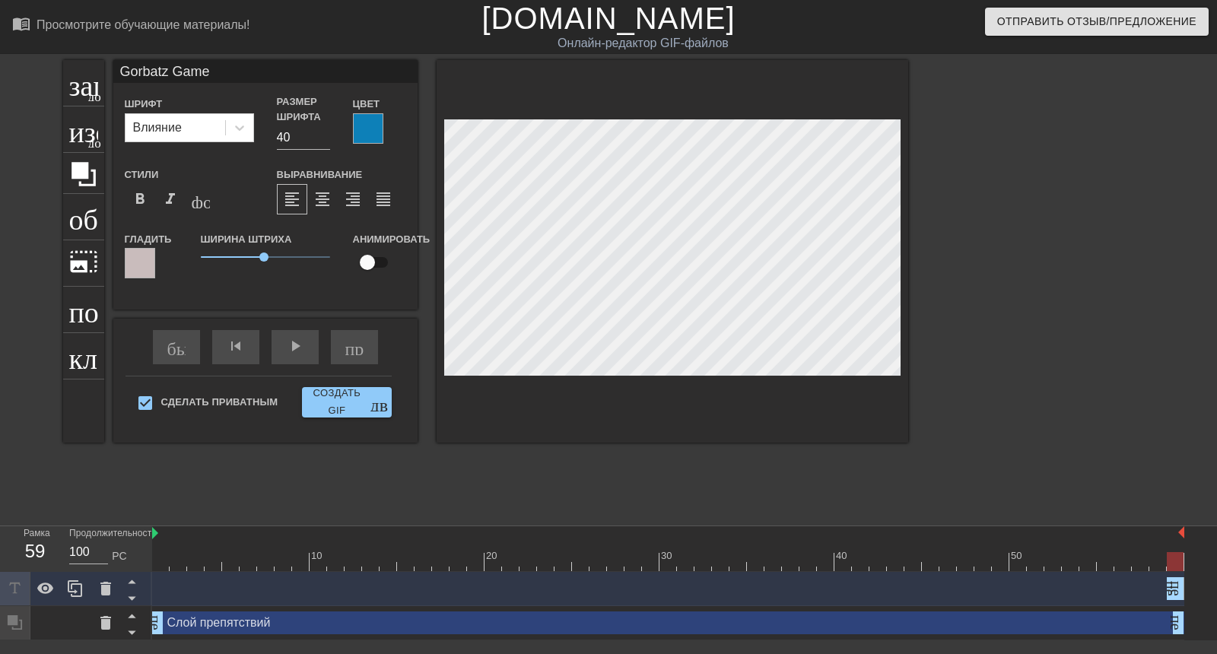
click at [353, 113] on div at bounding box center [368, 128] width 30 height 30
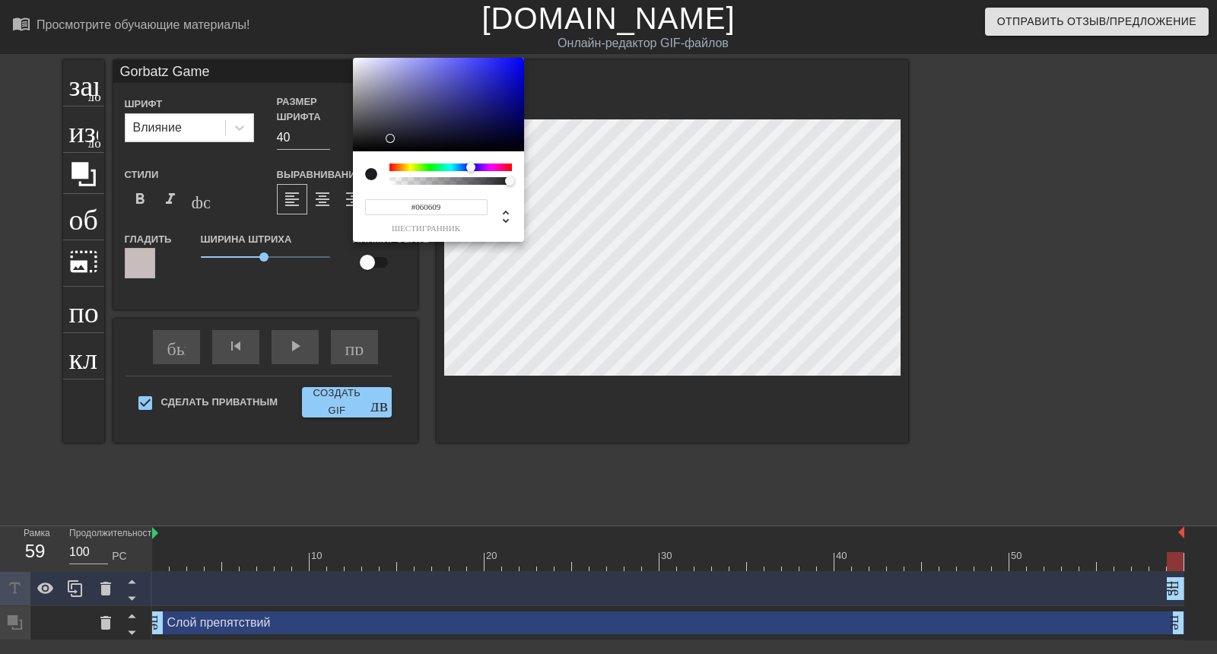
type input "#000000"
drag, startPoint x: 508, startPoint y: 91, endPoint x: 410, endPoint y: 154, distance: 116.7
click at [410, 154] on div "#000000 шестигранник" at bounding box center [438, 150] width 171 height 185
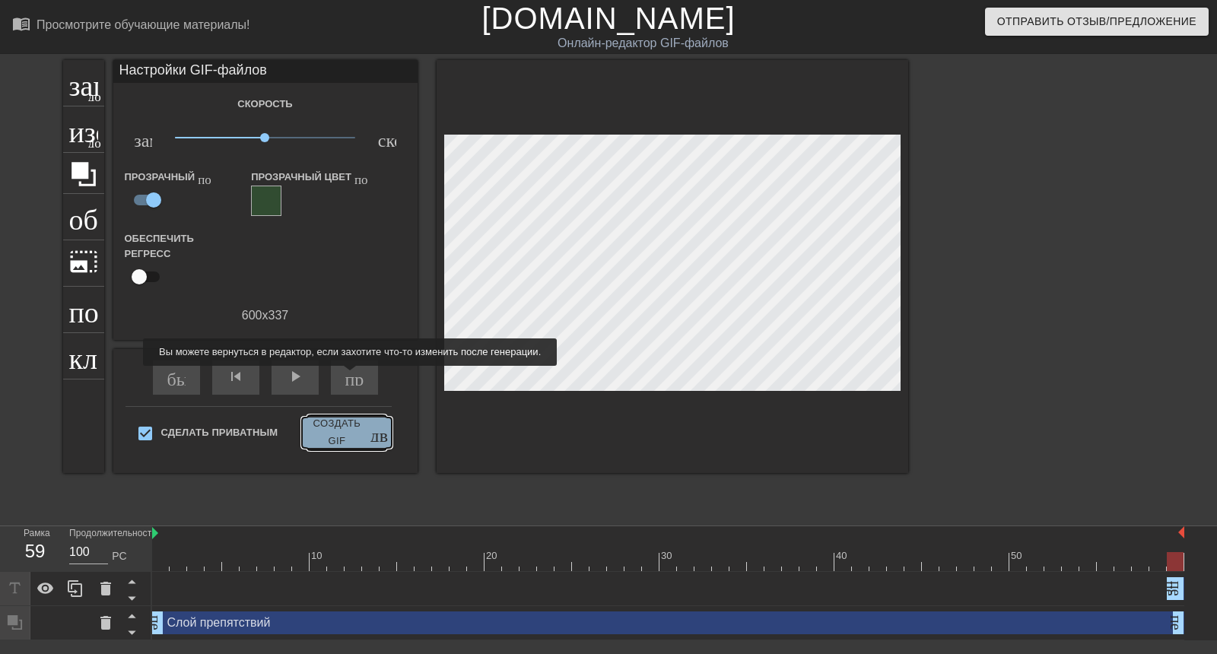
click at [348, 415] on font "Создать GIF" at bounding box center [336, 432] width 57 height 35
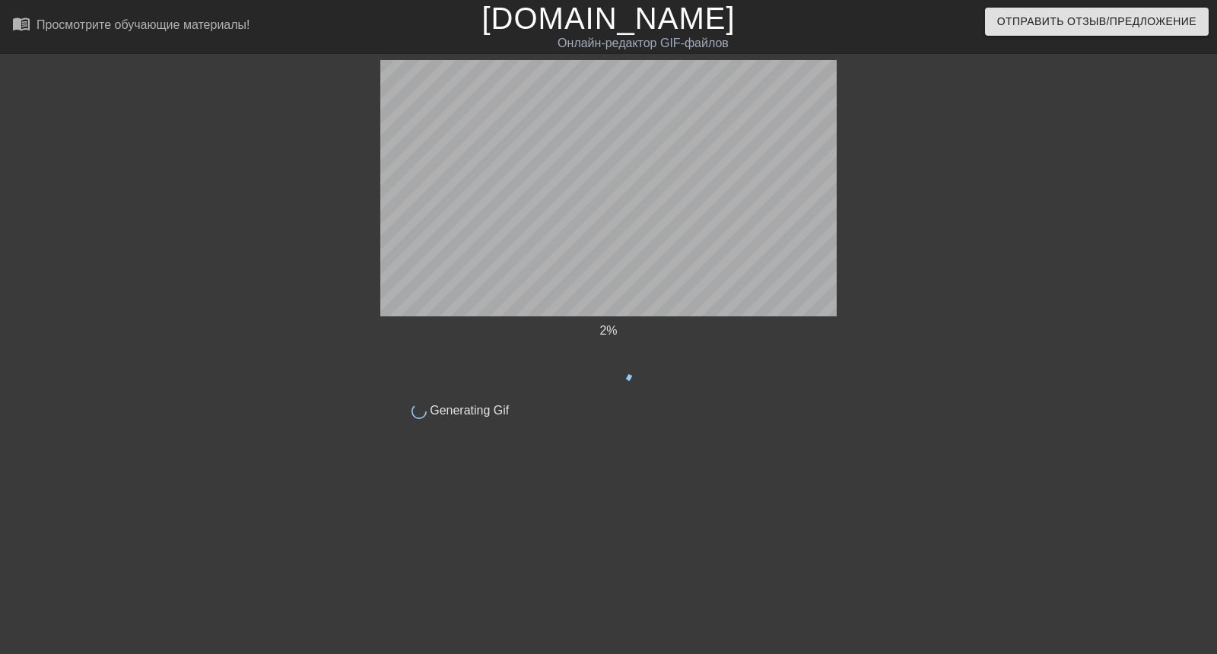
scroll to position [0, 0]
click at [437, 416] on font "Создание GIF-файла" at bounding box center [469, 419] width 83 height 31
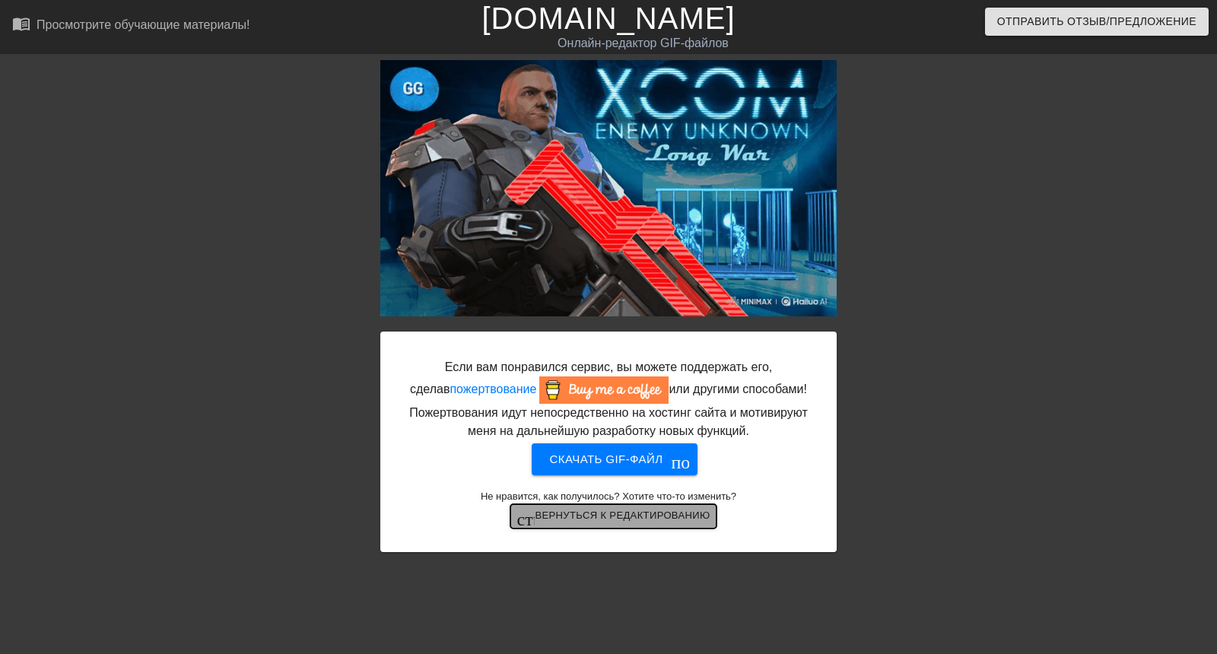
click at [573, 507] on span "стрелка_назад Вернуться к редактированию" at bounding box center [612, 516] width 193 height 18
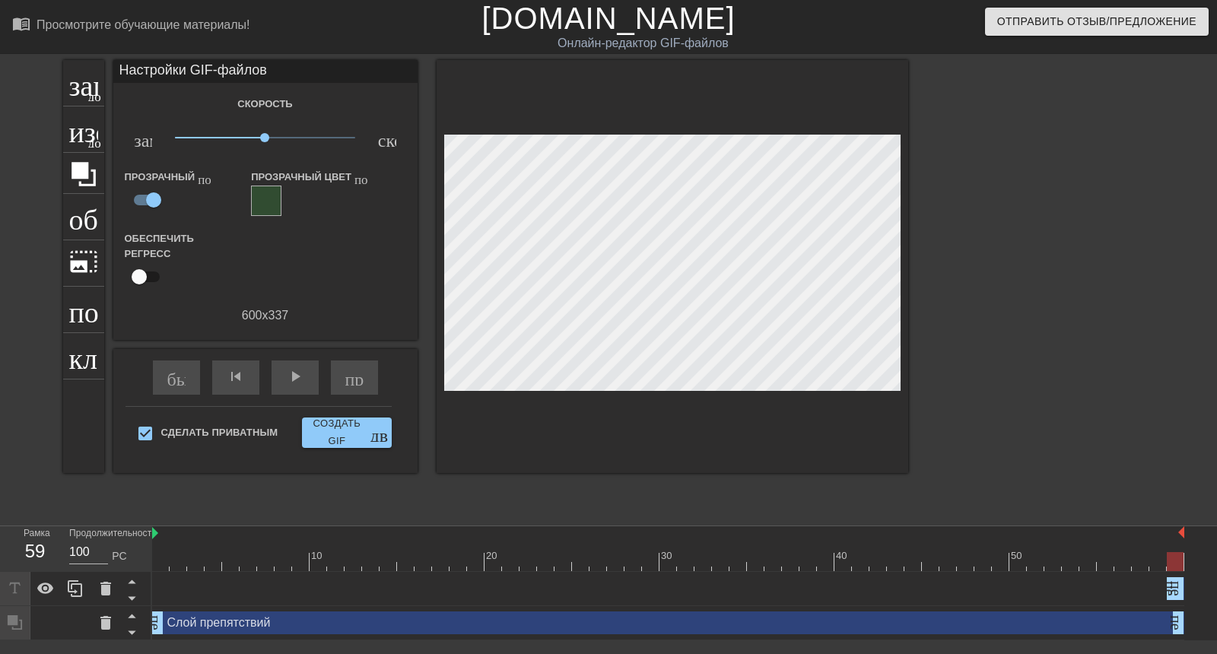
scroll to position [67, 0]
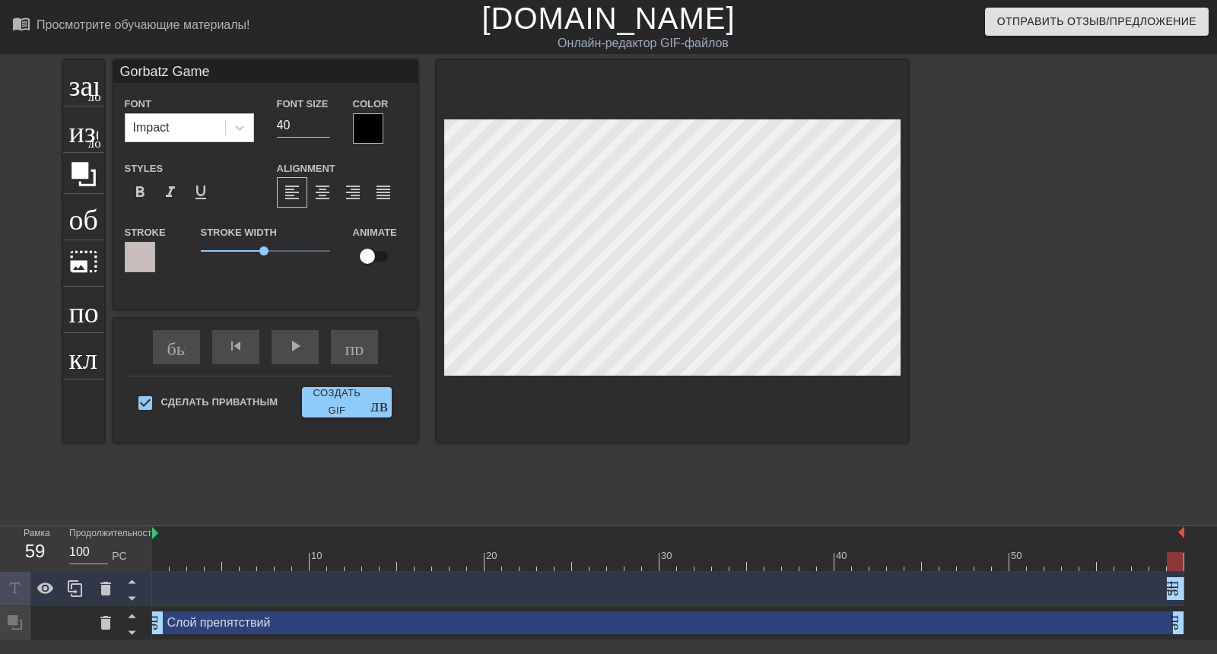
click at [787, 310] on div at bounding box center [673, 251] width 472 height 383
click at [1121, 577] on div "Игра Горбац перетаскивание_ручки перетаскивание_ручки" at bounding box center [668, 588] width 1032 height 23
click at [838, 313] on div at bounding box center [673, 251] width 472 height 383
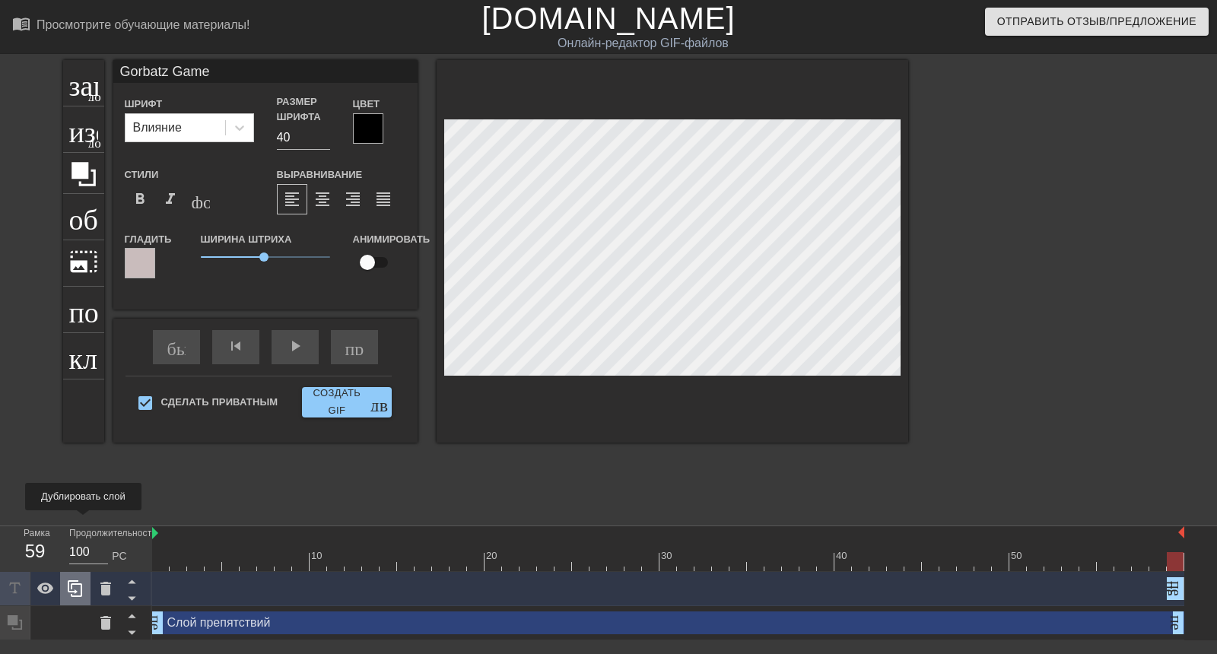
click at [74, 580] on icon at bounding box center [75, 589] width 18 height 18
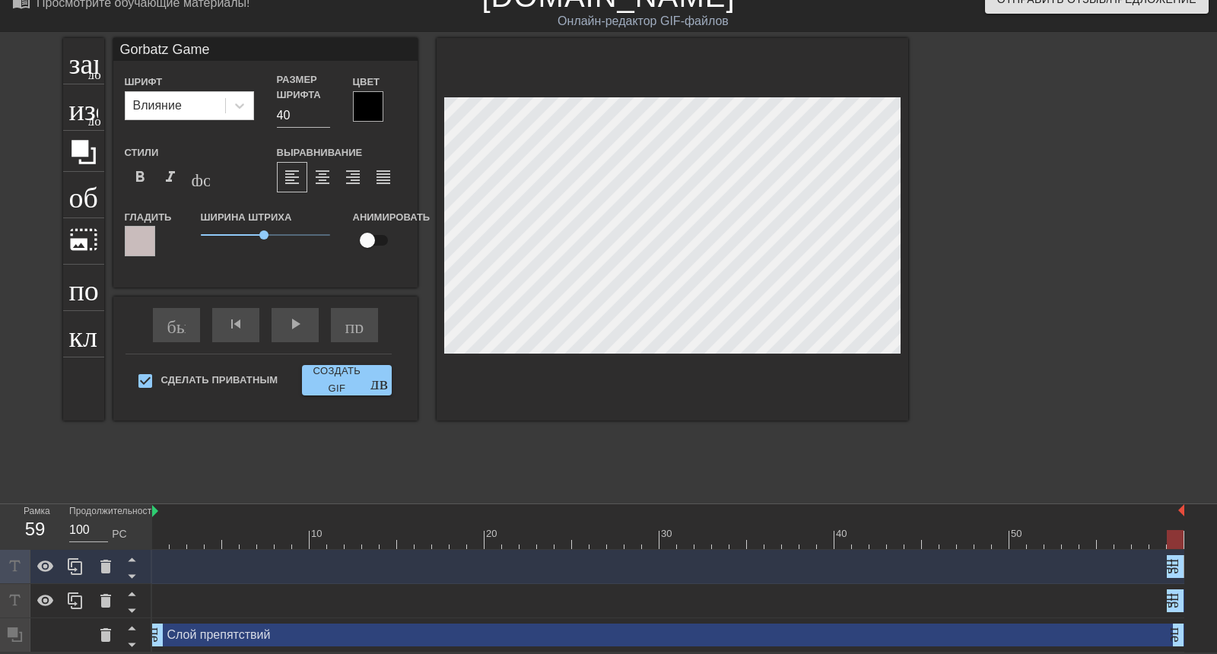
scroll to position [101, 0]
click at [101, 558] on icon at bounding box center [106, 567] width 18 height 18
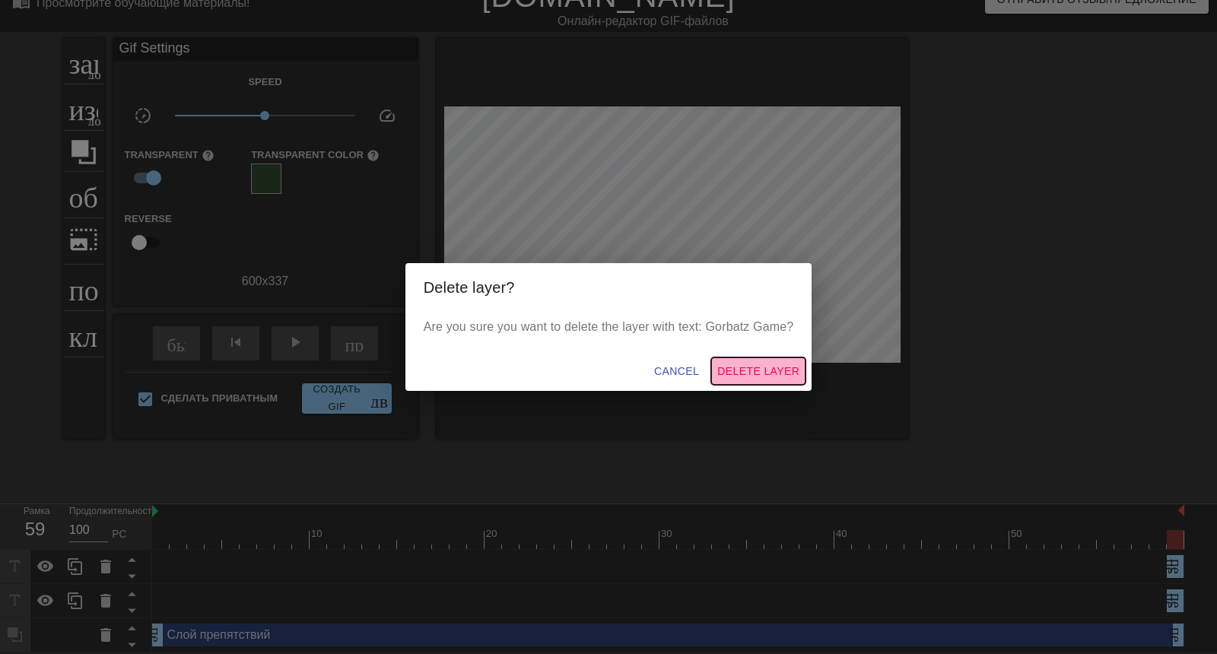
click at [745, 362] on span "Delete Layer" at bounding box center [758, 371] width 82 height 19
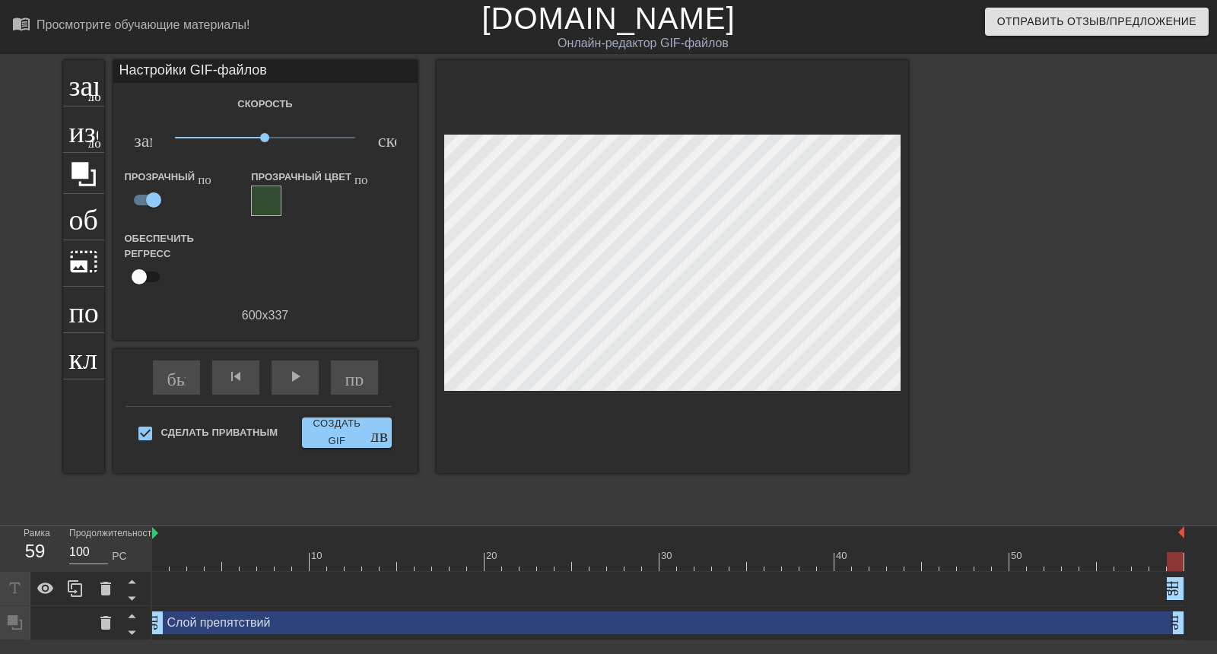
scroll to position [67, 0]
click at [107, 616] on icon at bounding box center [105, 623] width 11 height 14
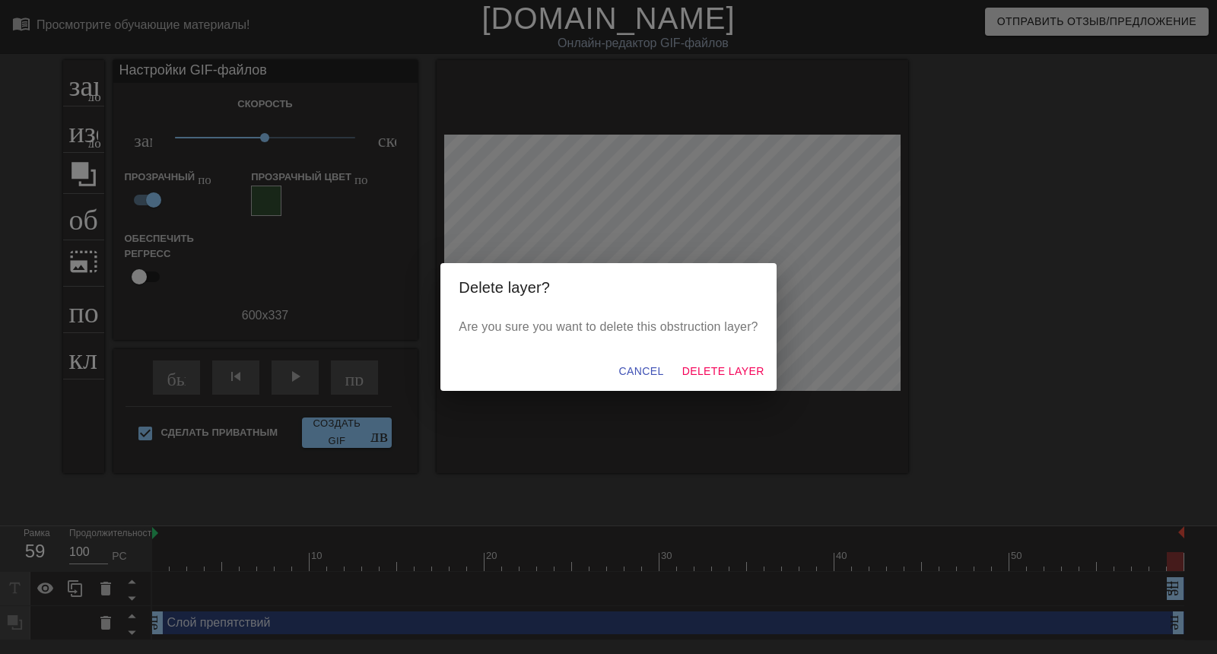
scroll to position [56, 0]
click at [717, 362] on span "Delete Layer" at bounding box center [723, 371] width 82 height 19
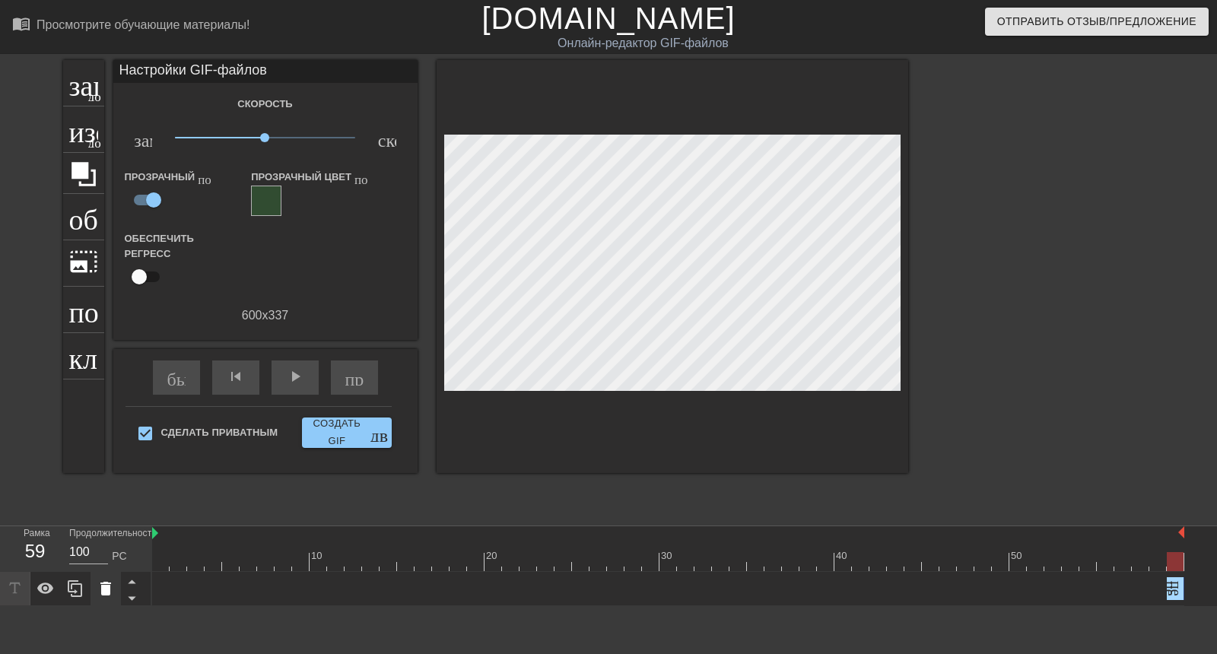
click at [104, 582] on icon at bounding box center [105, 589] width 11 height 14
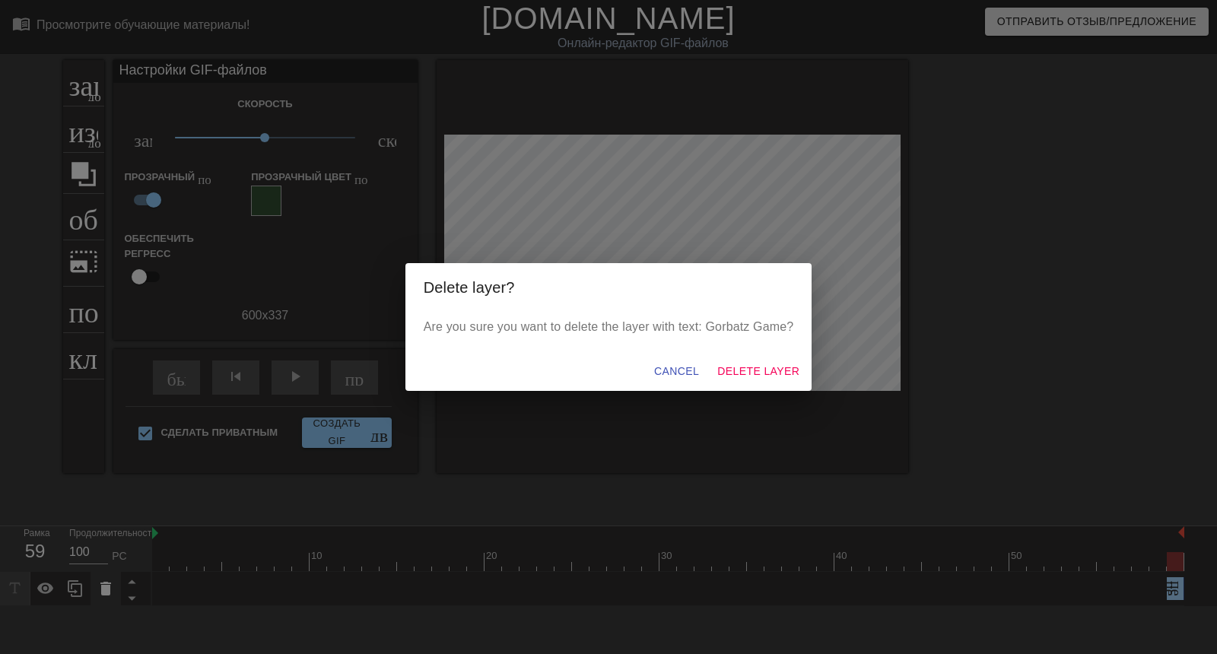
scroll to position [21, 0]
click at [759, 362] on span "Delete Layer" at bounding box center [758, 371] width 82 height 19
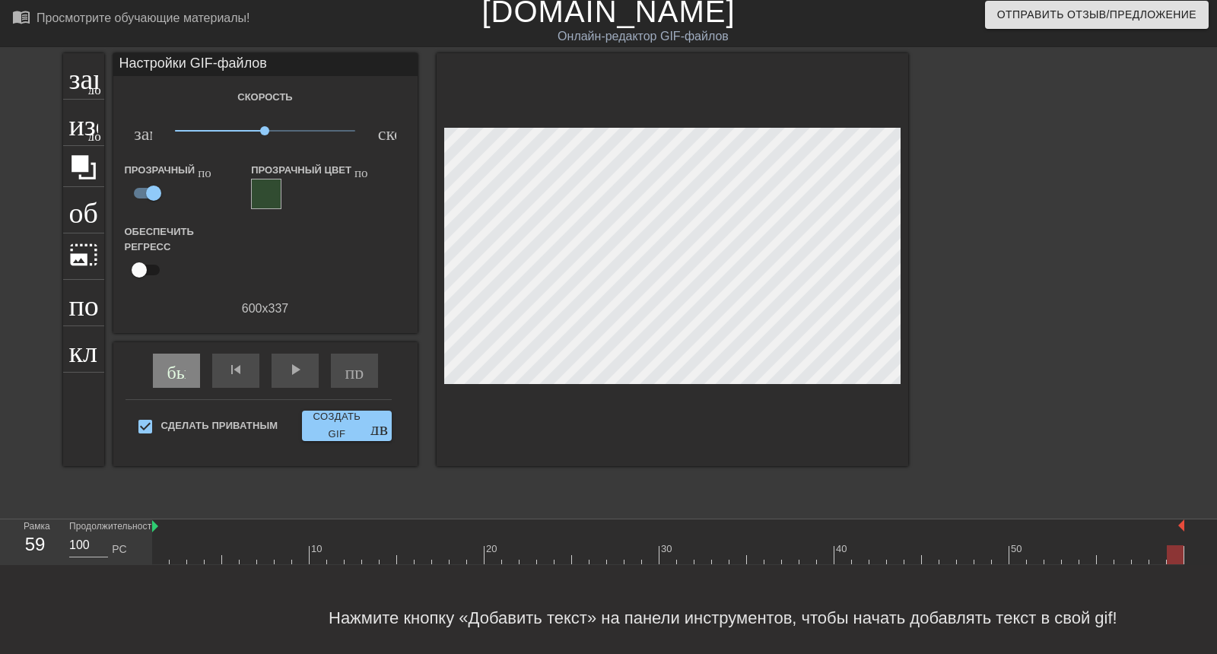
scroll to position [0, 0]
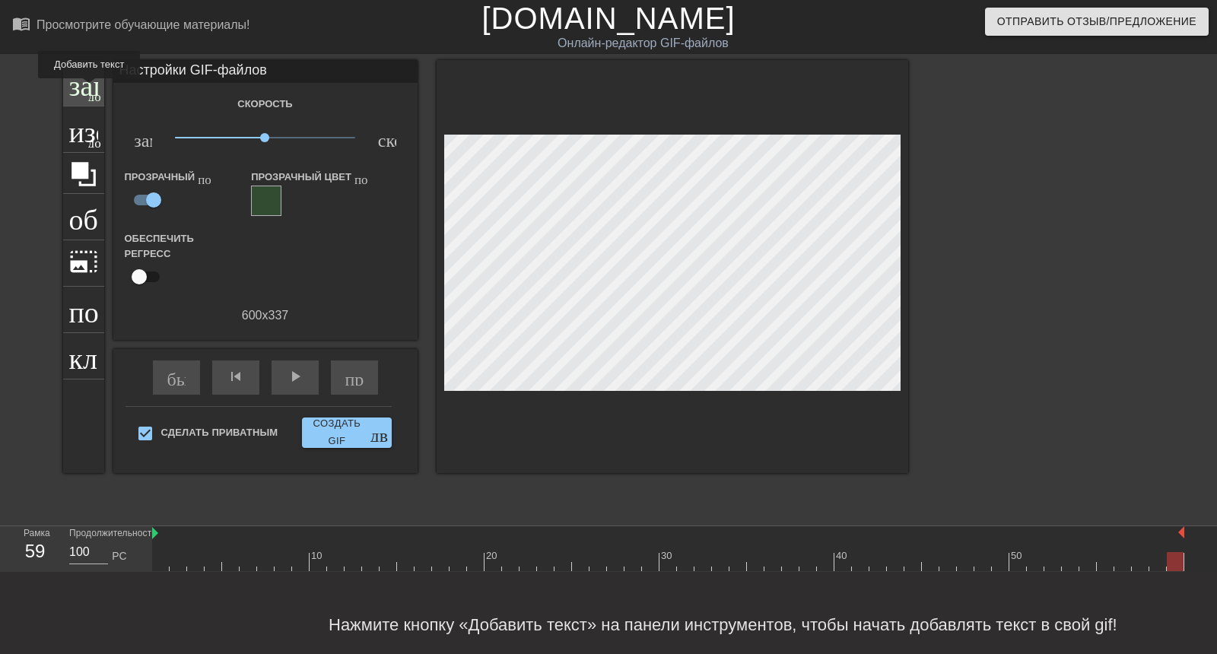
click at [72, 89] on font "заголовок" at bounding box center [129, 81] width 120 height 29
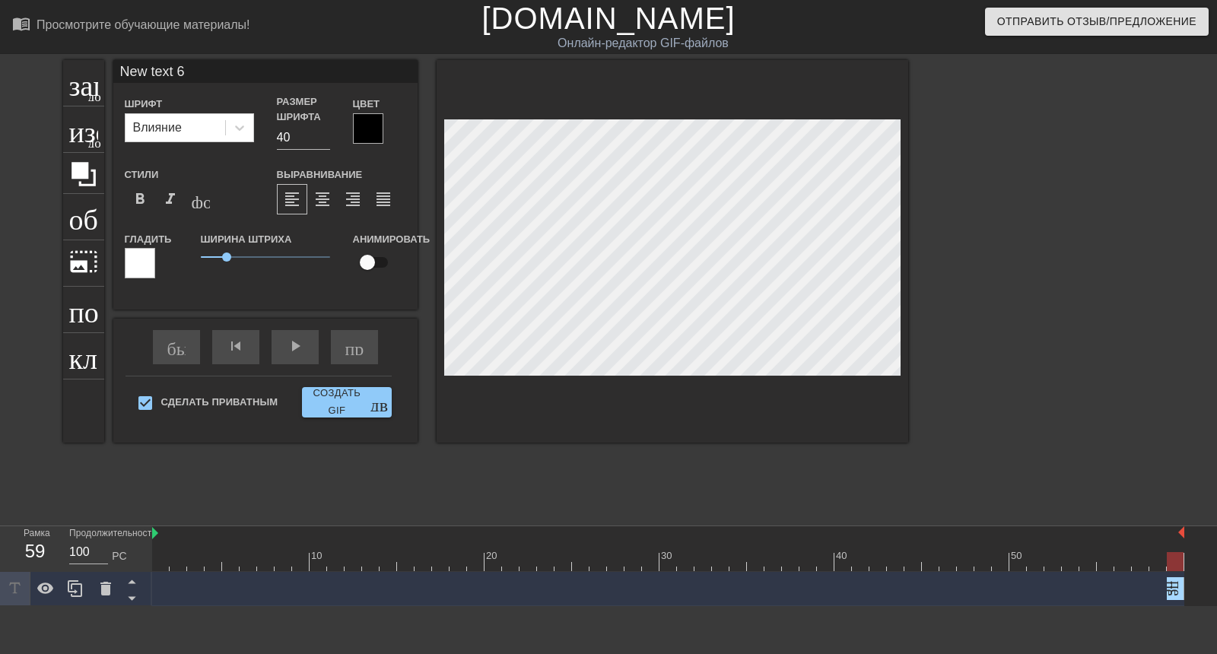
scroll to position [2, 2]
type input "New text"
type textarea "New text"
type input "New text"
type textarea "New text"
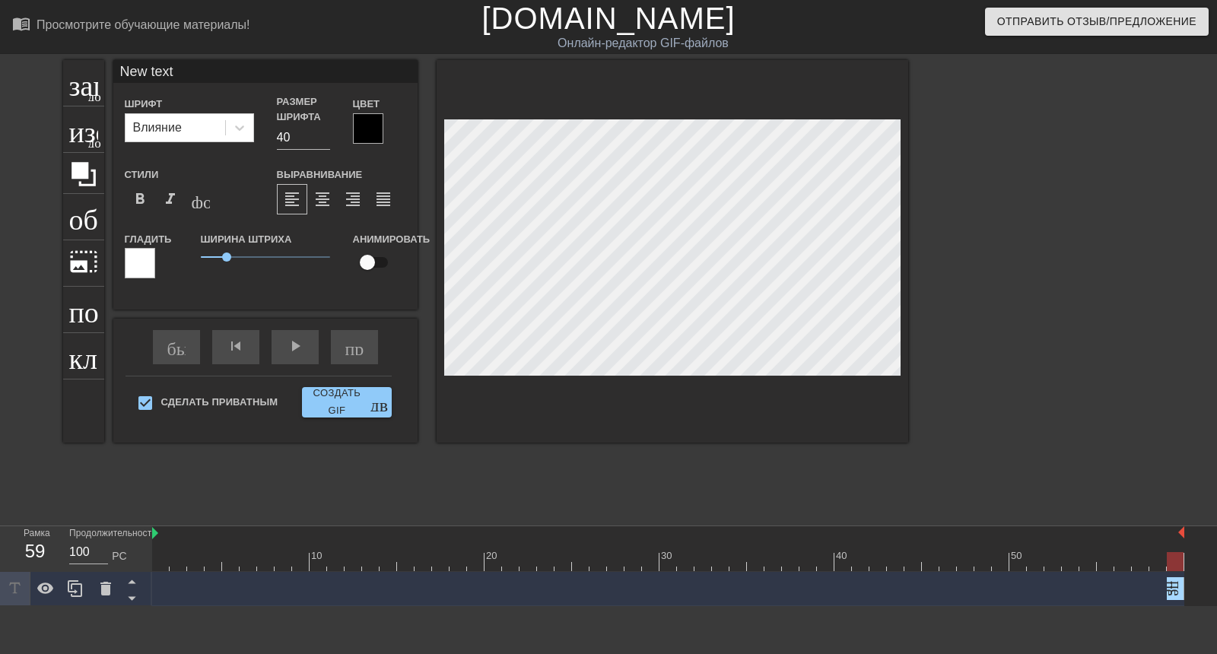
type input "New tex"
type textarea "New tex"
type input "New te"
type textarea "New te"
type input "New t"
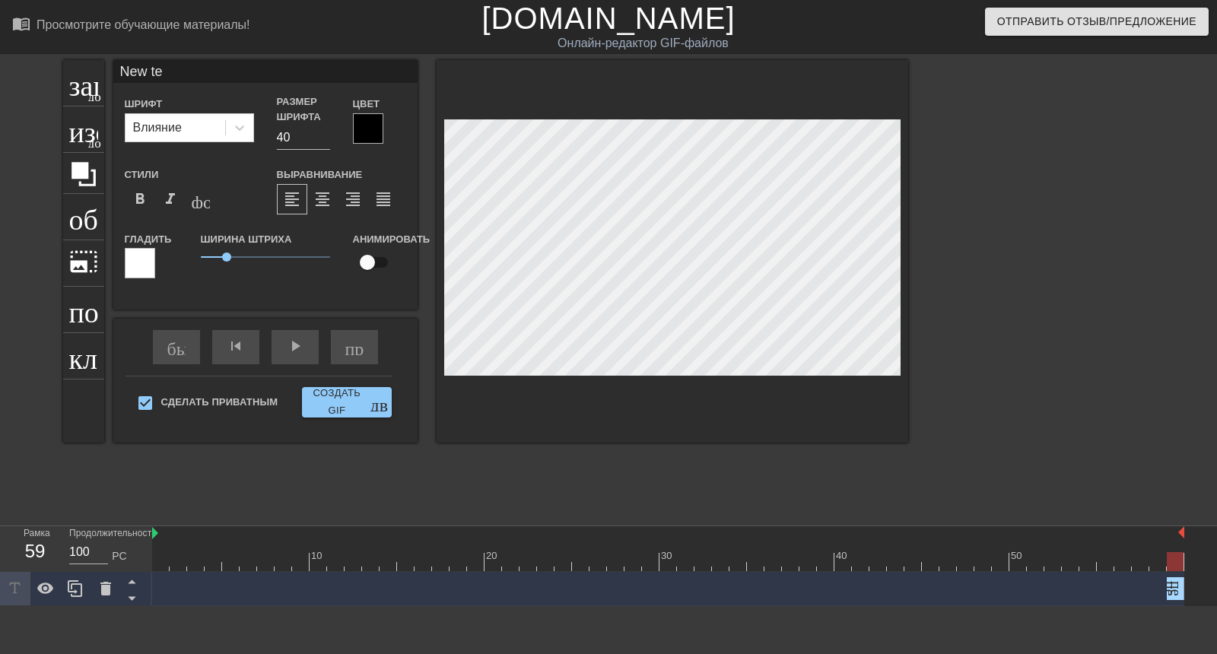
type textarea "New t"
type input "New"
type textarea "New"
type input "New"
type textarea "New"
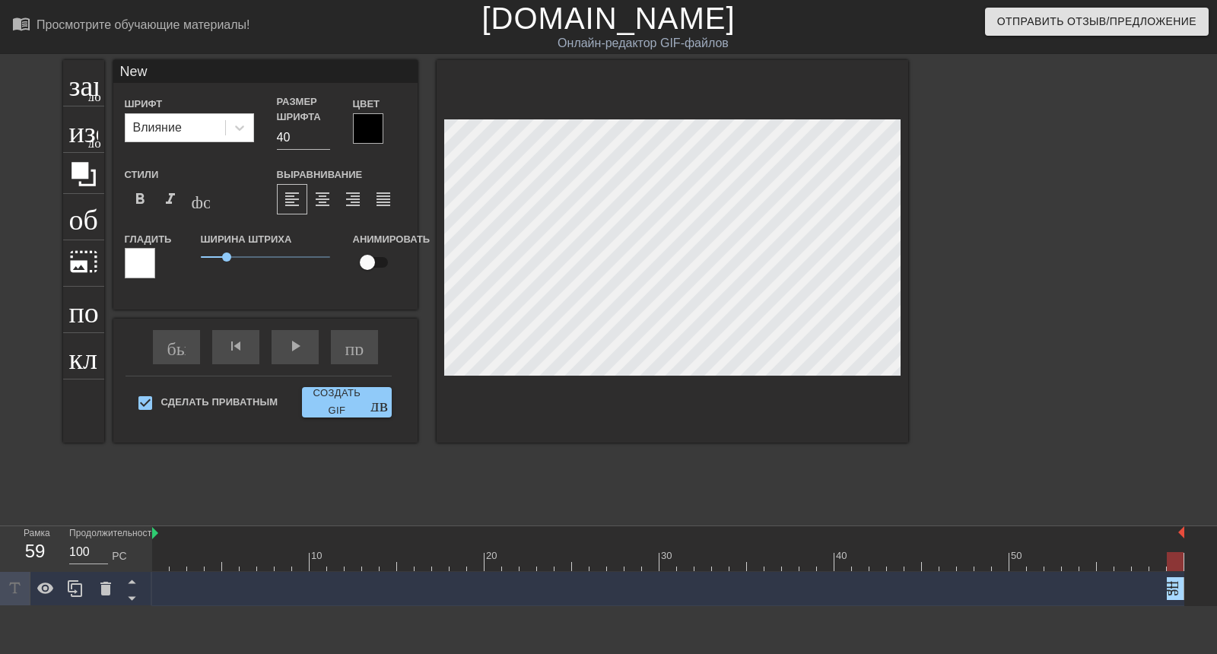
type input "Ne"
type textarea "Ne"
type input "N"
type textarea "N"
type input "G"
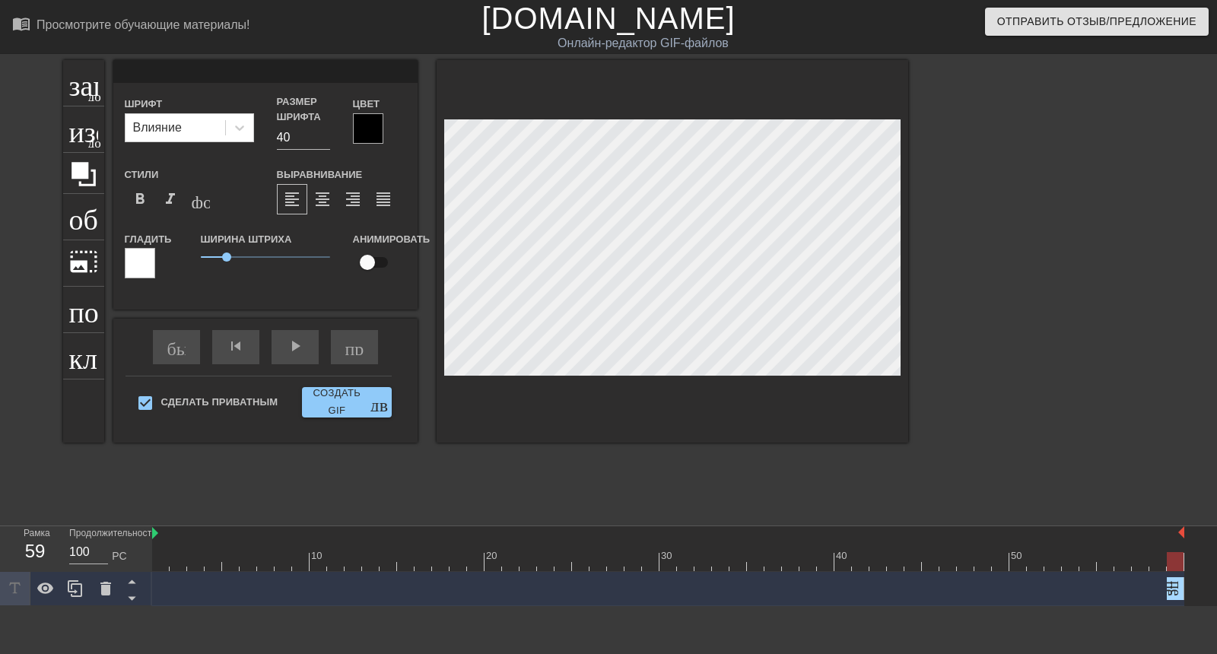
type textarea "G"
type input "Go"
type textarea "Go"
type input "Gor"
type textarea "Gor"
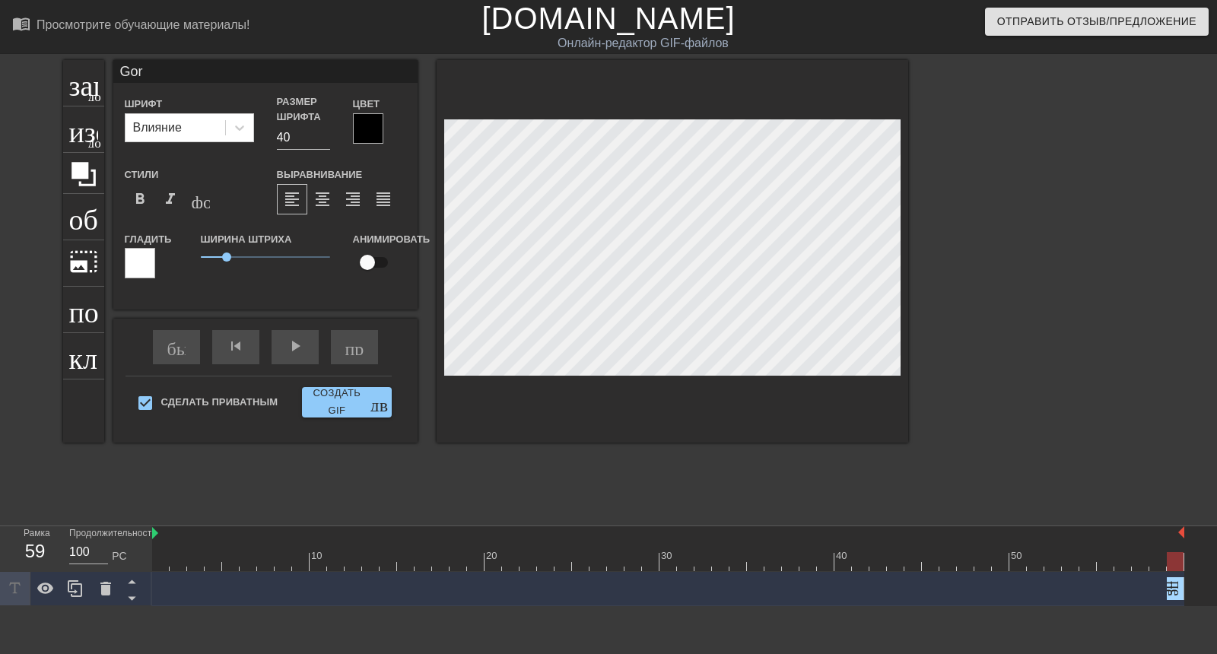
type input "Gorb"
type textarea "Gorb"
type input "Gorba"
type textarea "Gorba"
type input "Gorbat"
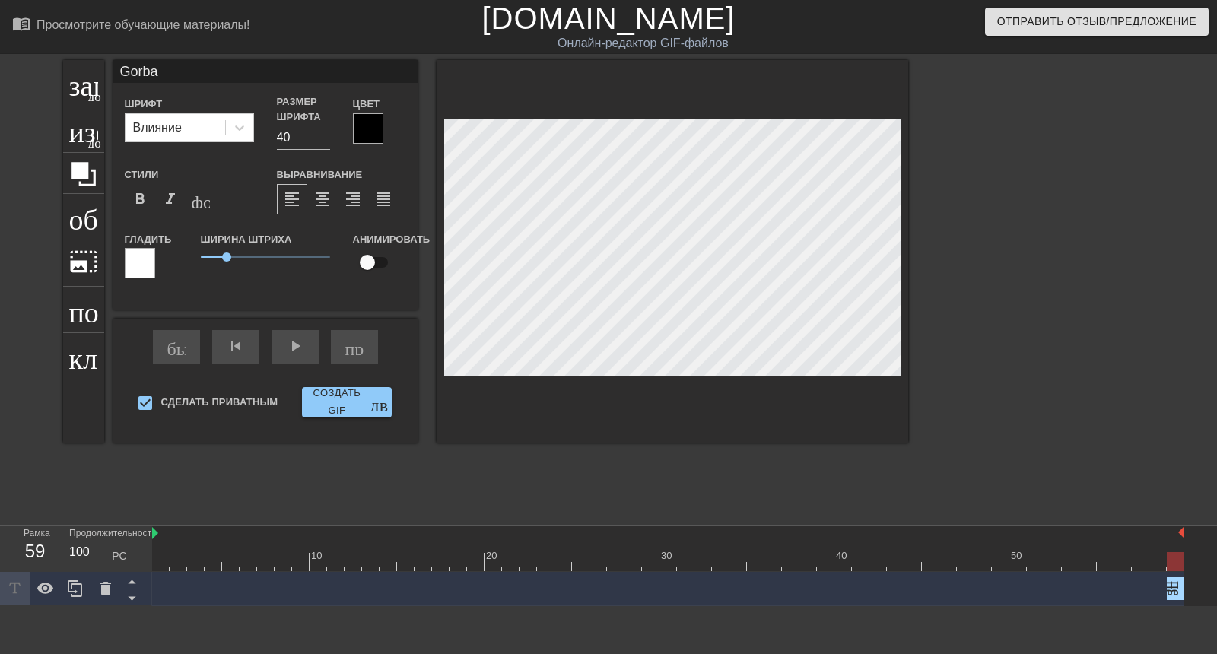
type textarea "Gorbat"
type input "Gorbatz"
type textarea "Gorbatz"
type input "Gorbatz"
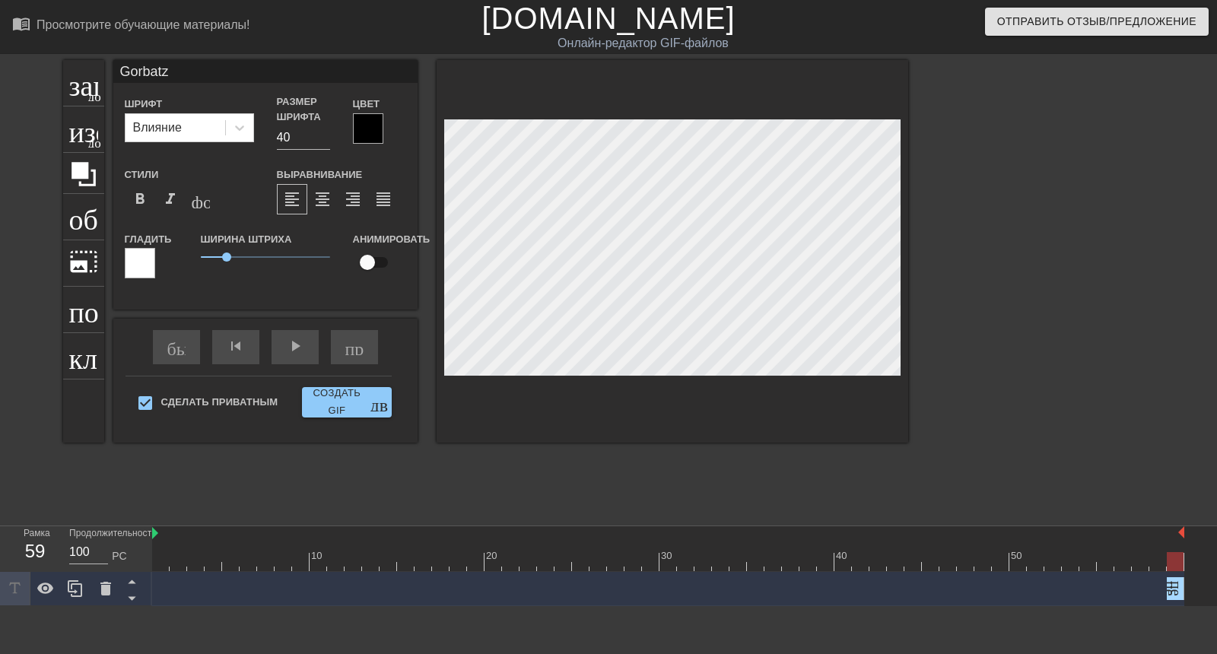
type textarea "Gorbatz"
type input "Gorbatz g"
type textarea "Gorbatz g"
type input "Gorbatz ga"
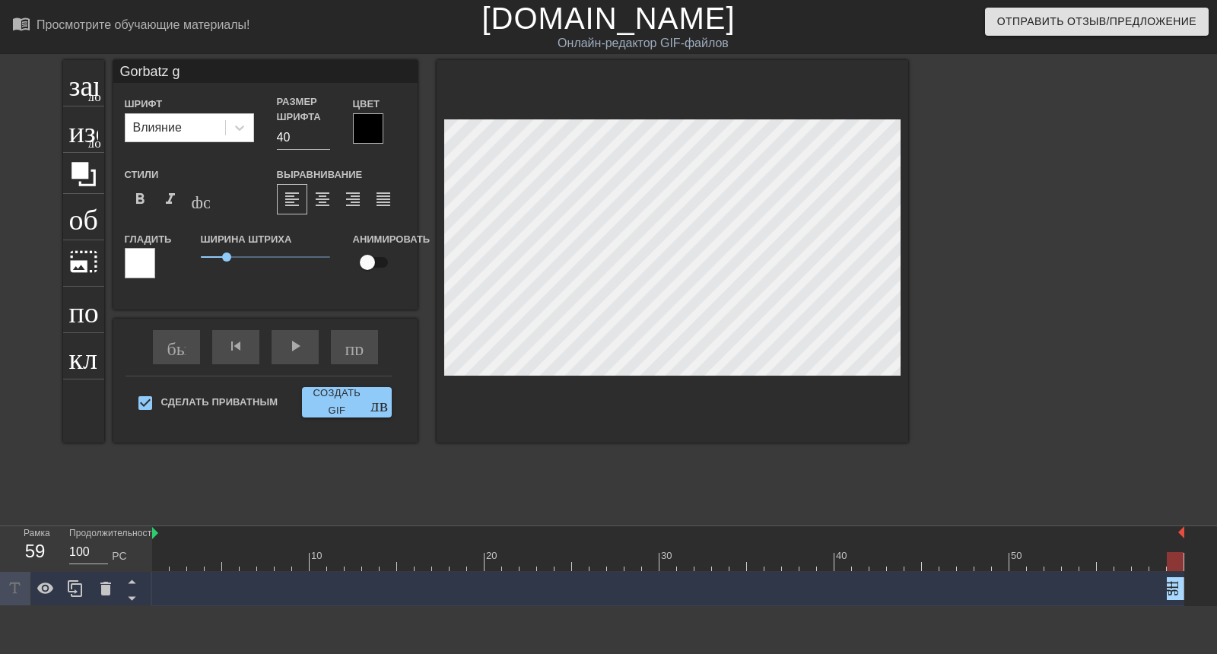
type textarea "Gorbatz ga"
type input "Gorbatz gam"
type textarea "Gorbatz gam"
type input "Gorbatz game"
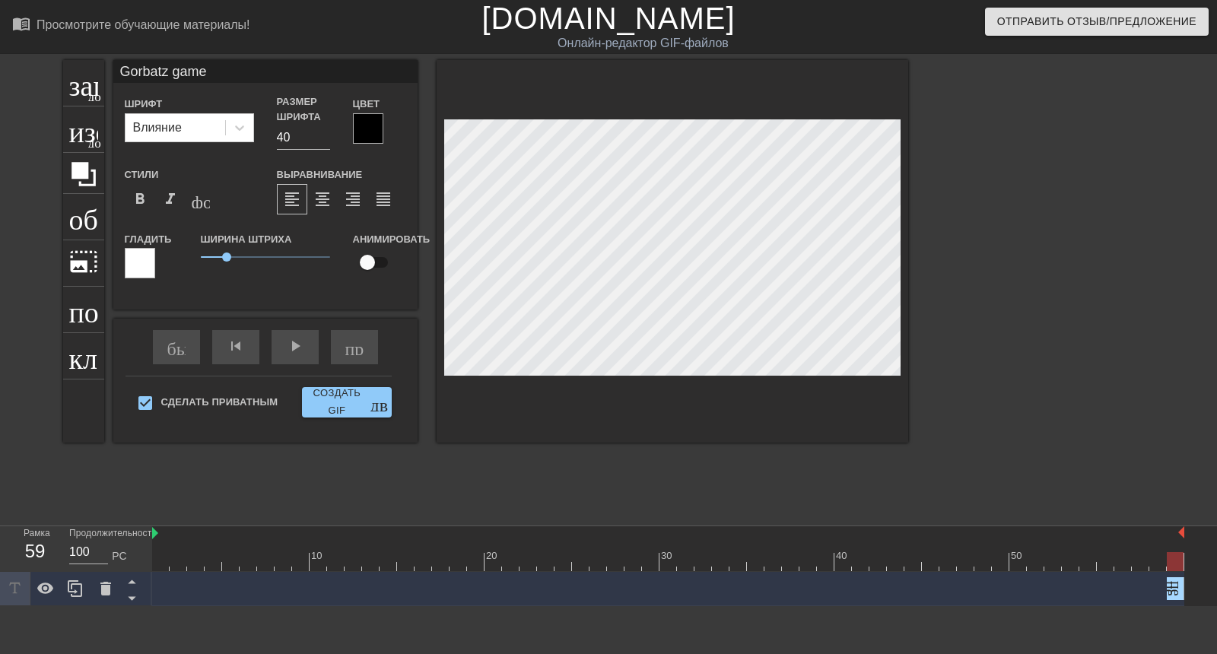
type textarea "Gorbatz game"
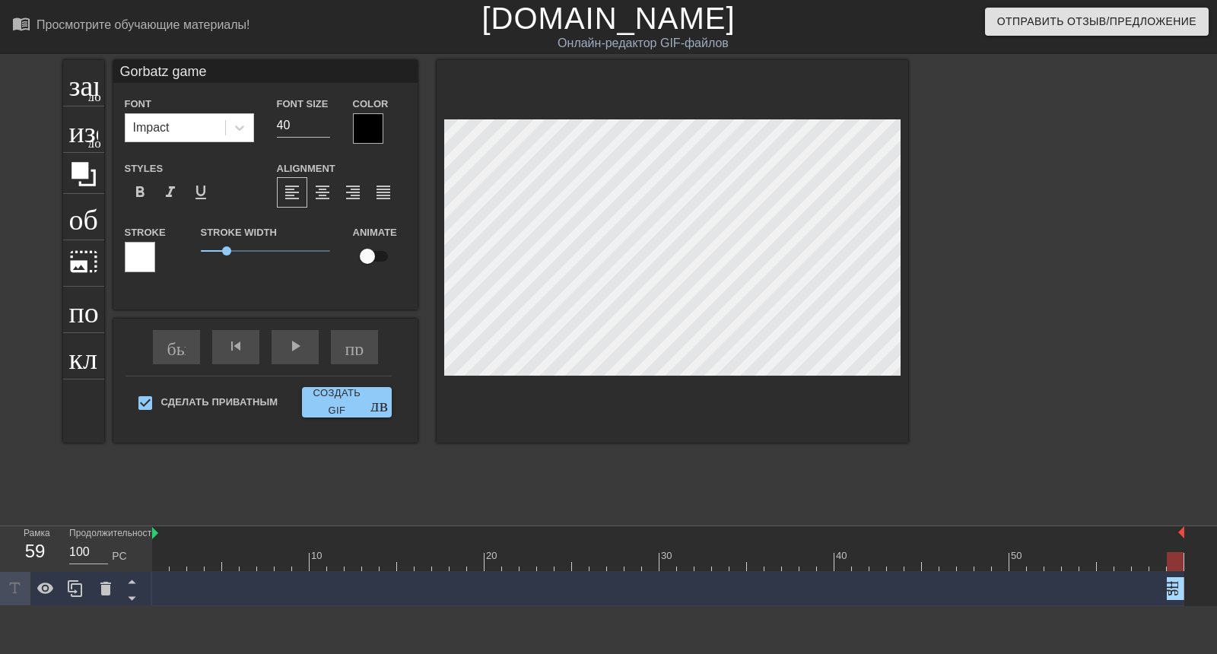
scroll to position [2, 2]
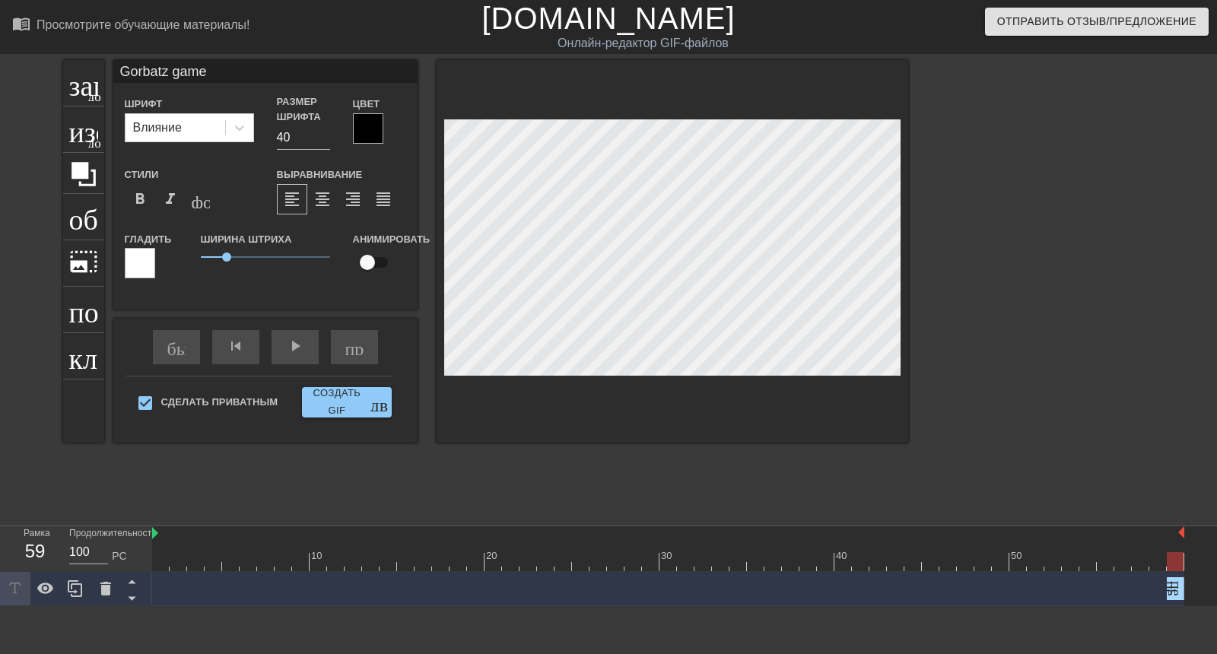
click at [141, 248] on div at bounding box center [140, 263] width 30 height 30
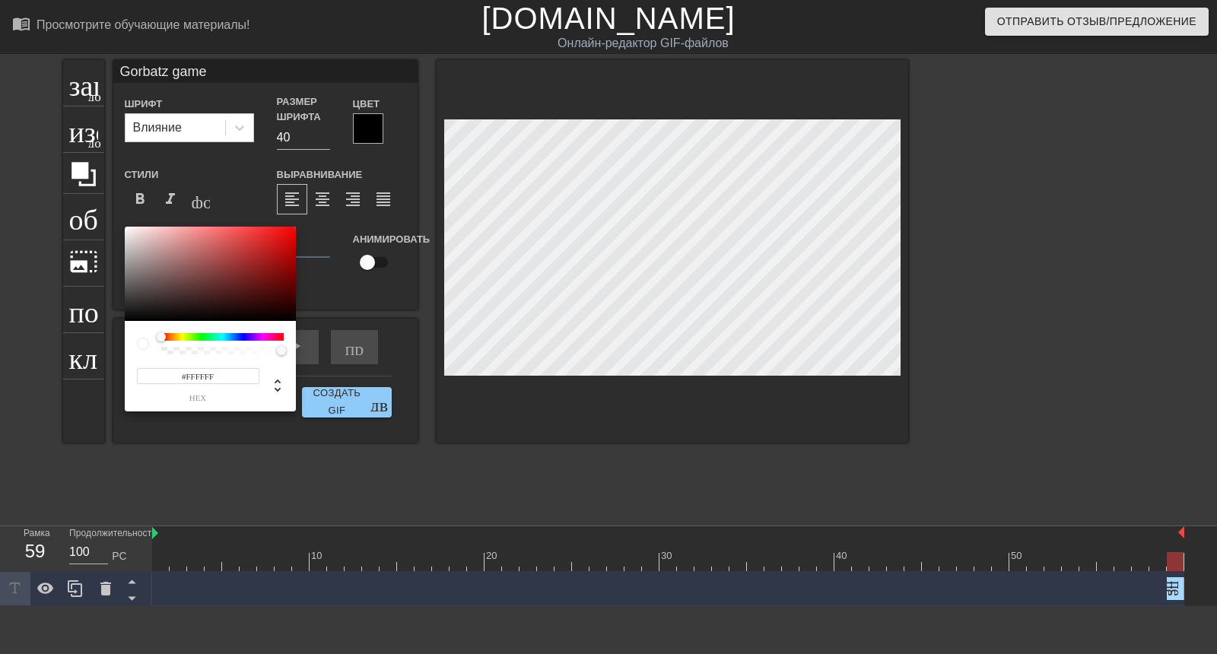
scroll to position [21, 0]
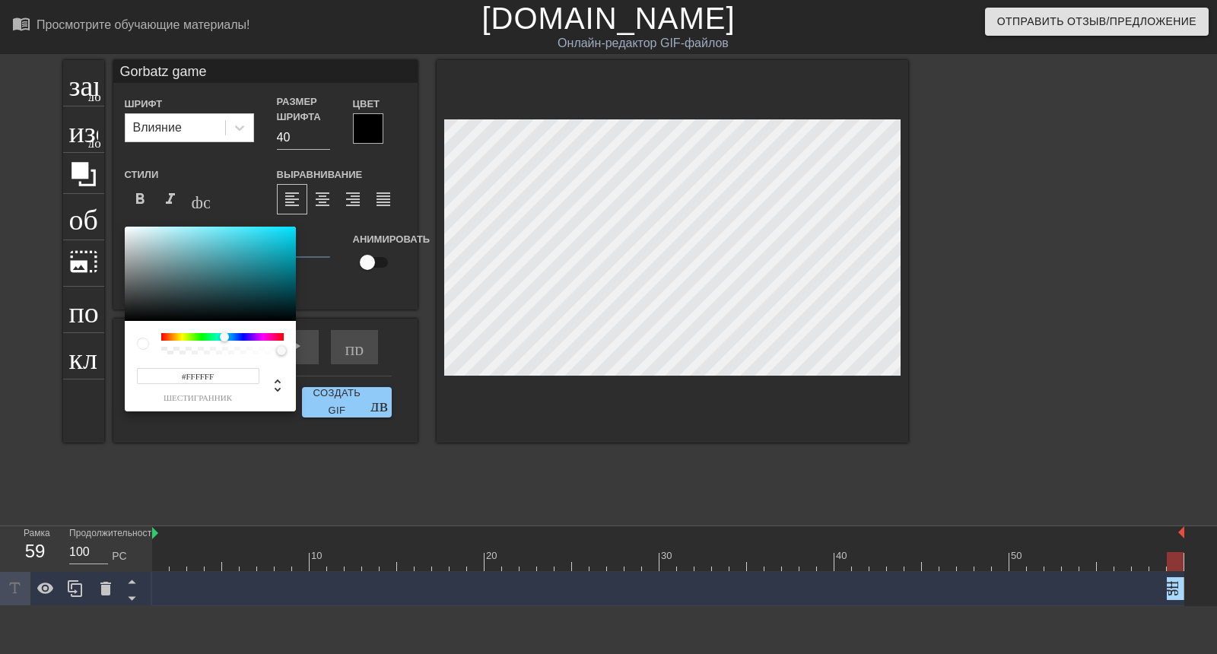
drag, startPoint x: 164, startPoint y: 336, endPoint x: 224, endPoint y: 350, distance: 61.6
click at [224, 350] on div at bounding box center [222, 343] width 122 height 21
drag, startPoint x: 256, startPoint y: 280, endPoint x: 290, endPoint y: 235, distance: 56.4
click at [290, 235] on div at bounding box center [210, 274] width 171 height 94
drag, startPoint x: 292, startPoint y: 234, endPoint x: 331, endPoint y: 242, distance: 39.7
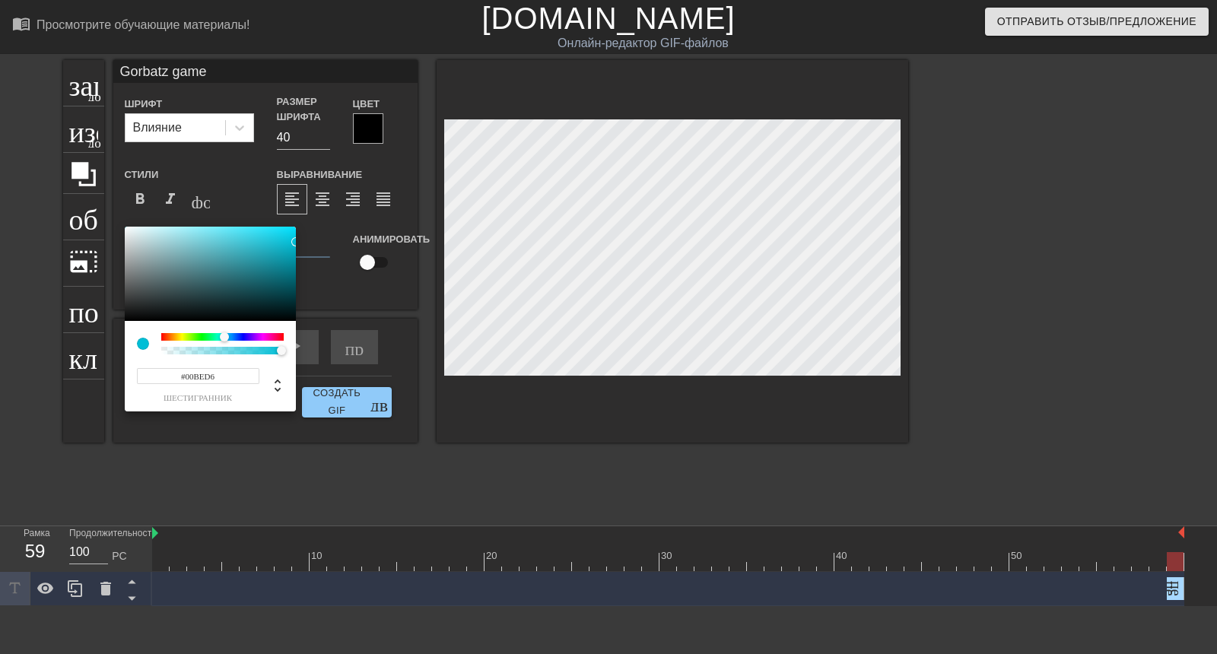
click at [331, 242] on div "#00BED6 шестигранник" at bounding box center [608, 327] width 1217 height 654
type input "#3FD3DE"
click at [247, 239] on div at bounding box center [247, 238] width 9 height 9
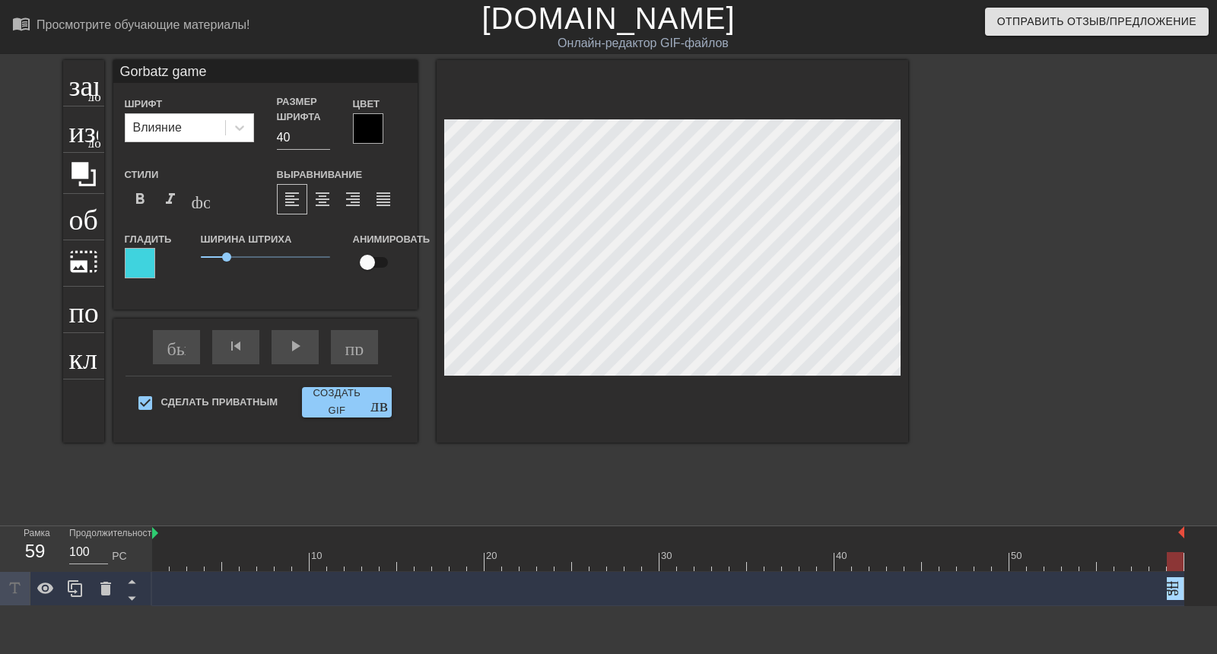
scroll to position [33, 0]
drag, startPoint x: 221, startPoint y: 224, endPoint x: 240, endPoint y: 238, distance: 24.1
click at [240, 238] on div "Ширина штриха 1.75" at bounding box center [265, 261] width 152 height 63
click at [164, 190] on font "format_italic" at bounding box center [170, 199] width 18 height 18
type input "39"
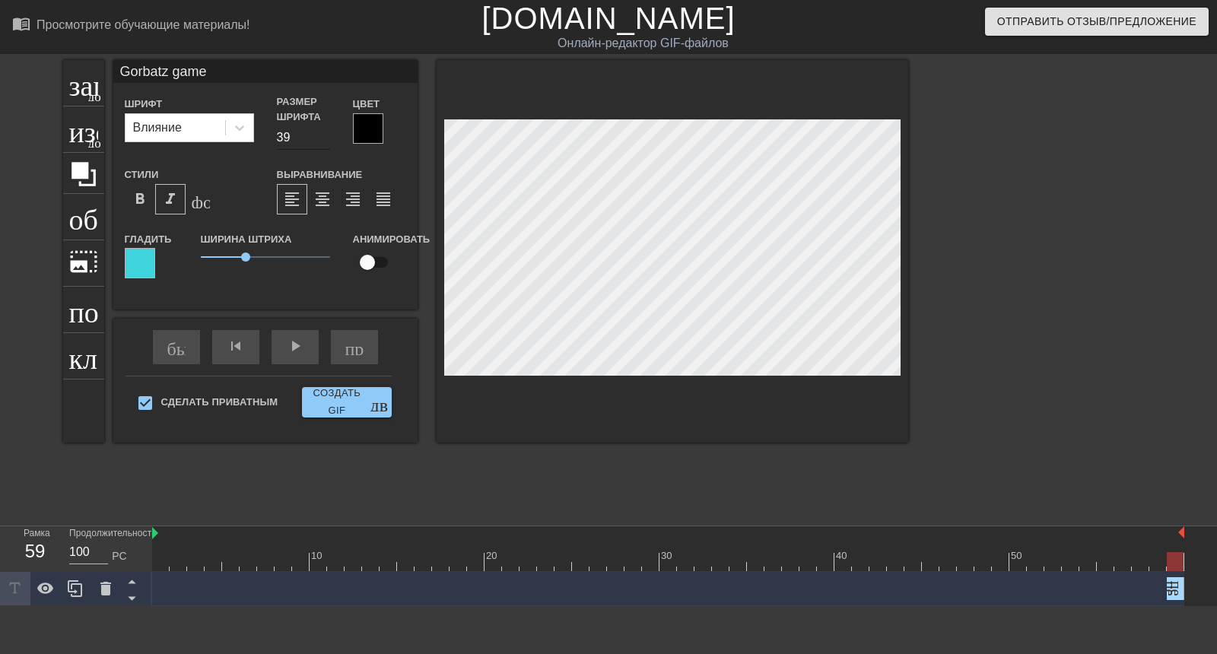
click at [316, 126] on input "39" at bounding box center [303, 138] width 53 height 24
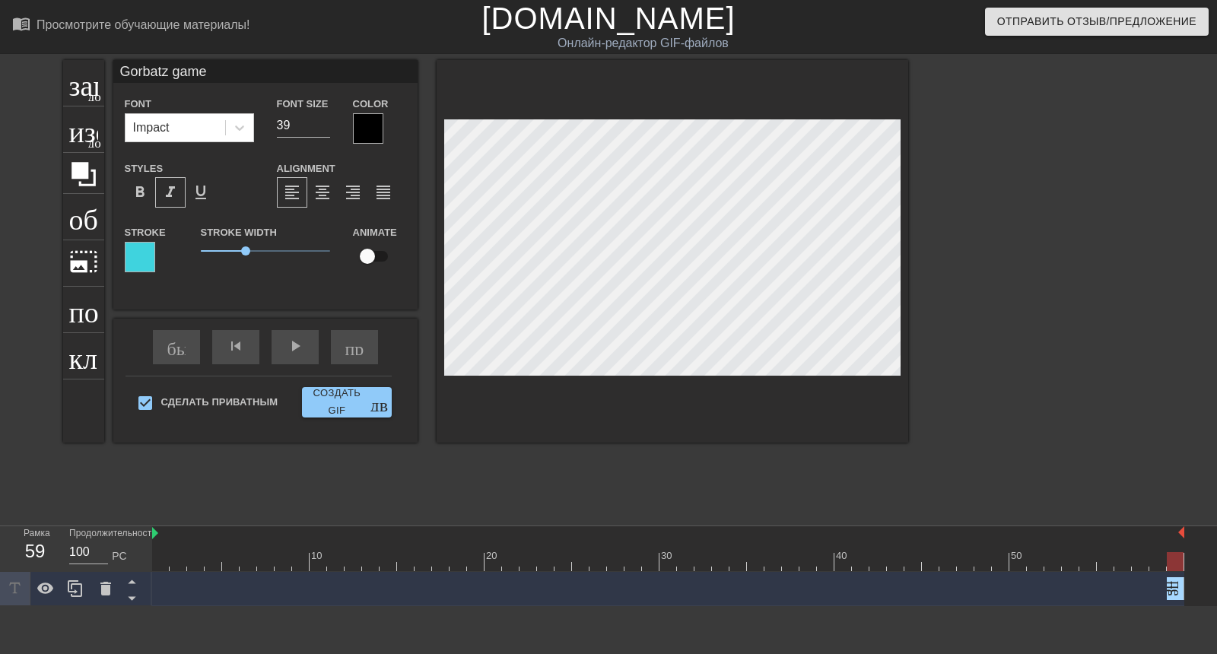
click at [777, 343] on div at bounding box center [673, 251] width 472 height 383
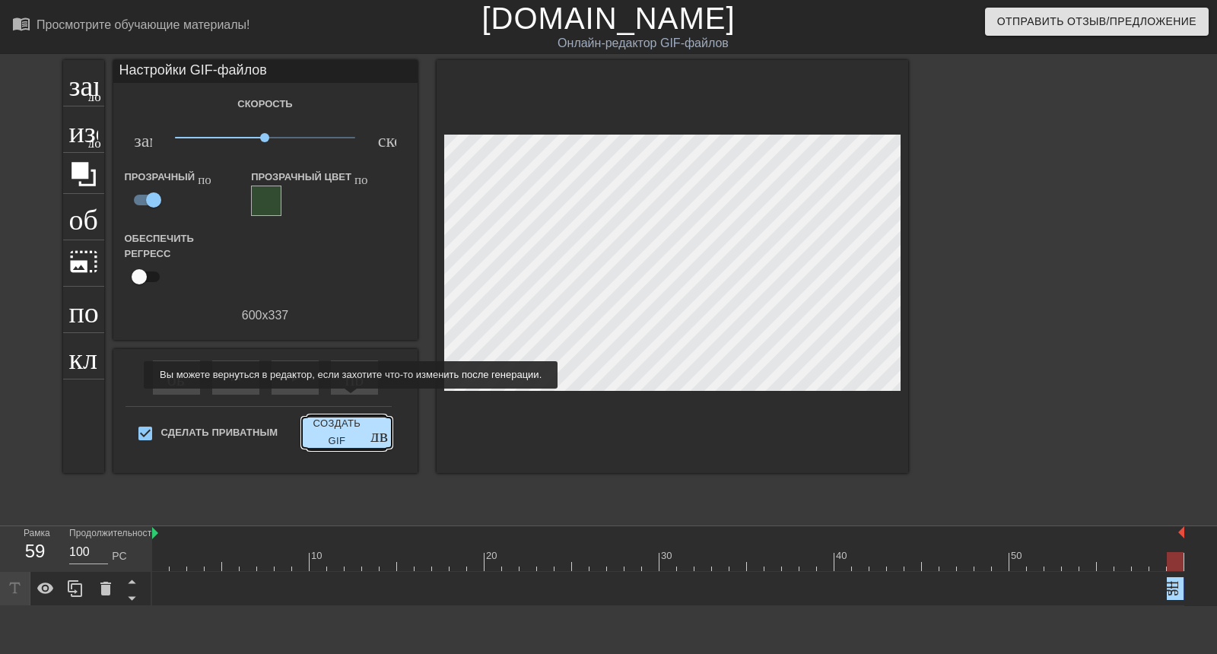
click at [348, 415] on font "Создать GIF" at bounding box center [336, 432] width 57 height 35
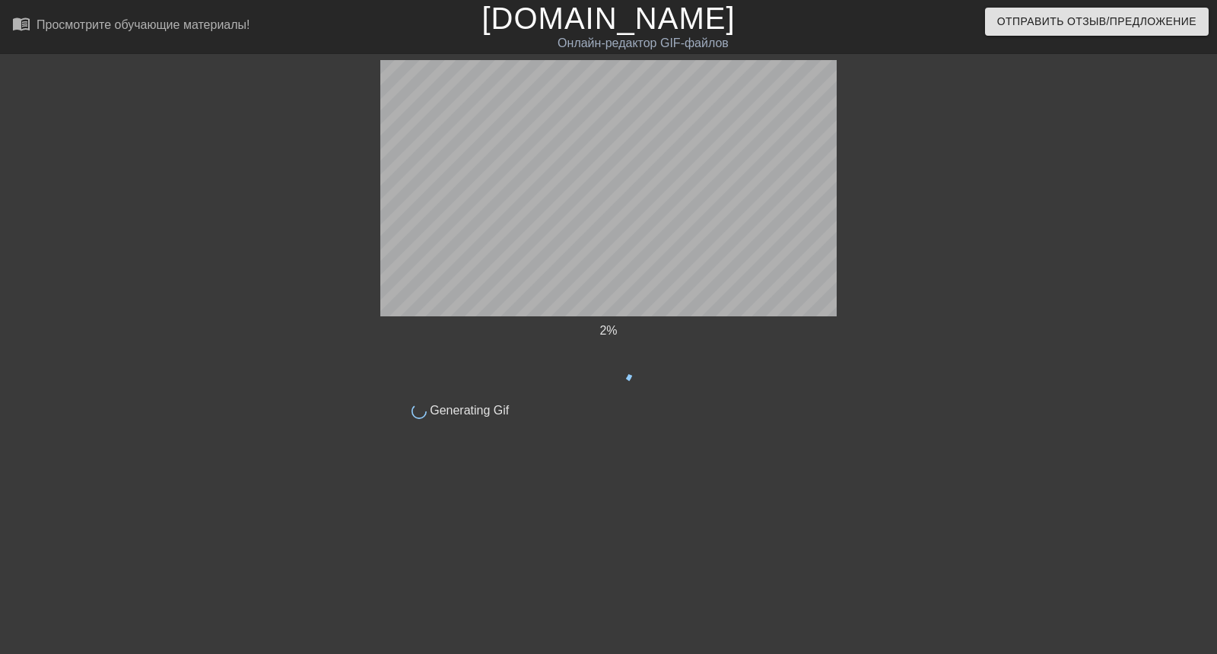
scroll to position [0, 0]
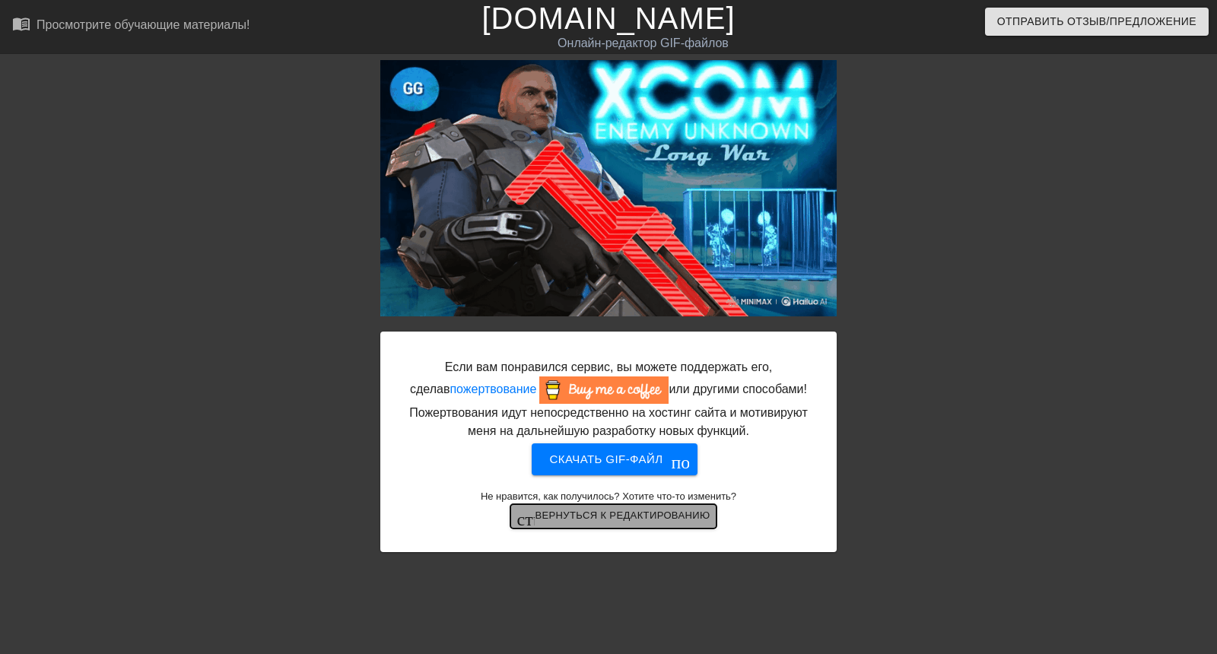
click at [559, 512] on font "Вернуться к редактированию" at bounding box center [622, 515] width 175 height 11
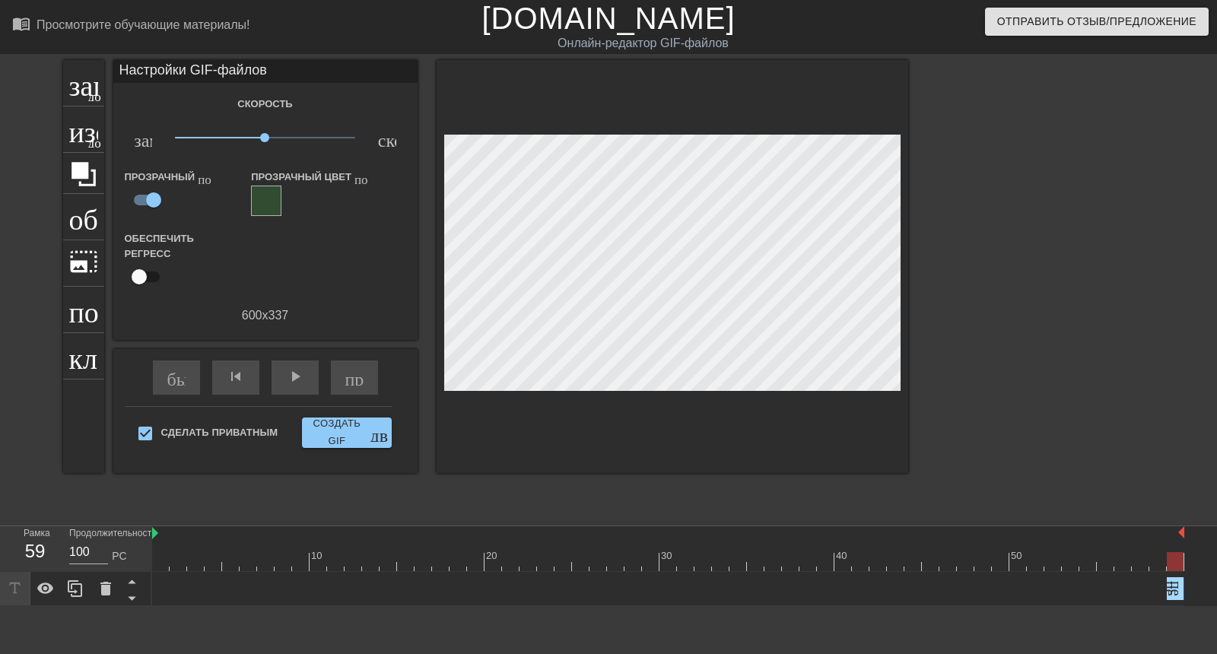
scroll to position [33, 0]
drag, startPoint x: 154, startPoint y: 504, endPoint x: 1190, endPoint y: 497, distance: 1036.8
click at [1190, 526] on div "10 20 30 40 50 Игра Горбац перетаскивание_ручки перетаскивание_ручки" at bounding box center [684, 566] width 1065 height 80
click at [786, 345] on div at bounding box center [673, 266] width 472 height 413
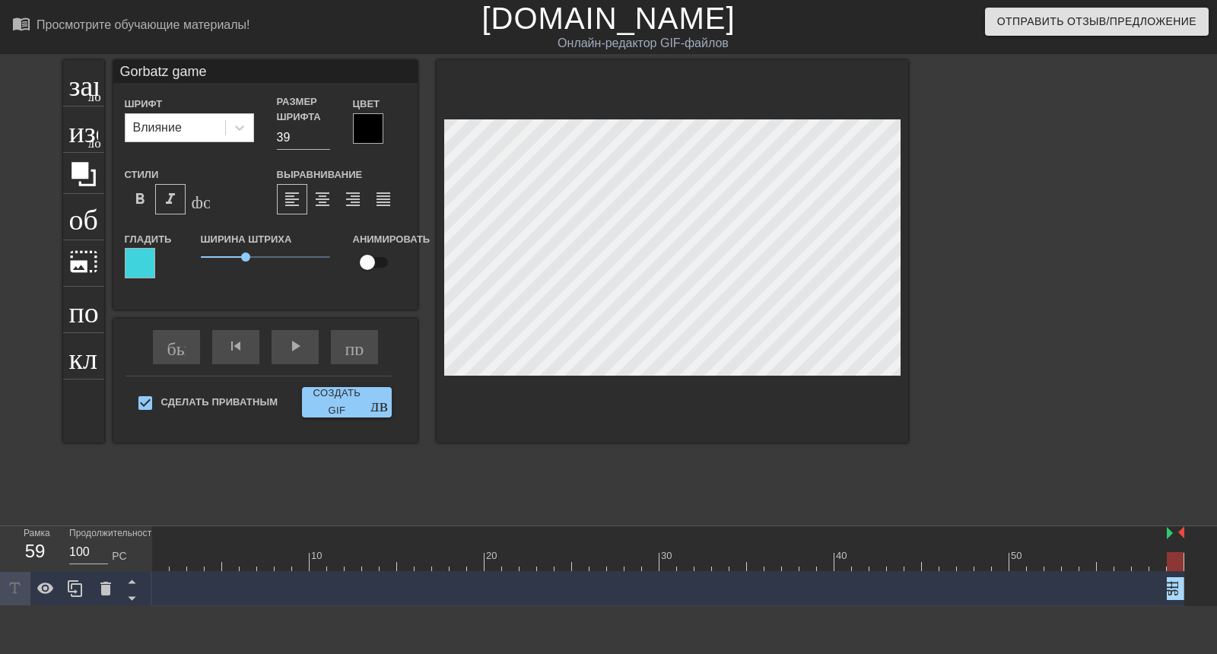
click at [217, 577] on div "Игра Горбац перетаскивание_ручки перетаскивание_ручки" at bounding box center [668, 588] width 1032 height 23
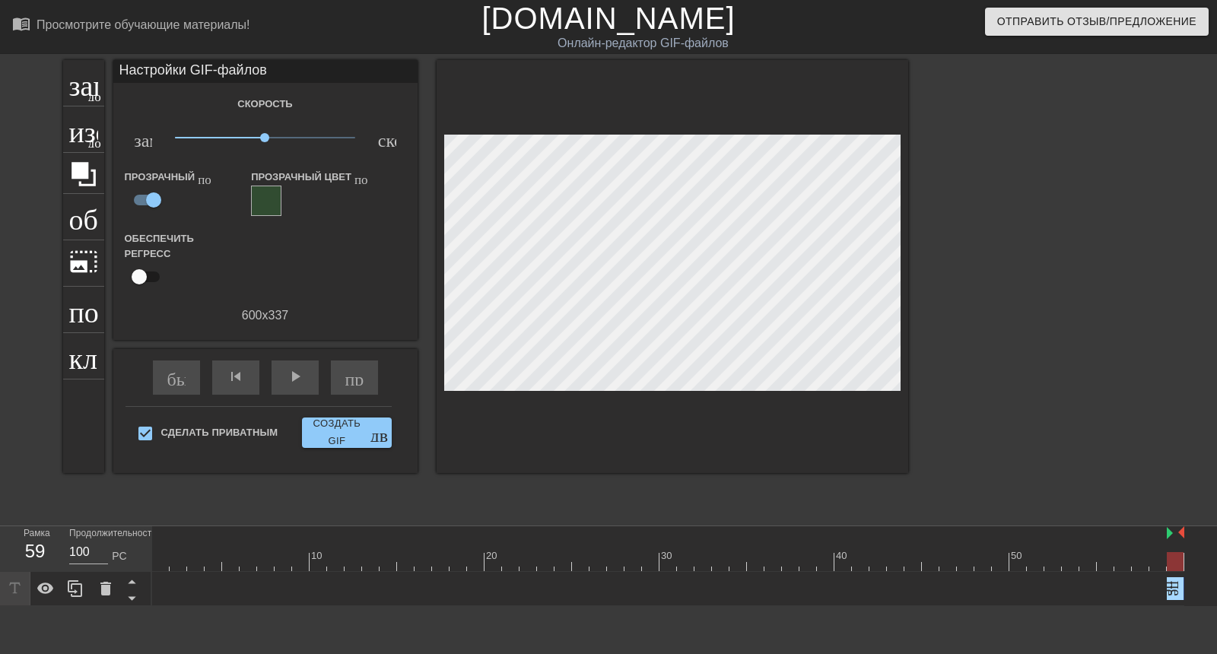
click at [217, 577] on div "Игра Горбац перетаскивание_ручки перетаскивание_ручки" at bounding box center [668, 588] width 1032 height 23
drag, startPoint x: 1175, startPoint y: 561, endPoint x: 1197, endPoint y: 551, distance: 23.5
click at [1195, 572] on div "Игра Горбац перетаскивание_ручки перетаскивание_ручки" at bounding box center [684, 589] width 1065 height 34
click at [1178, 572] on div "Игра Горбац перетаскивание_ручки перетаскивание_ручки" at bounding box center [668, 589] width 1032 height 34
click at [1179, 552] on div at bounding box center [1175, 561] width 17 height 19
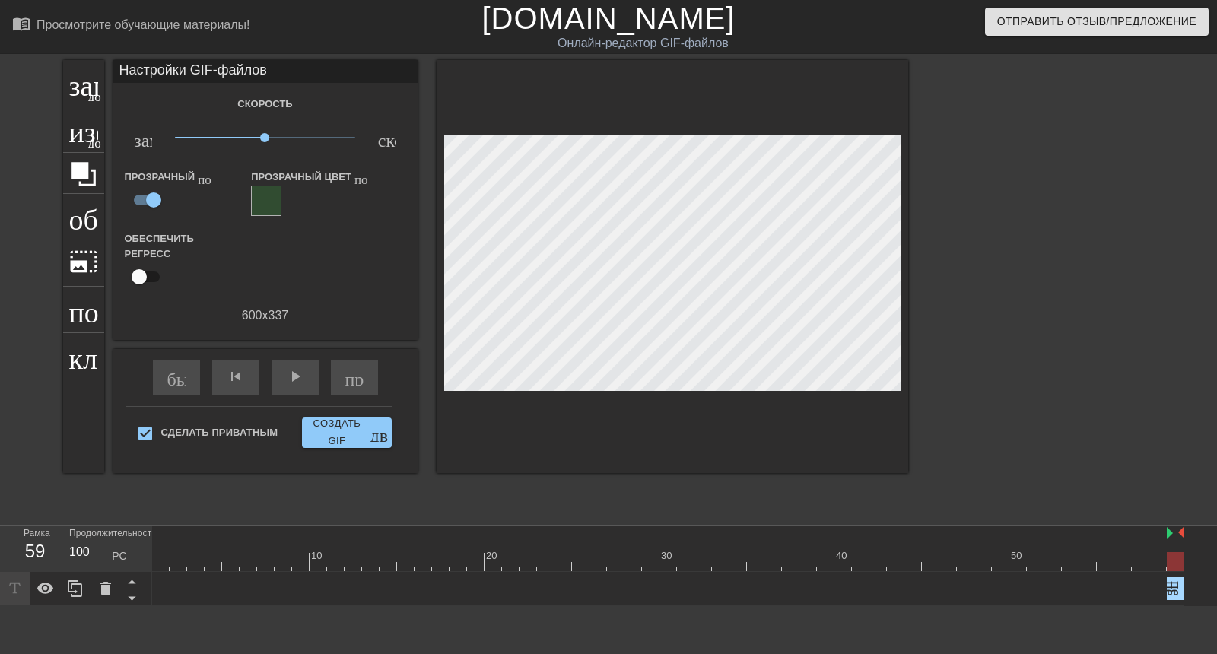
click at [15, 580] on icon at bounding box center [14, 588] width 17 height 17
click at [17, 580] on icon at bounding box center [14, 588] width 17 height 17
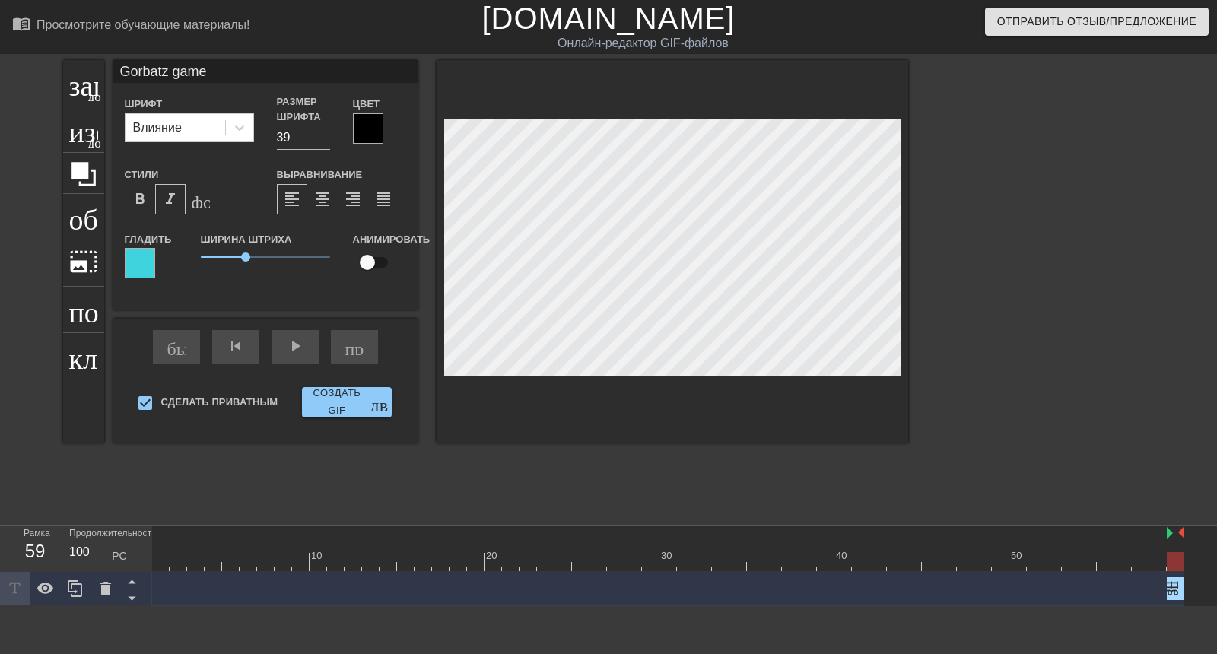
click at [18, 580] on icon at bounding box center [14, 588] width 17 height 17
click at [37, 580] on icon at bounding box center [46, 589] width 18 height 18
click at [134, 580] on icon at bounding box center [132, 582] width 8 height 4
click at [134, 597] on icon at bounding box center [132, 599] width 8 height 4
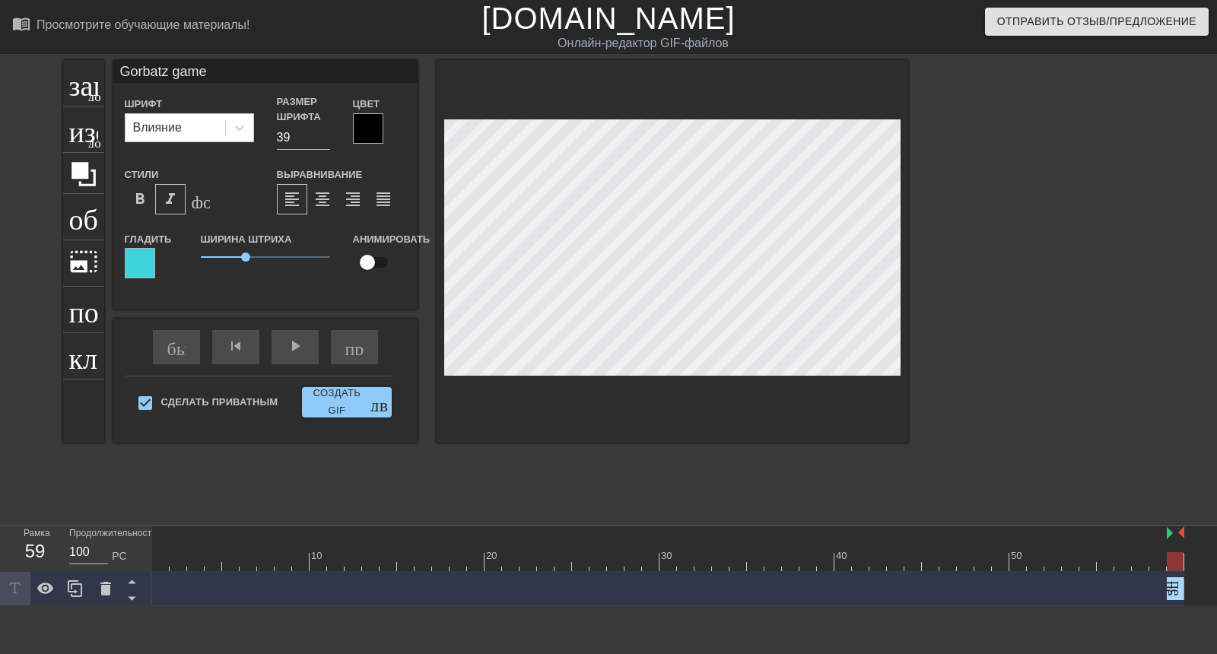
drag, startPoint x: 137, startPoint y: 545, endPoint x: 331, endPoint y: 560, distance: 194.5
click at [332, 560] on div "Рамка 59 Продолжительность 100 РС 10 20 30 40 50 Игра Горбац перетаскивание_руч…" at bounding box center [608, 566] width 1217 height 80
drag, startPoint x: 321, startPoint y: 537, endPoint x: 576, endPoint y: 522, distance: 255.3
click at [494, 552] on div at bounding box center [668, 561] width 1032 height 19
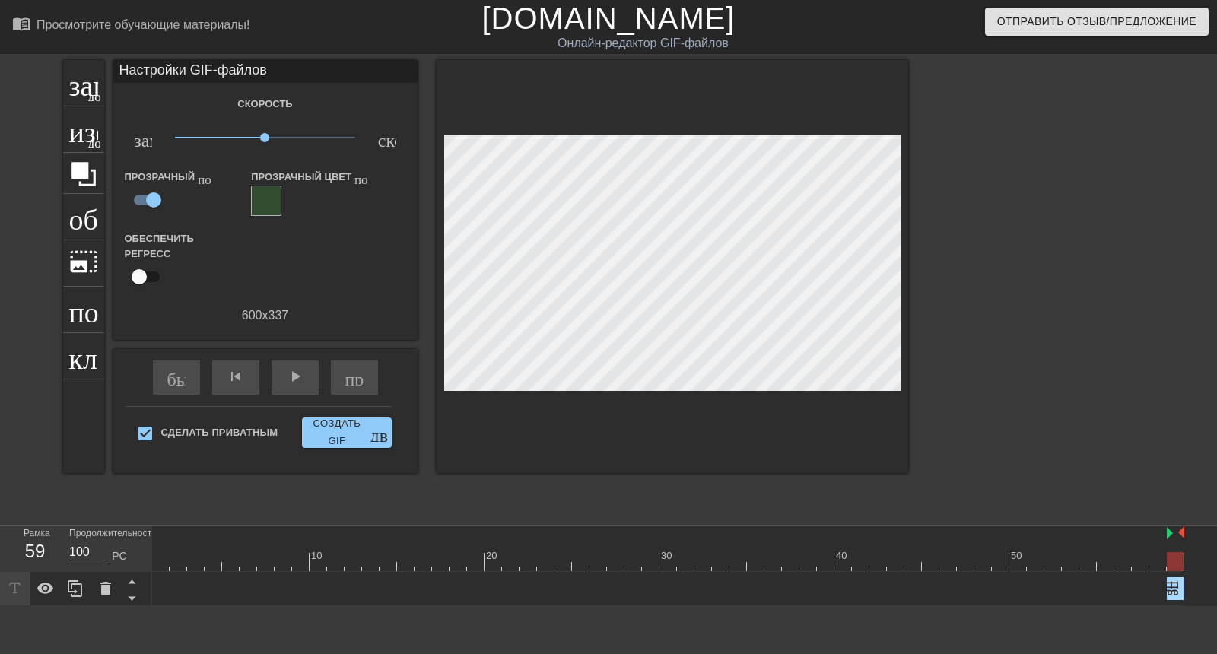
drag, startPoint x: 625, startPoint y: 541, endPoint x: 415, endPoint y: 536, distance: 209.3
click at [418, 537] on div "10 20 30 40 50 Игра Горбац перетаскивание_ручки перетаскивание_ручки" at bounding box center [684, 566] width 1065 height 80
drag, startPoint x: 395, startPoint y: 541, endPoint x: 663, endPoint y: 530, distance: 268.7
click at [661, 530] on div "10 20 30 40 50 Игра Горбац перетаскивание_ручки перетаскивание_ручки" at bounding box center [684, 566] width 1065 height 80
click at [93, 540] on input "100" at bounding box center [88, 552] width 39 height 24
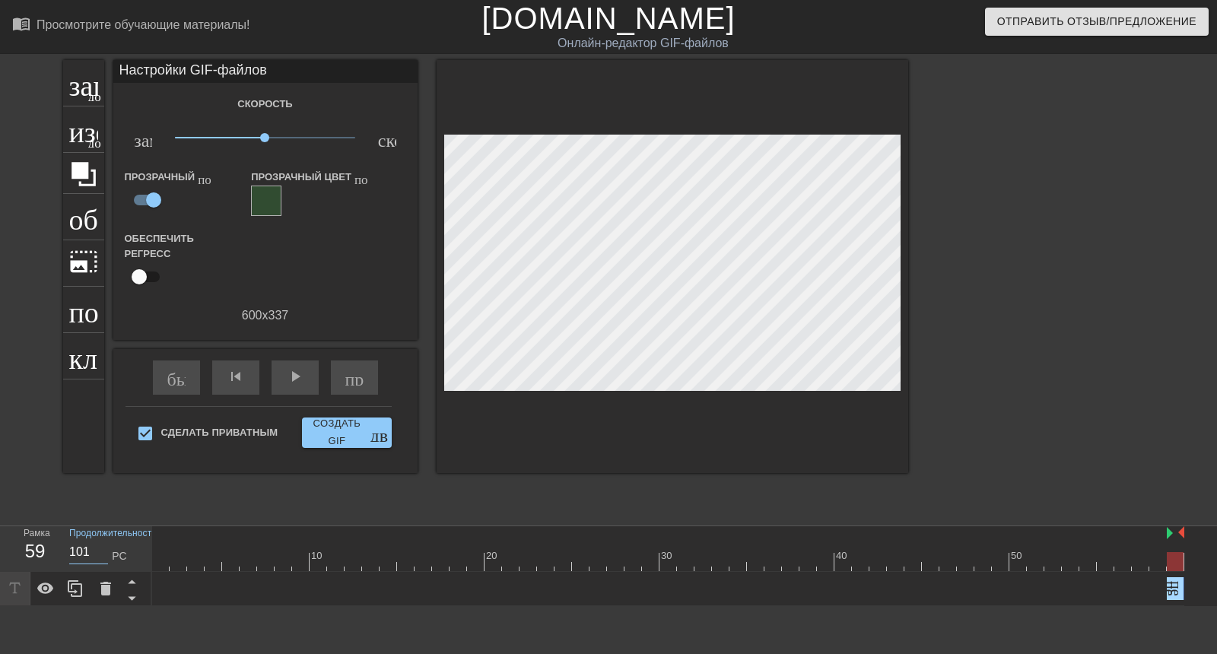
click at [100, 540] on input "101" at bounding box center [88, 552] width 39 height 24
click at [100, 540] on input "102" at bounding box center [88, 552] width 39 height 24
click at [100, 540] on input "103" at bounding box center [88, 552] width 39 height 24
click at [100, 540] on input "104" at bounding box center [88, 552] width 39 height 24
click at [100, 540] on input "105" at bounding box center [88, 552] width 39 height 24
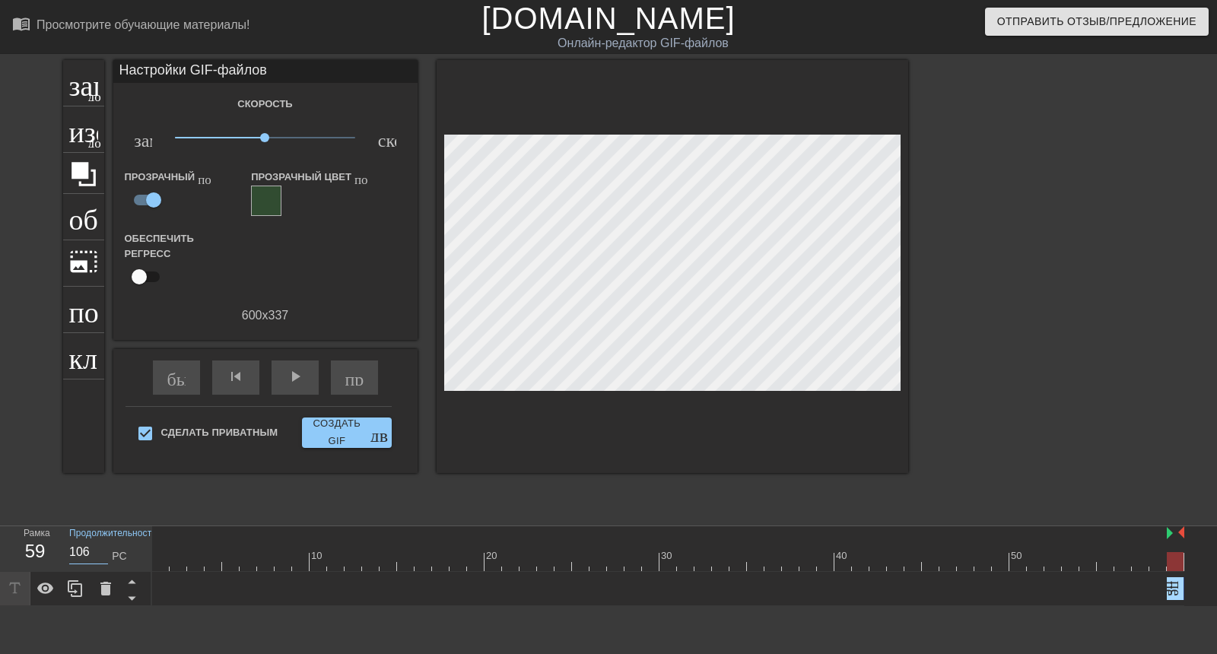
click at [100, 540] on input "106" at bounding box center [88, 552] width 39 height 24
click at [100, 540] on input "107" at bounding box center [88, 552] width 39 height 24
click at [100, 540] on input "108" at bounding box center [88, 552] width 39 height 24
click at [100, 540] on input "109" at bounding box center [88, 552] width 39 height 24
click at [100, 540] on input "110" at bounding box center [88, 552] width 39 height 24
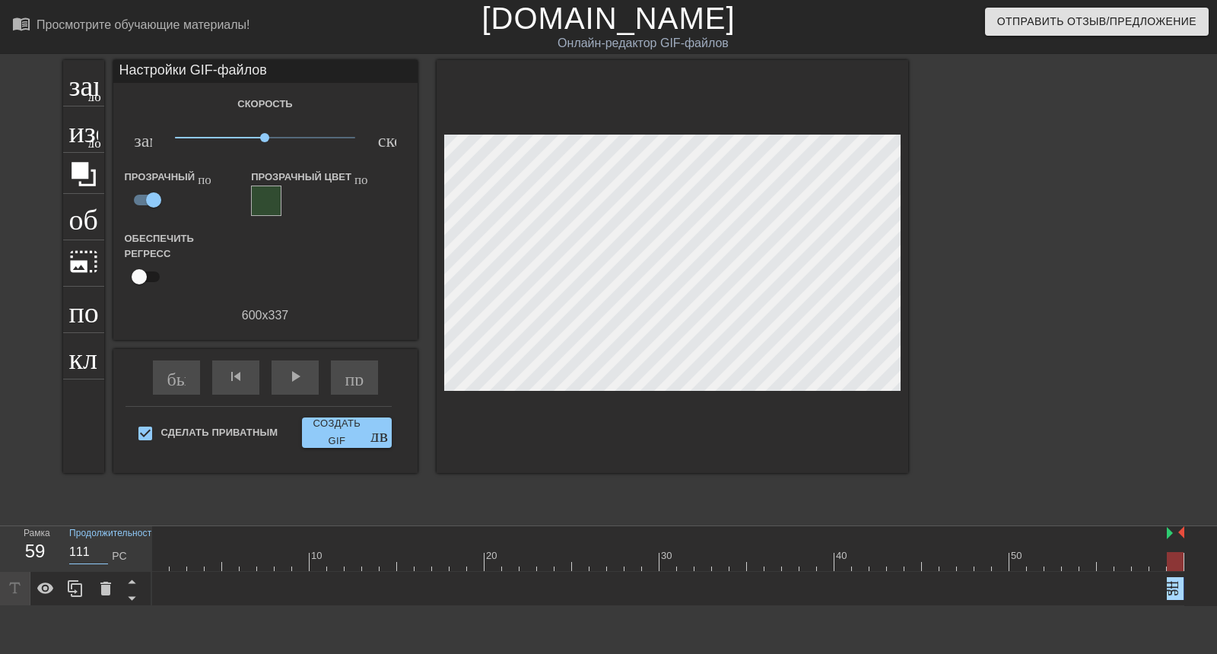
click at [100, 540] on input "111" at bounding box center [88, 552] width 39 height 24
click at [100, 540] on input "112" at bounding box center [88, 552] width 39 height 24
click at [100, 540] on input "113" at bounding box center [88, 552] width 39 height 24
click at [100, 540] on input "114" at bounding box center [88, 552] width 39 height 24
type input "115"
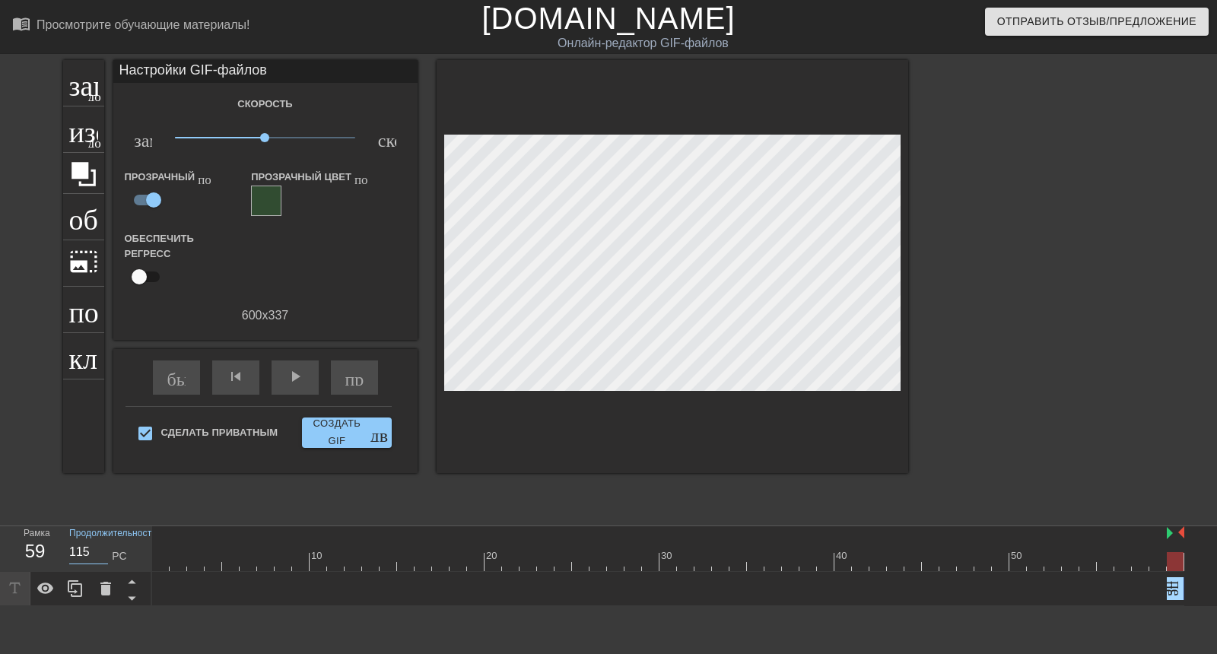
click at [100, 540] on input "115" at bounding box center [88, 552] width 39 height 24
click at [777, 453] on div "заголовок добавить_круг изображение добавить_круг обрезать photo_size_select_la…" at bounding box center [485, 288] width 845 height 456
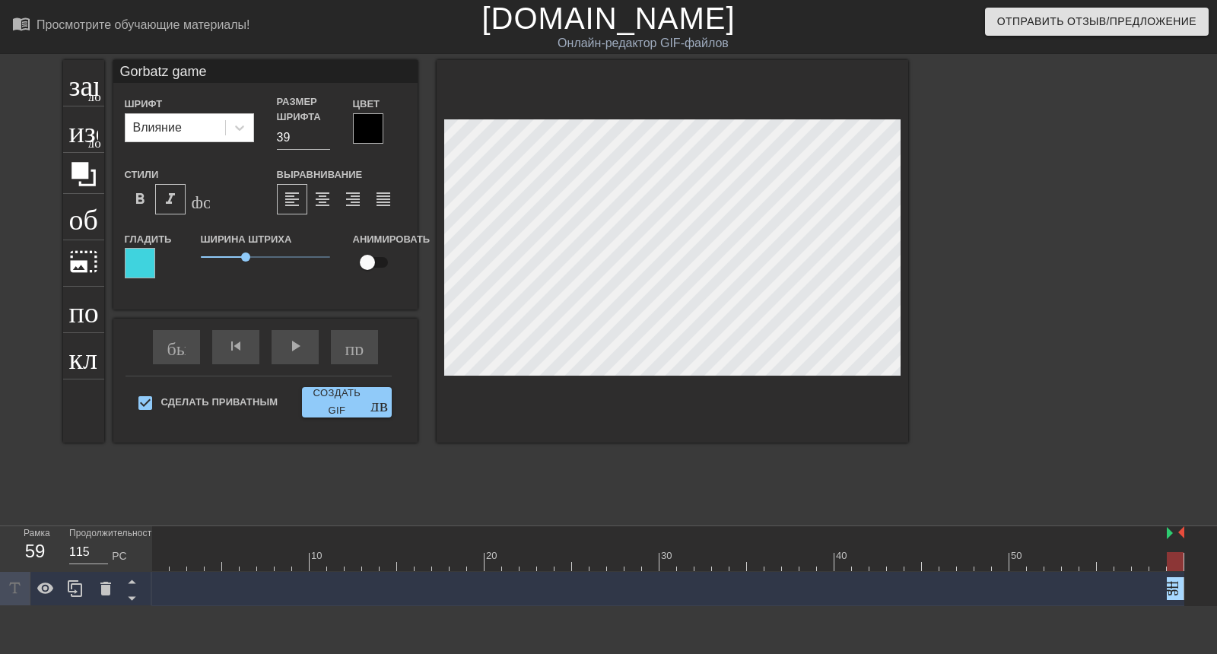
drag, startPoint x: 637, startPoint y: 502, endPoint x: 451, endPoint y: 501, distance: 185.6
click at [459, 526] on div at bounding box center [668, 533] width 1032 height 15
